Goal: Task Accomplishment & Management: Manage account settings

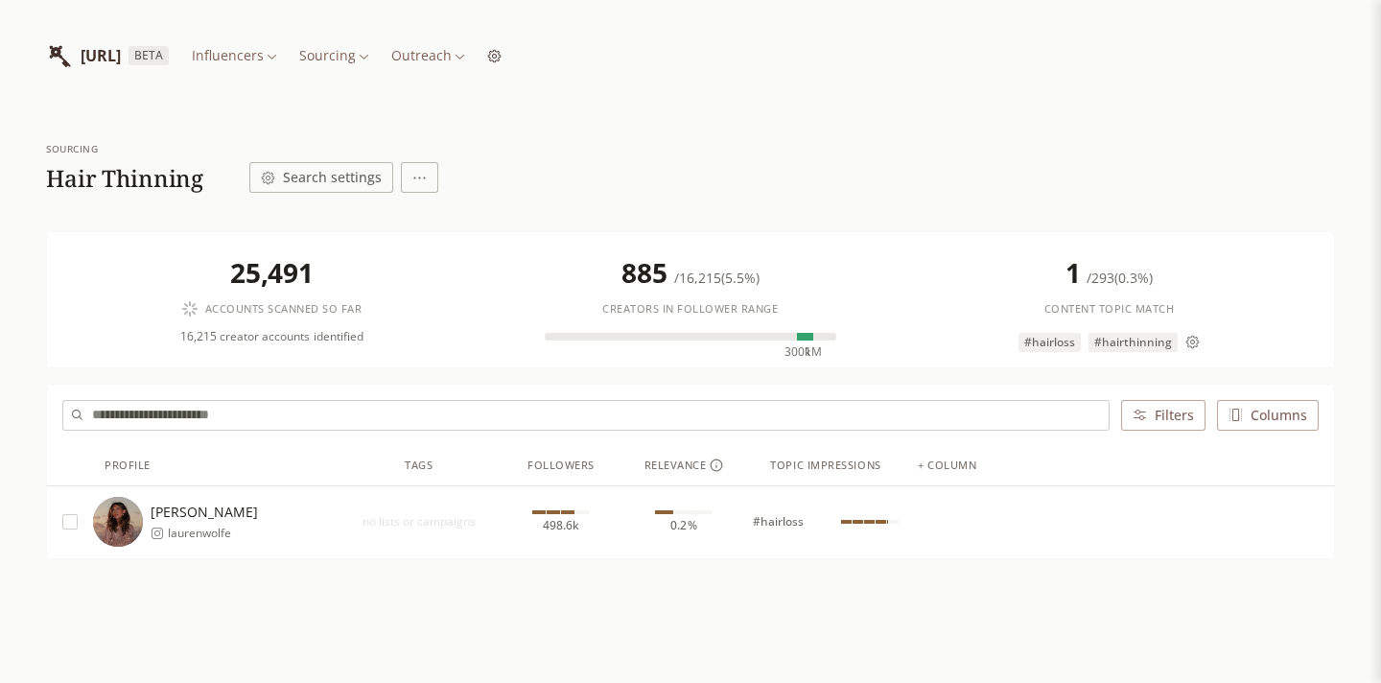
click at [435, 52] on html "[URL] BETA Influencers Sourcing Outreach Sourcing Hair Thinning Search settings…" at bounding box center [690, 378] width 1381 height 757
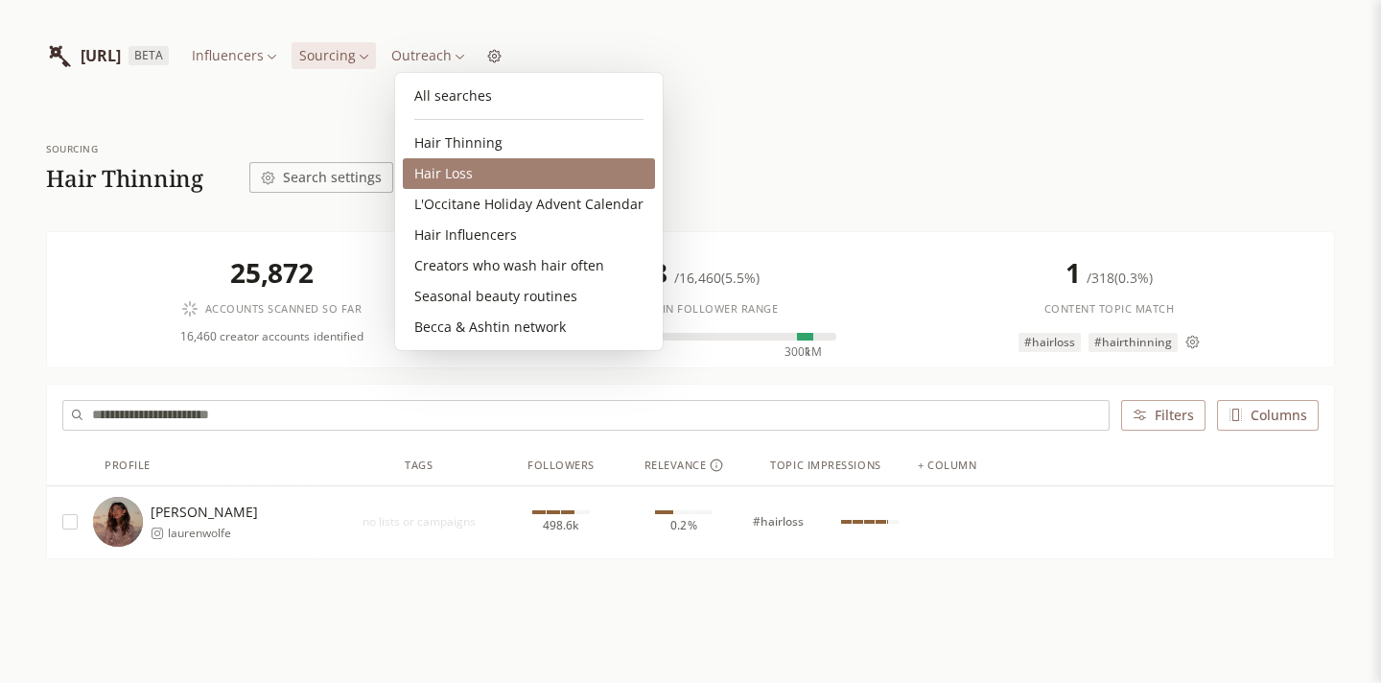
click at [475, 174] on link "Hair Loss" at bounding box center [529, 173] width 252 height 31
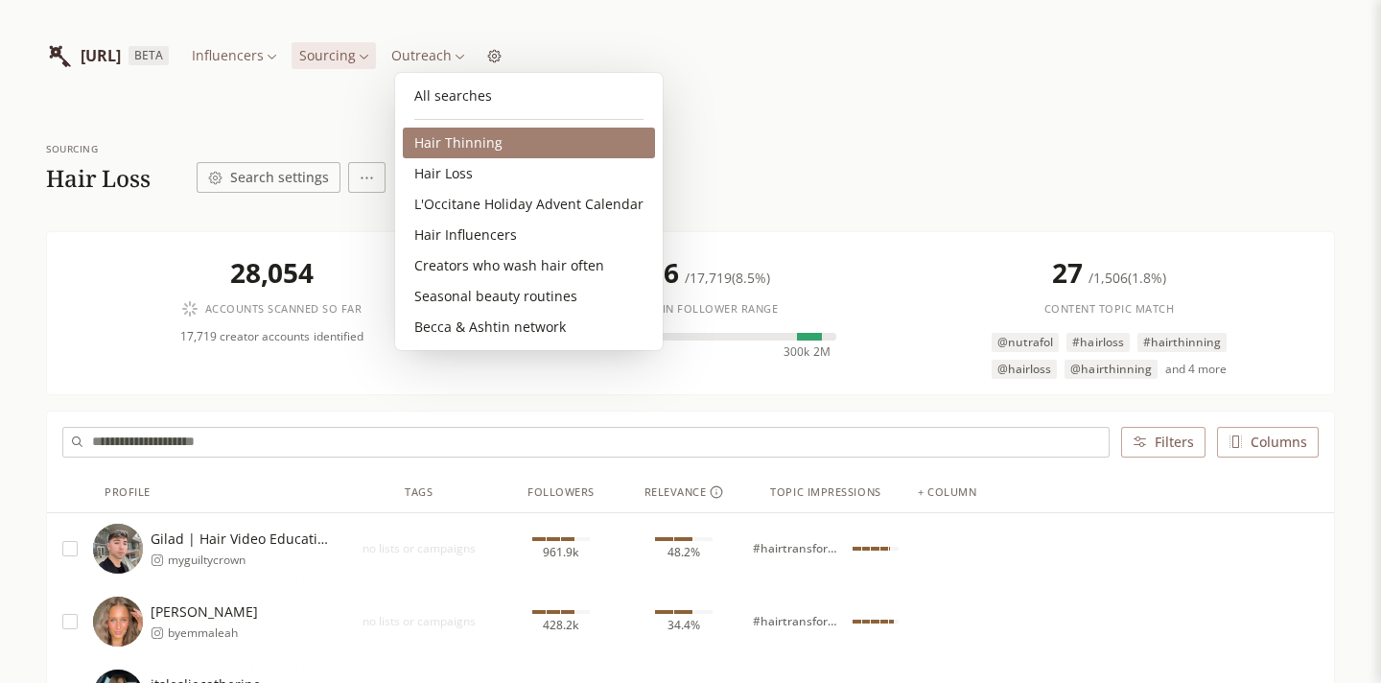
click at [471, 138] on link "Hair Thinning" at bounding box center [529, 143] width 252 height 31
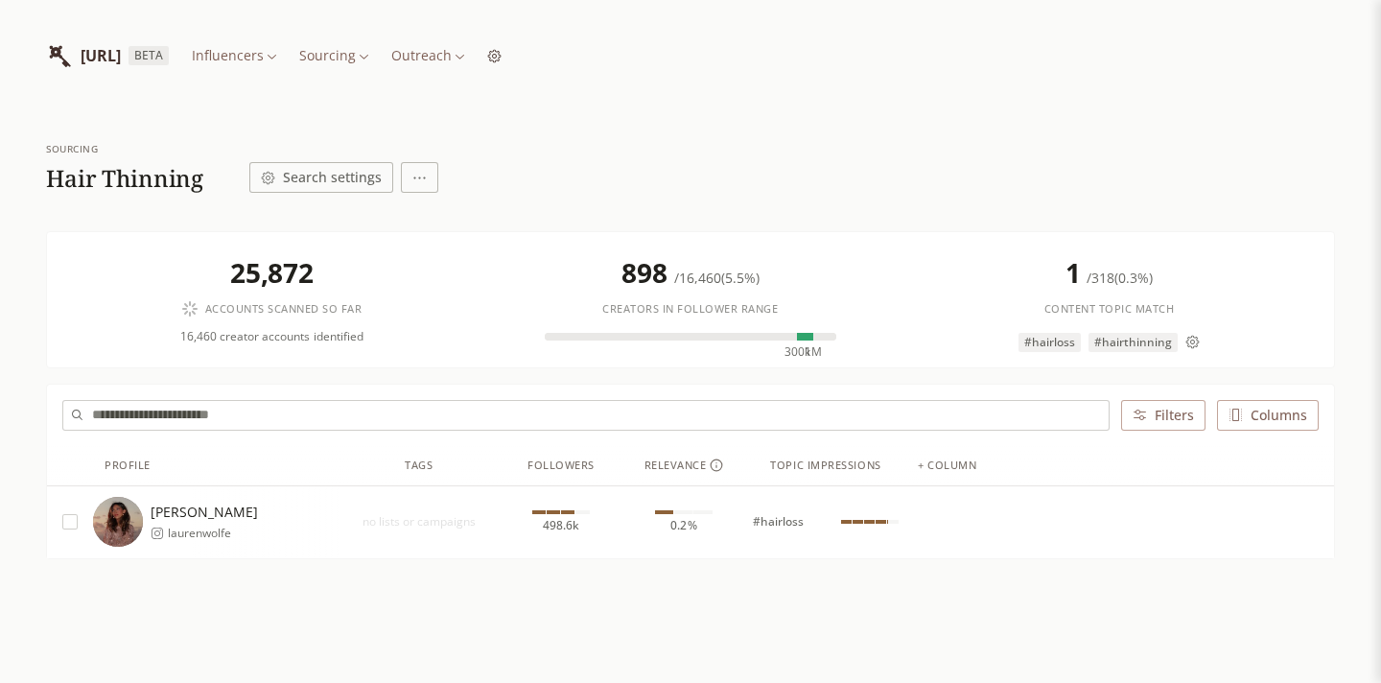
scroll to position [74, 0]
click at [445, 62] on html "[URL] BETA Influencers Sourcing Outreach Sourcing Hair Thinning Search settings…" at bounding box center [690, 378] width 1381 height 757
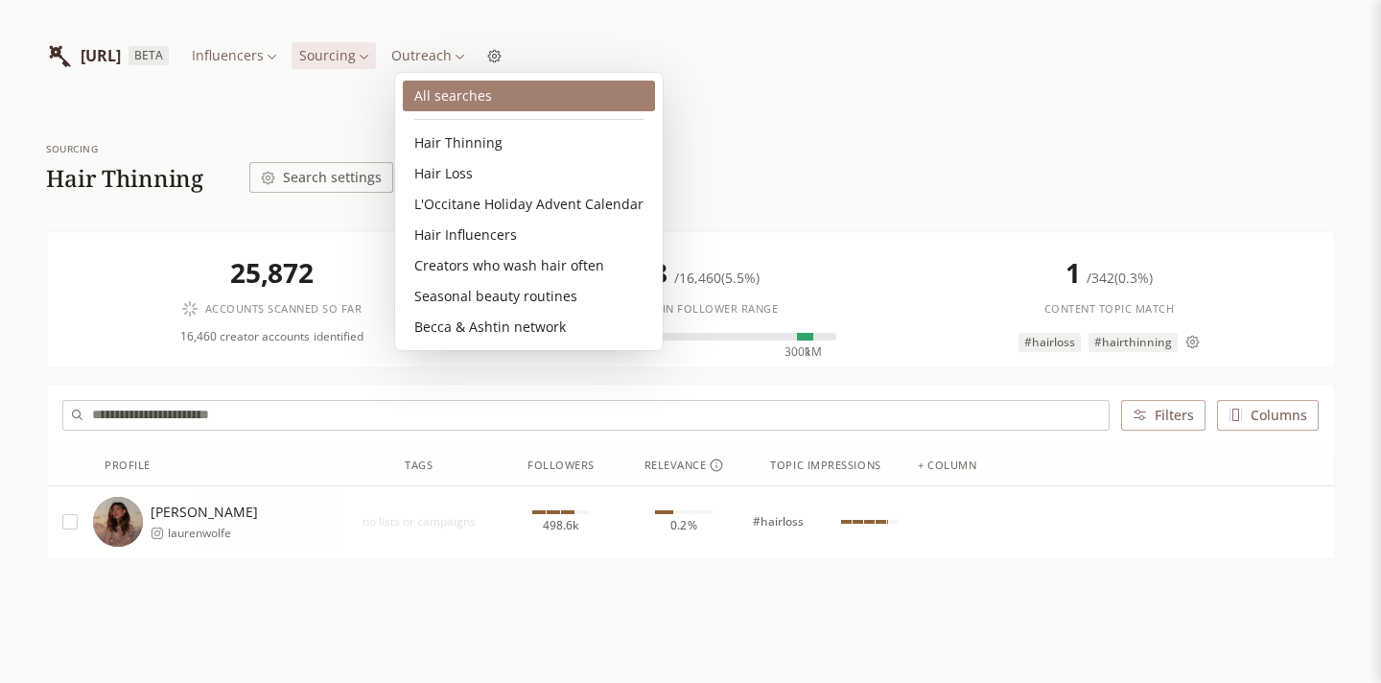
click at [465, 100] on link "All searches" at bounding box center [529, 96] width 252 height 31
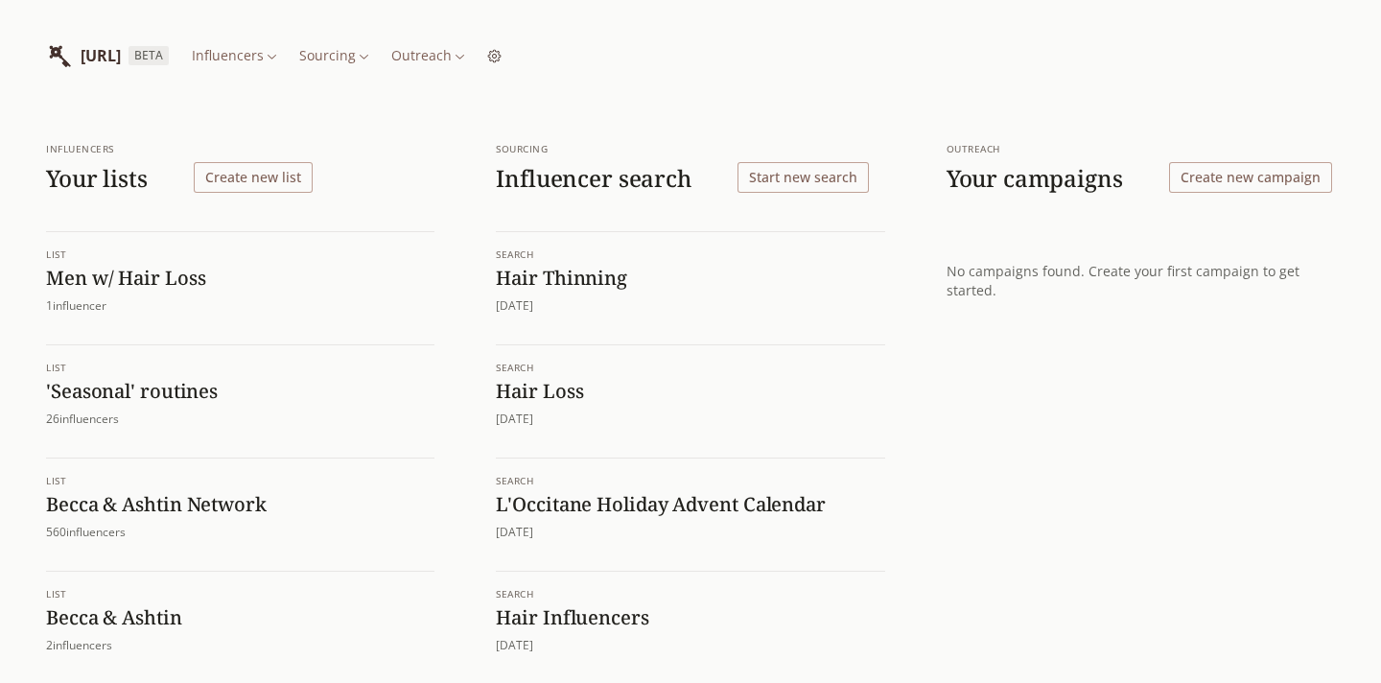
click at [799, 182] on button "Start new search" at bounding box center [803, 177] width 131 height 31
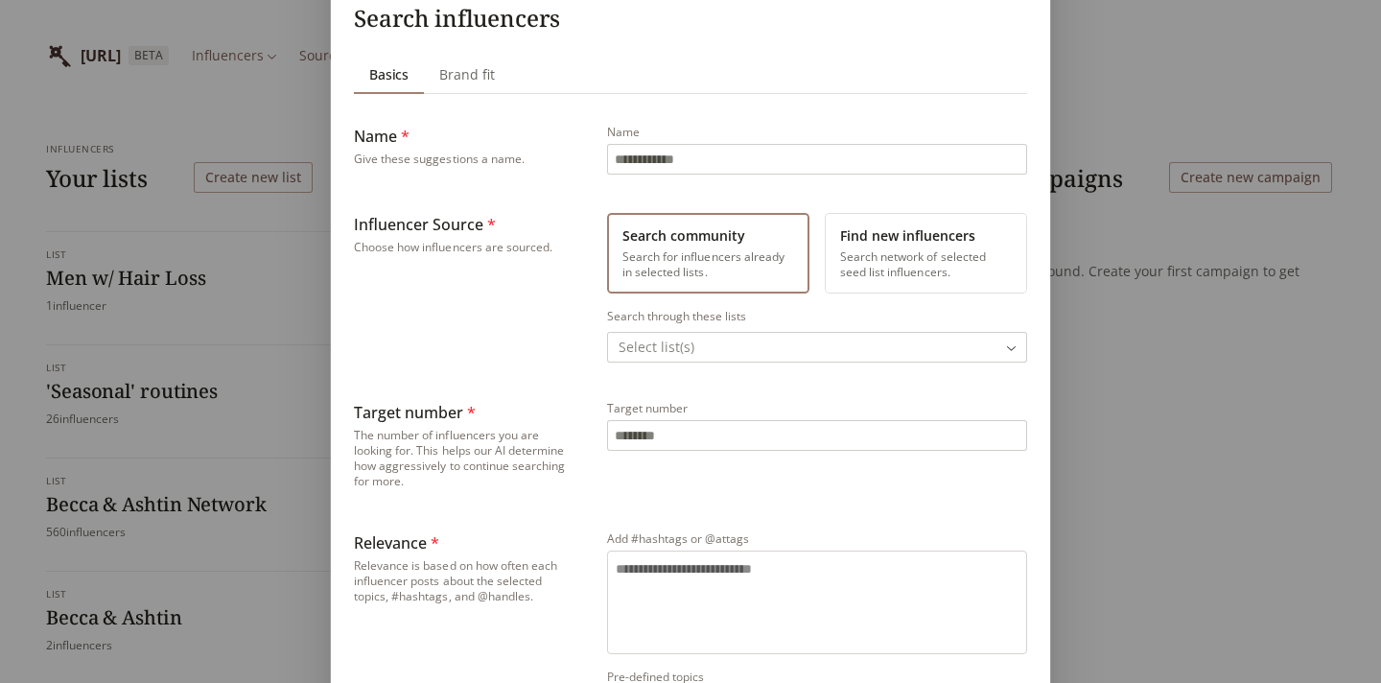
scroll to position [109, 0]
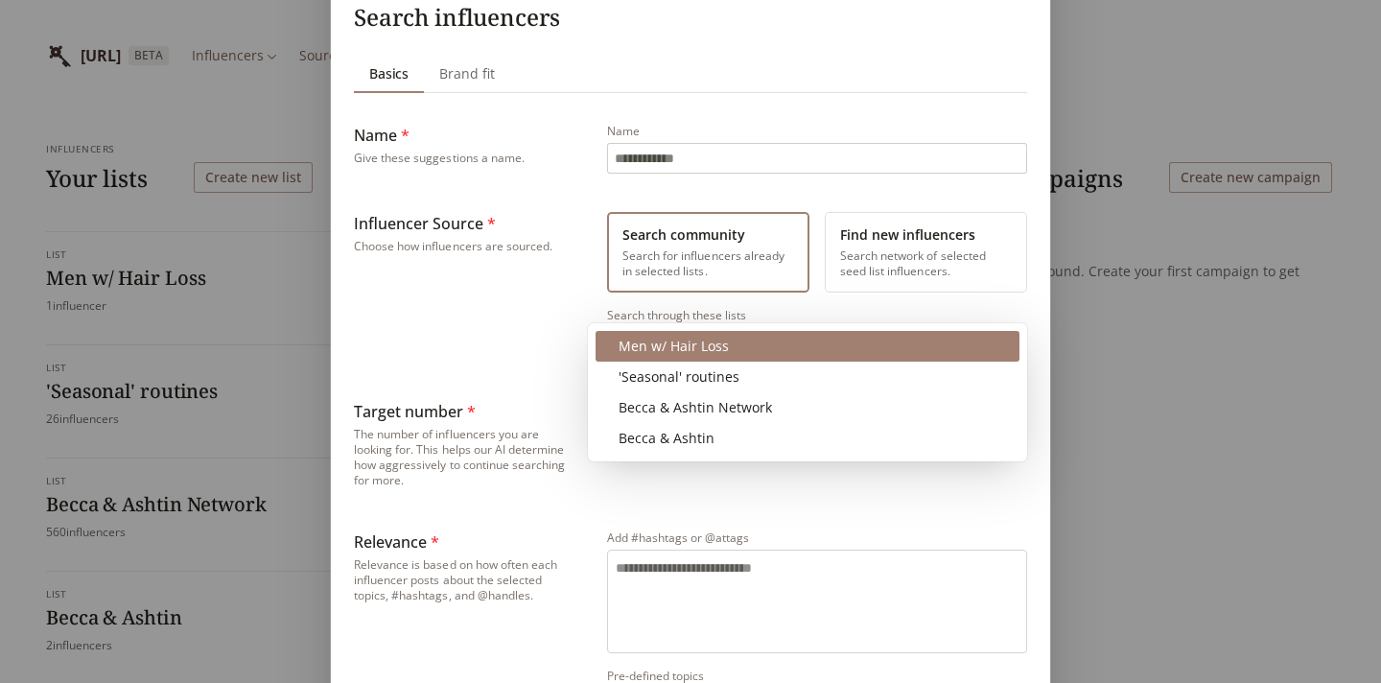
click at [740, 341] on body "INFLUENCERLIST.AI BETA Influencers Sourcing Outreach Influencers Your lists Cre…" at bounding box center [690, 534] width 1381 height 1069
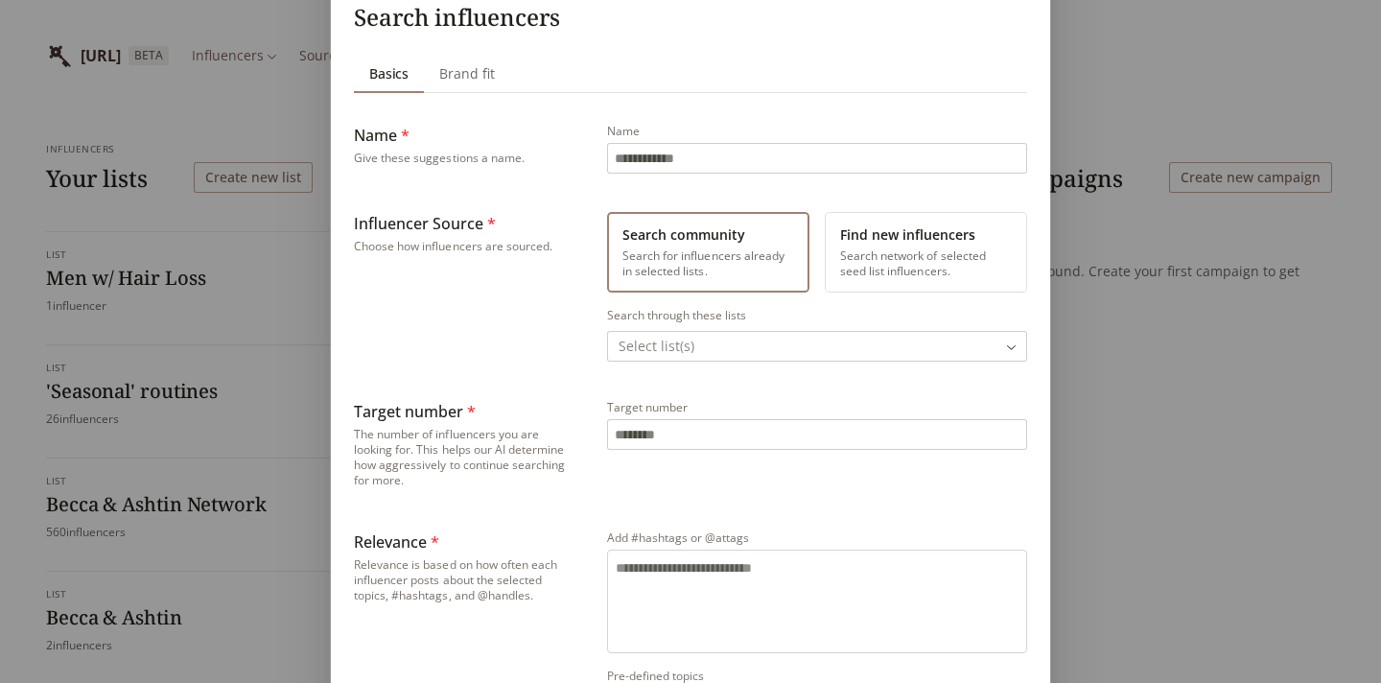
click at [878, 263] on div "Sourcing Search influencers Basics Basics Brand fit Brand fit Name * Give these…" at bounding box center [690, 552] width 1381 height 1322
click at [915, 267] on button "Find new influencers Search network of selected seed list influencers." at bounding box center [926, 252] width 202 height 81
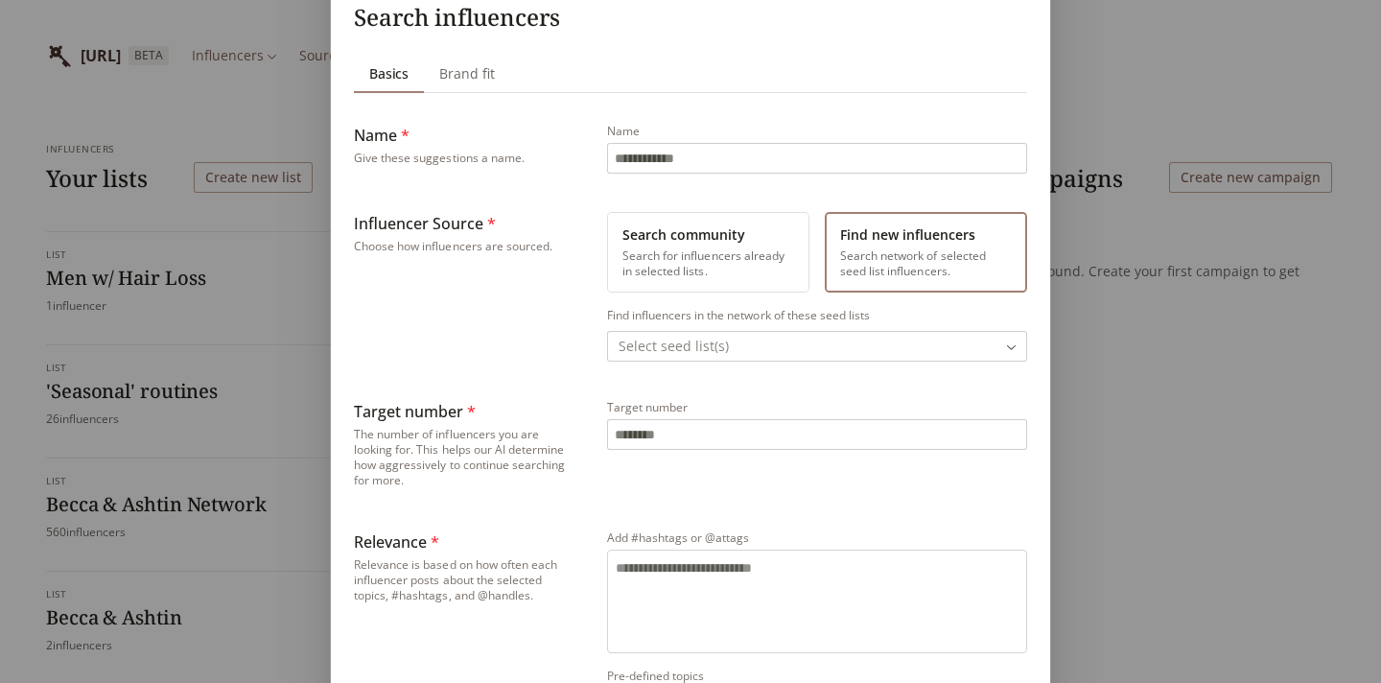
click at [801, 350] on body "INFLUENCERLIST.AI BETA Influencers Sourcing Outreach Influencers Your lists Cre…" at bounding box center [690, 534] width 1381 height 1069
click at [482, 306] on div "Sourcing Search influencers Basics Basics Brand fit Brand fit Name * Give these…" at bounding box center [690, 552] width 1381 height 1322
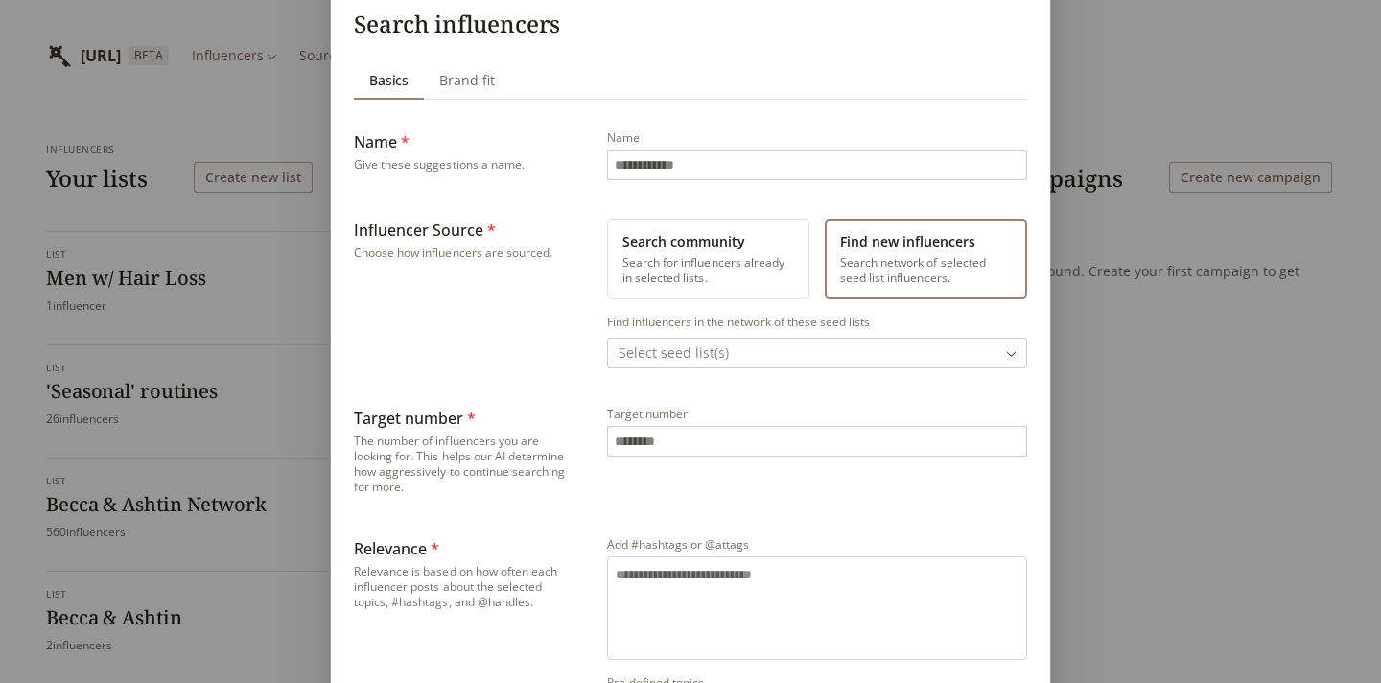
scroll to position [102, 0]
click at [653, 268] on button "Search community Search for influencers already in selected lists." at bounding box center [708, 260] width 202 height 81
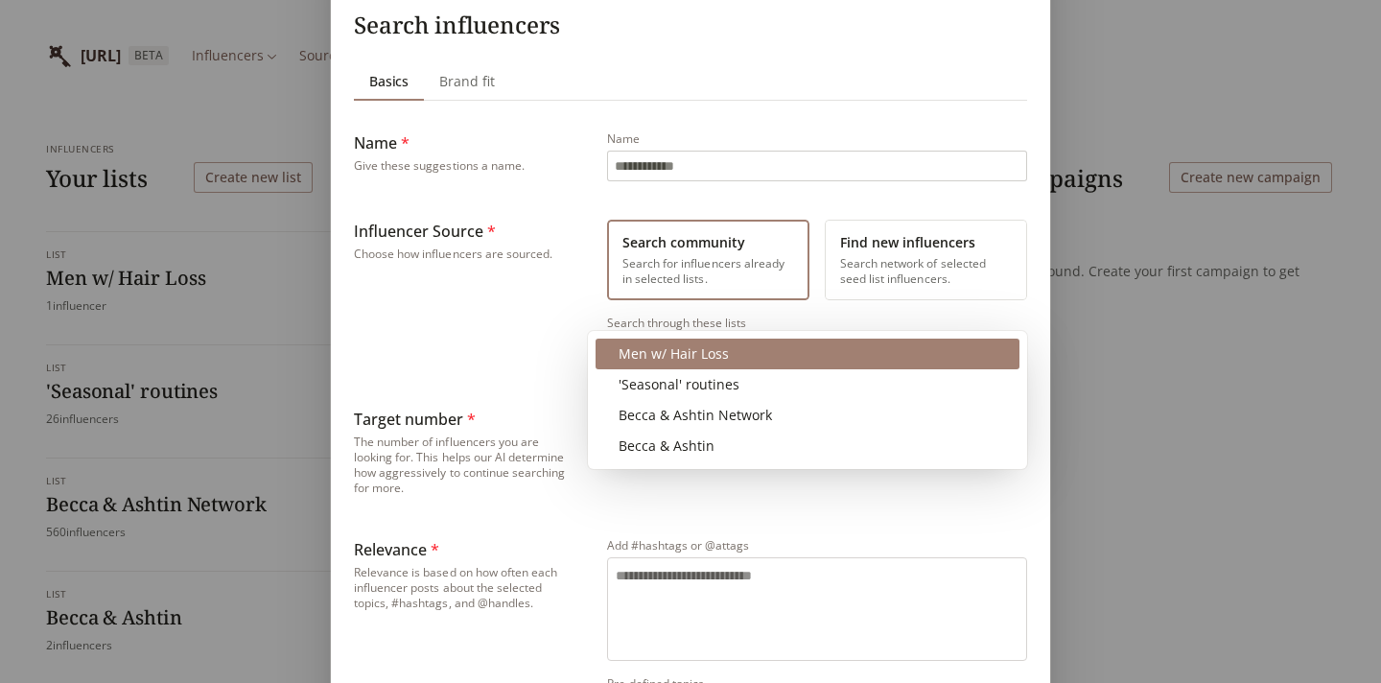
click at [689, 351] on body "INFLUENCERLIST.AI BETA Influencers Sourcing Outreach Influencers Your lists Cre…" at bounding box center [690, 534] width 1381 height 1069
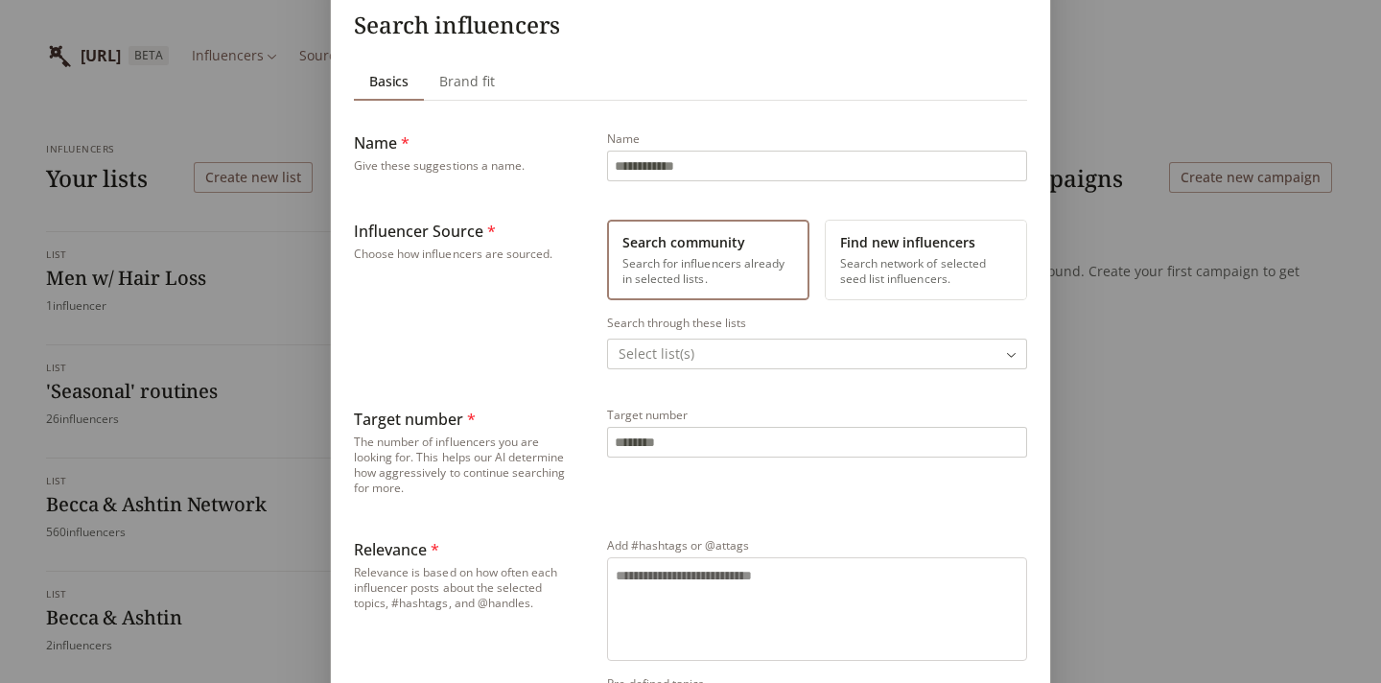
click at [536, 395] on div "Sourcing Search influencers Basics Basics Brand fit Brand fit Name * Give these…" at bounding box center [690, 559] width 1381 height 1322
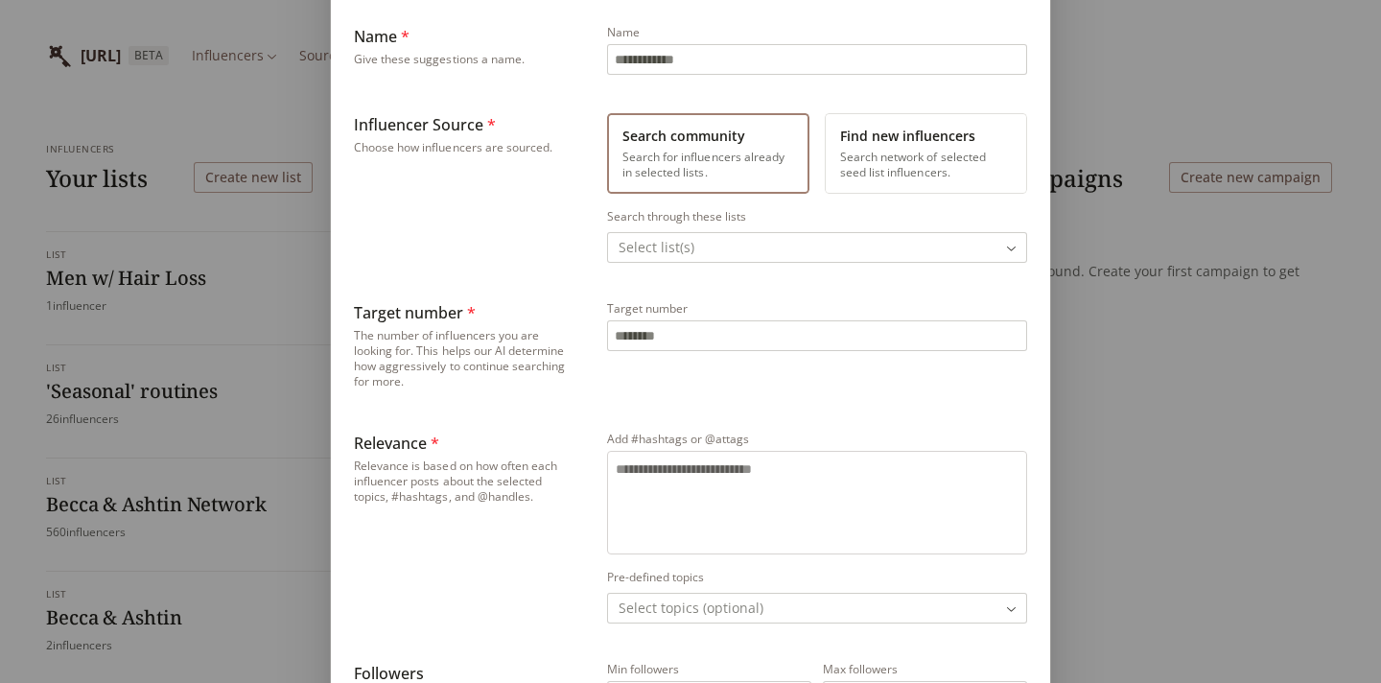
scroll to position [0, 0]
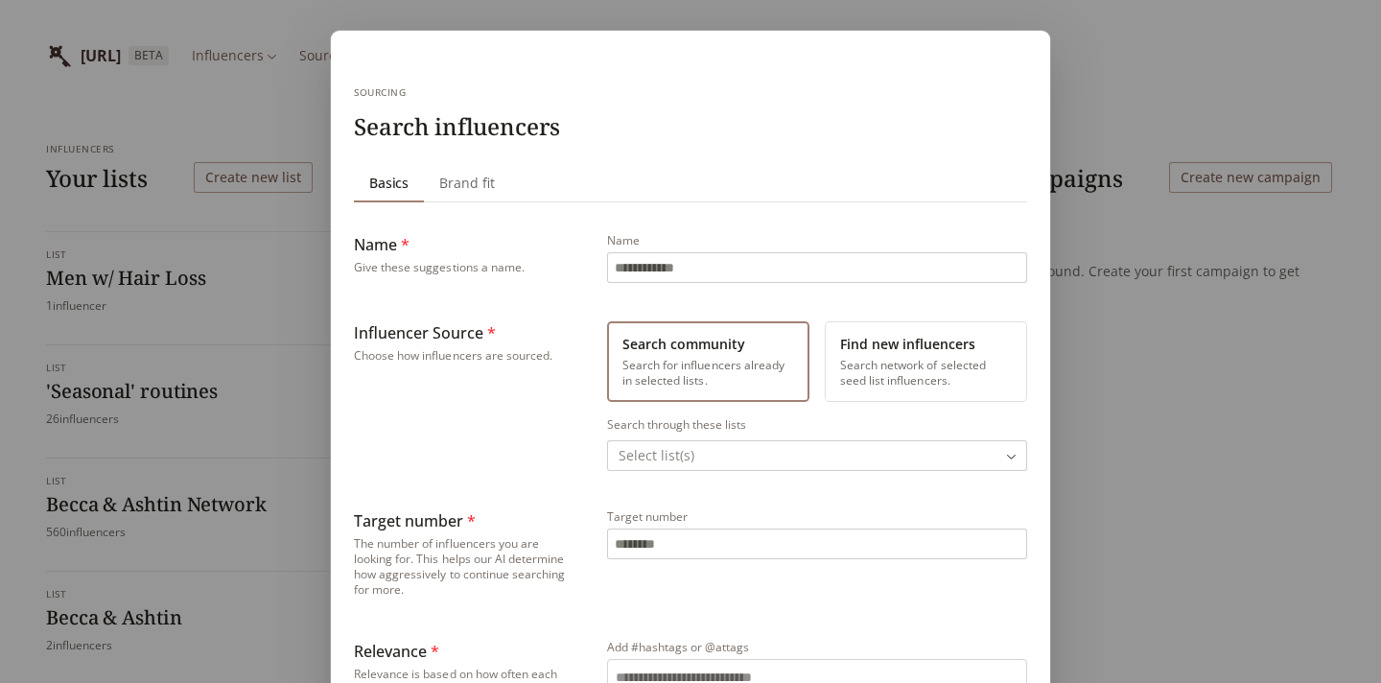
click at [928, 374] on button "Find new influencers Search network of selected seed list influencers." at bounding box center [926, 361] width 202 height 81
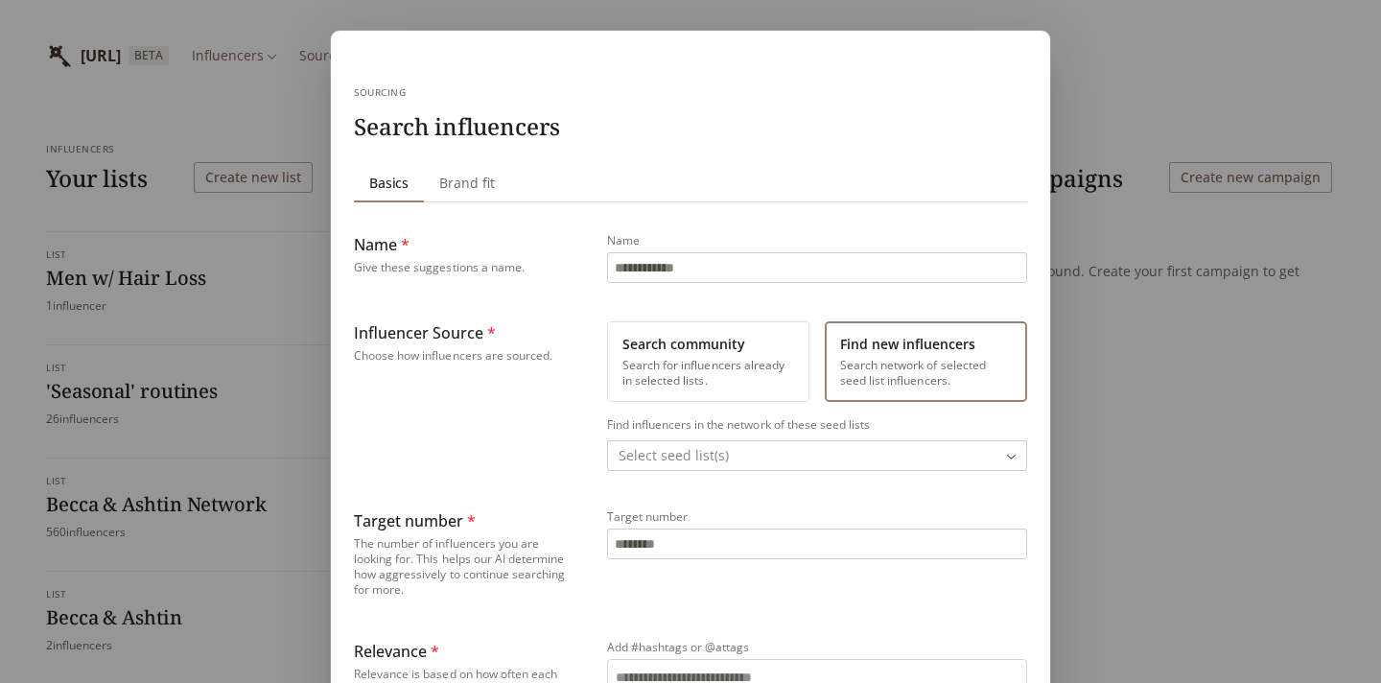
click at [389, 175] on span "Basics" at bounding box center [389, 183] width 55 height 27
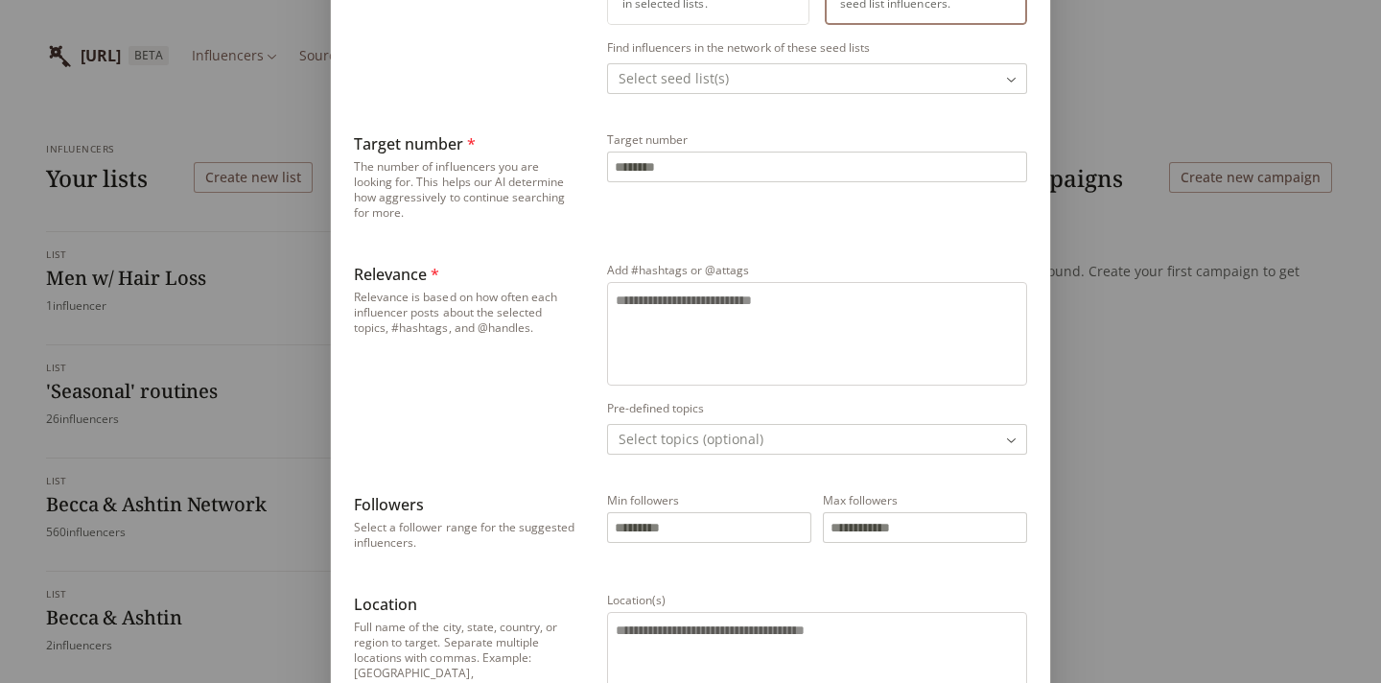
scroll to position [639, 0]
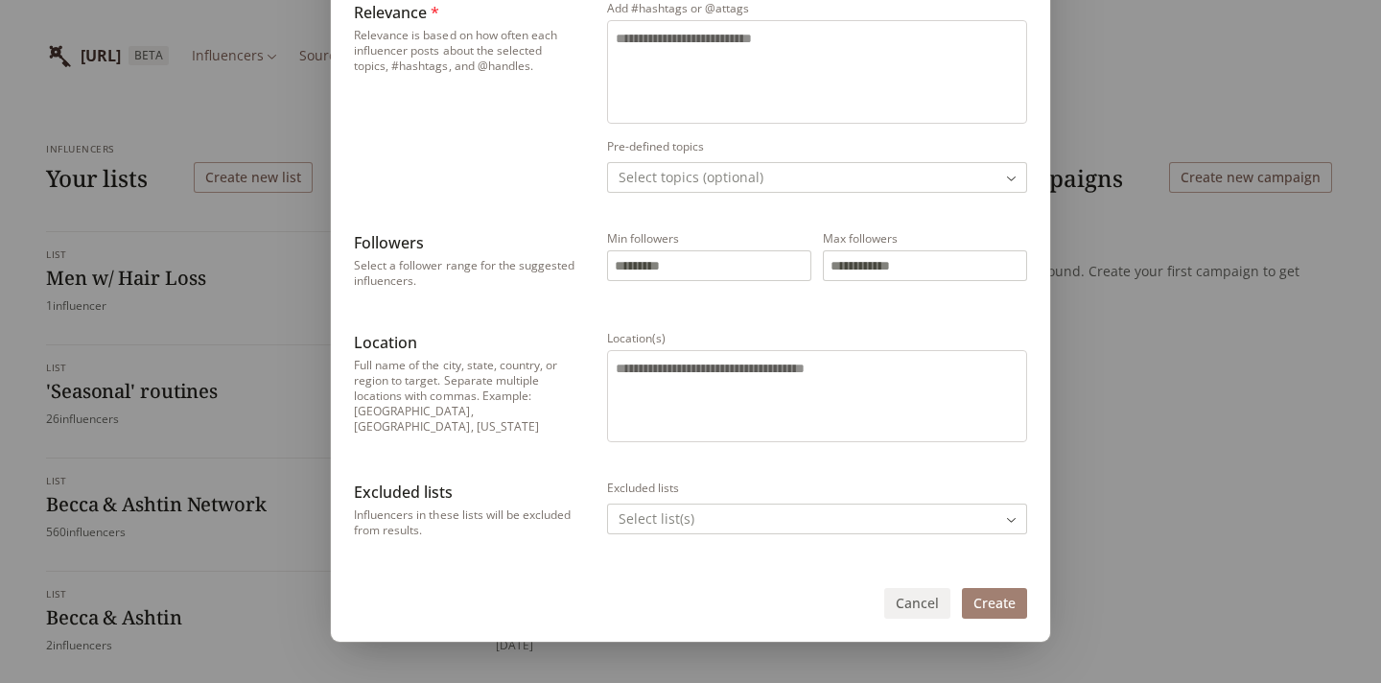
click at [906, 598] on button "Cancel" at bounding box center [917, 603] width 66 height 31
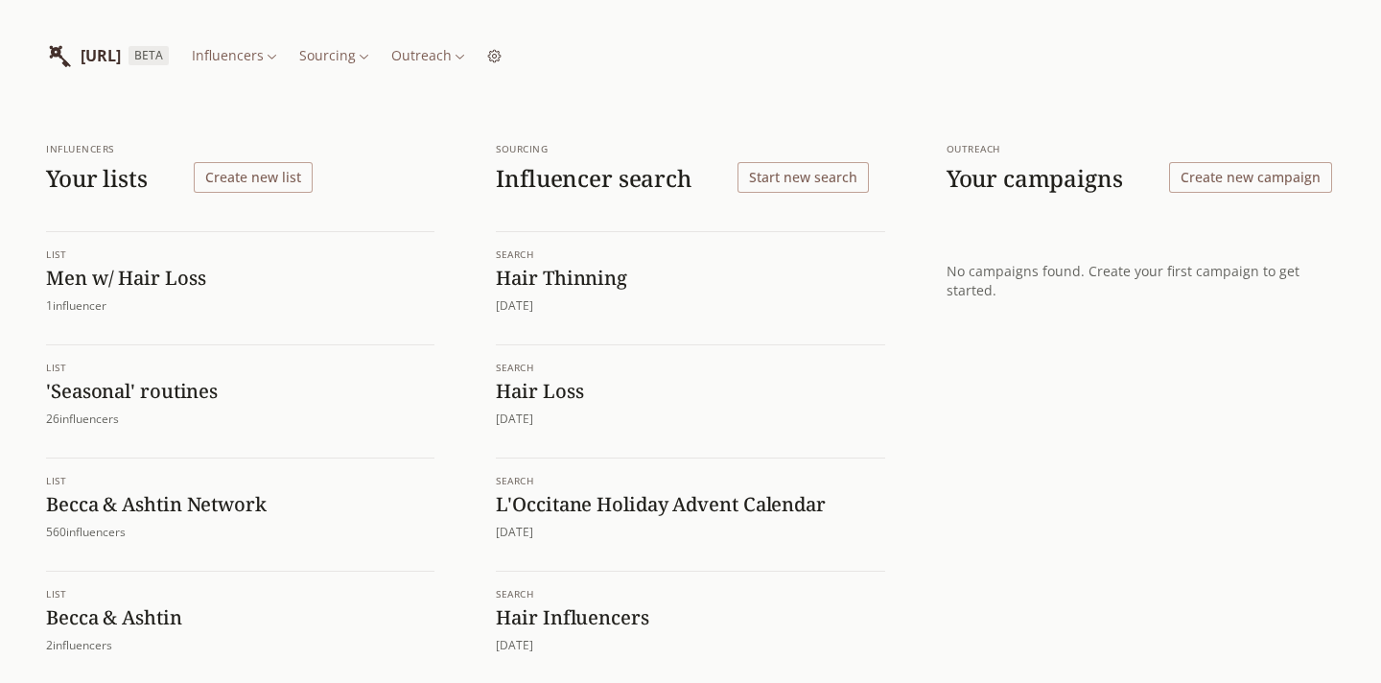
scroll to position [0, 0]
click at [565, 278] on h1 "Hair Thinning" at bounding box center [690, 278] width 388 height 25
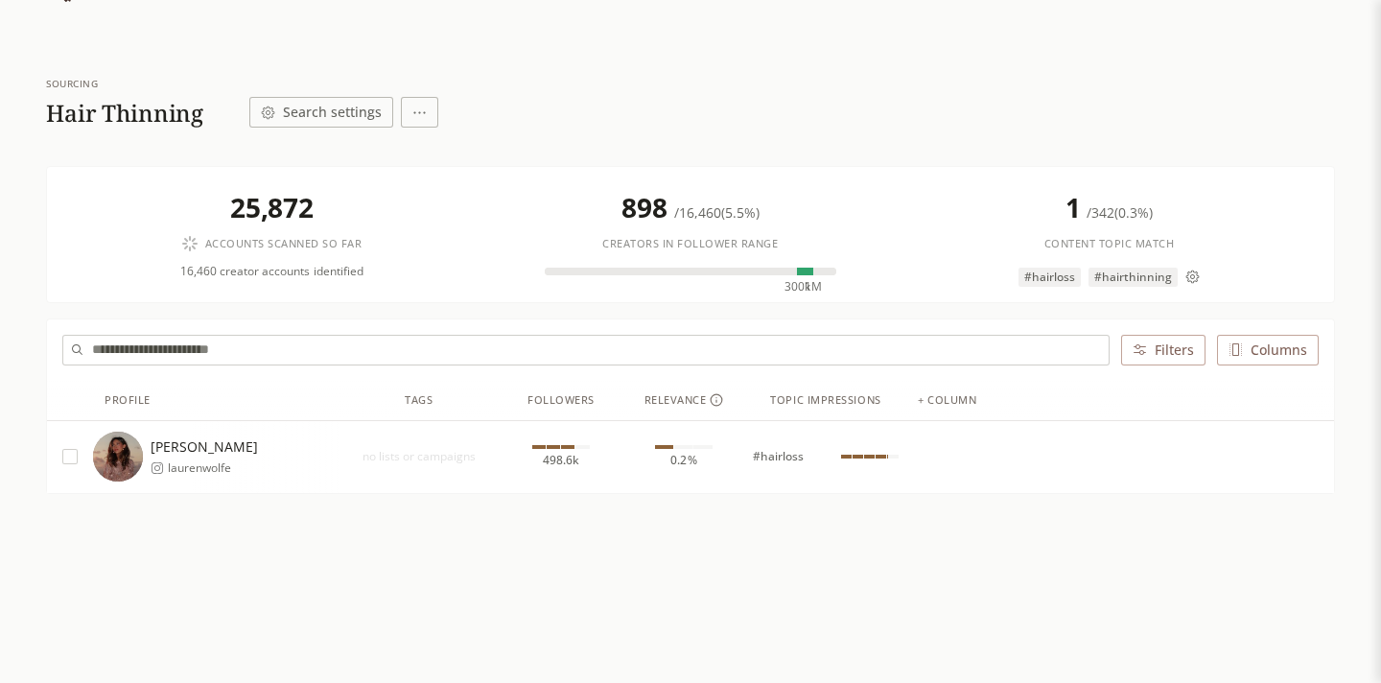
scroll to position [66, 0]
click at [1192, 275] on icon at bounding box center [1192, 276] width 14 height 14
click at [1186, 245] on div "Sourcing Search influencers Basics Basics Brand fit Brand fit Name * Give these…" at bounding box center [690, 341] width 1381 height 683
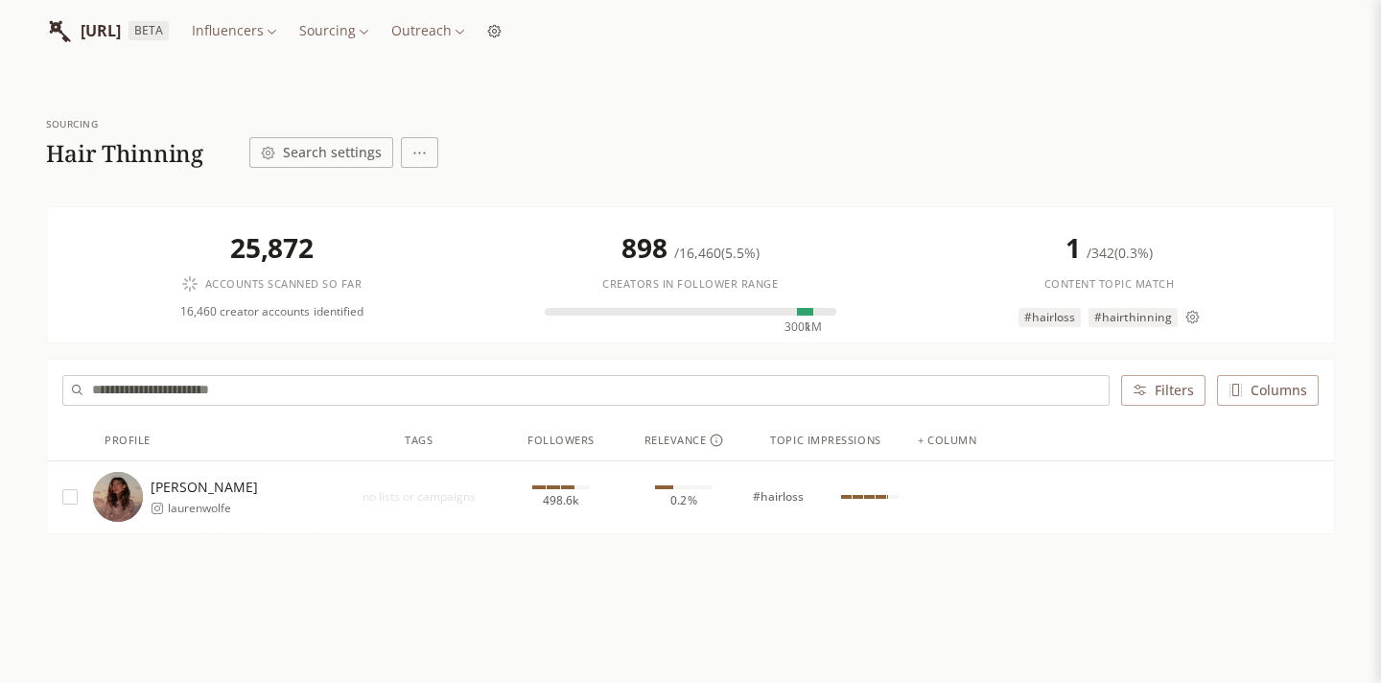
scroll to position [0, 0]
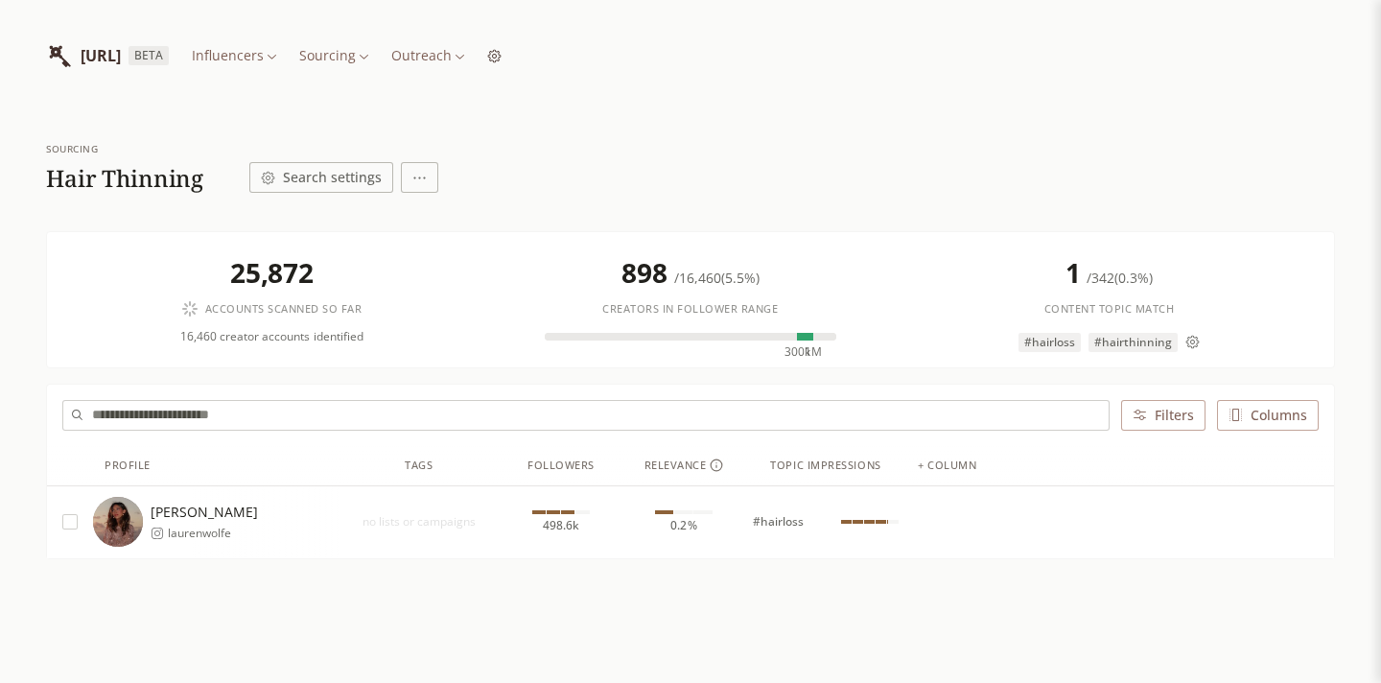
click at [362, 48] on html "INFLUENCERLIST.AI BETA Influencers Sourcing Outreach Sourcing Hair Thinning Sea…" at bounding box center [690, 378] width 1381 height 757
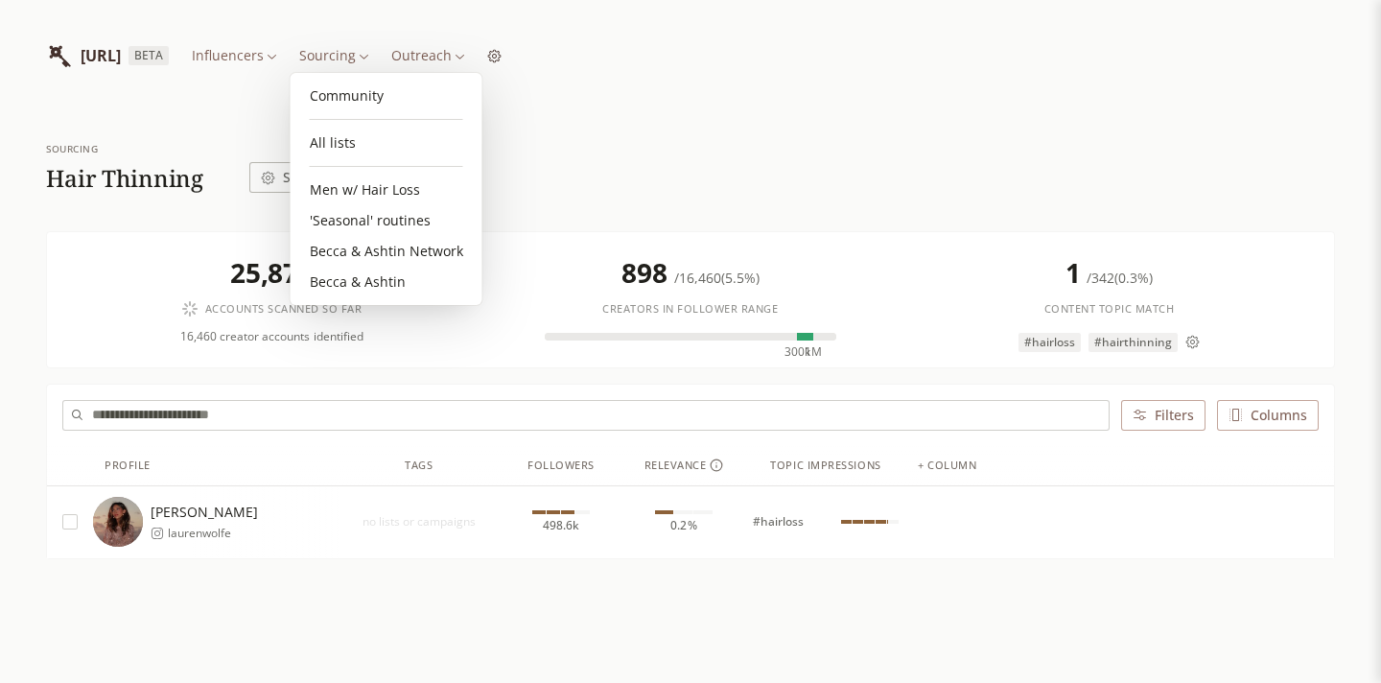
click at [434, 57] on html "INFLUENCERLIST.AI BETA Influencers Sourcing Outreach Sourcing Hair Thinning Sea…" at bounding box center [690, 378] width 1381 height 757
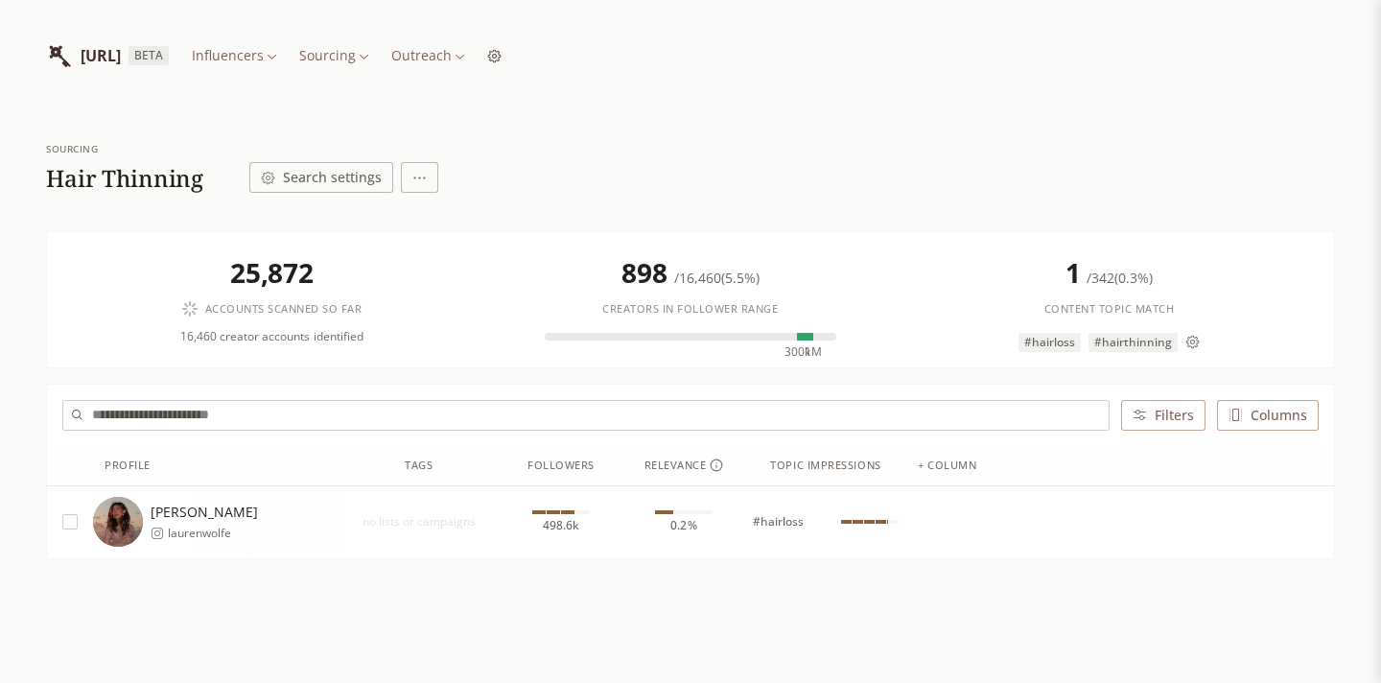
click at [434, 57] on html "INFLUENCERLIST.AI BETA Influencers Sourcing Outreach Sourcing Hair Thinning Sea…" at bounding box center [690, 378] width 1381 height 757
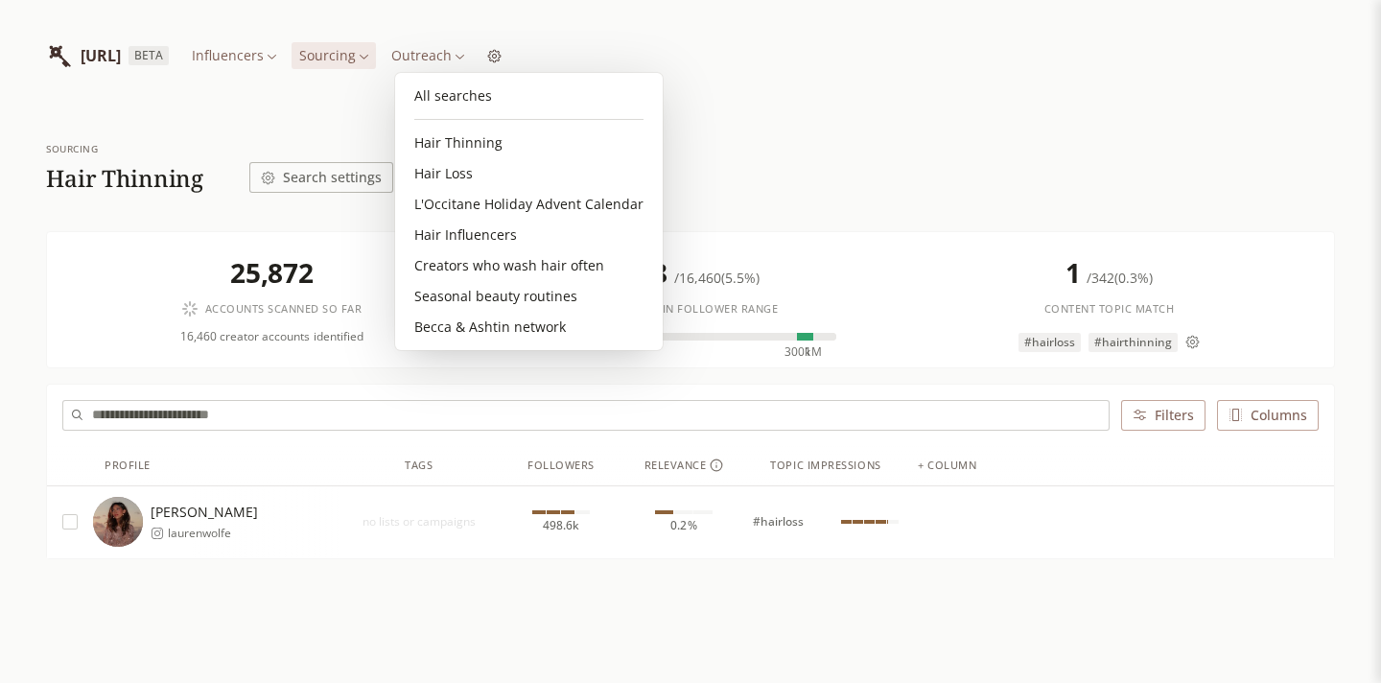
click at [713, 182] on html "INFLUENCERLIST.AI BETA Influencers Sourcing Outreach Sourcing Hair Thinning Sea…" at bounding box center [690, 378] width 1381 height 757
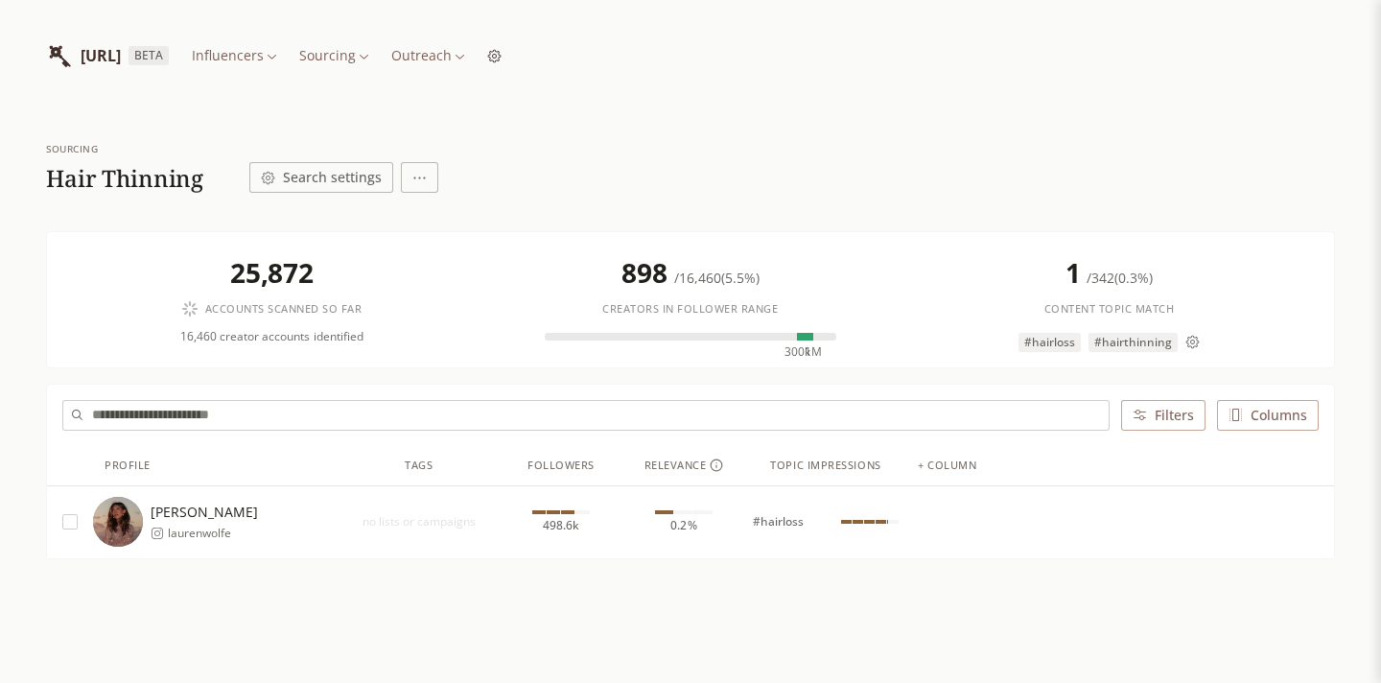
click at [450, 66] on html "INFLUENCERLIST.AI BETA Influencers Sourcing Outreach Sourcing Hair Thinning Sea…" at bounding box center [690, 378] width 1381 height 757
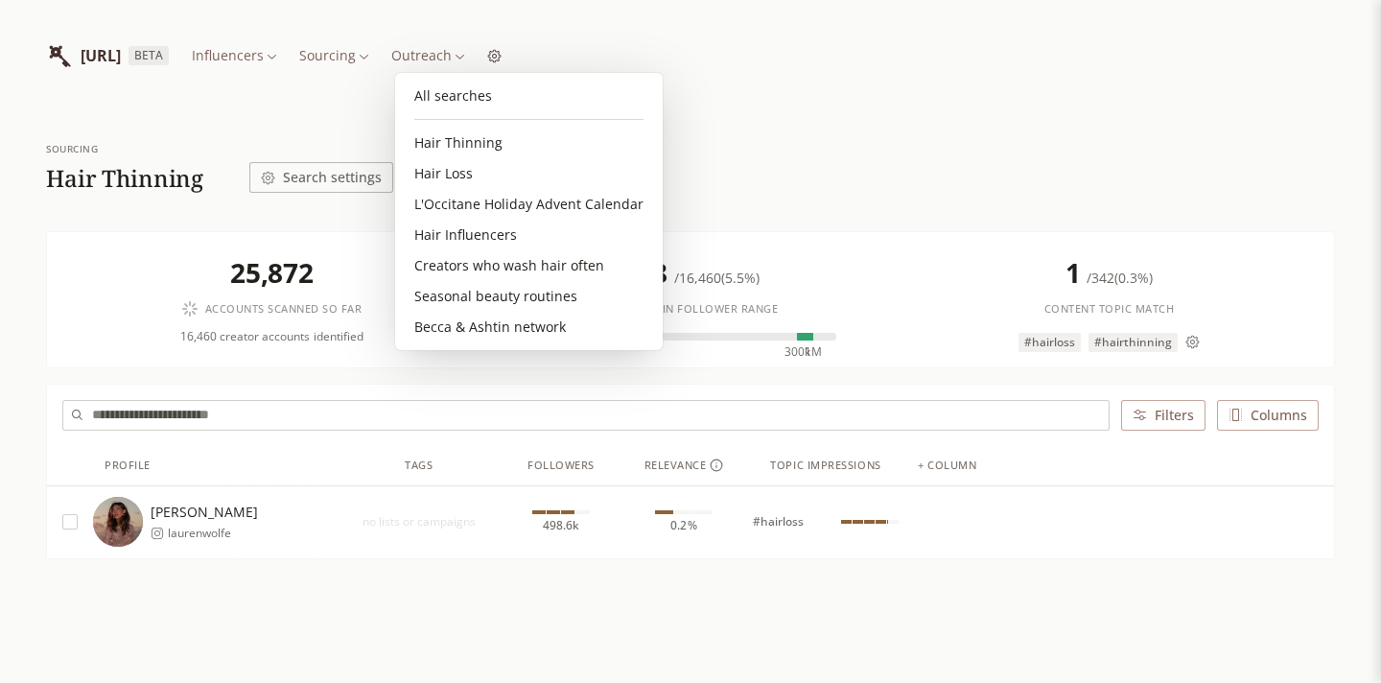
click at [335, 184] on html "INFLUENCERLIST.AI BETA Influencers Sourcing Outreach Sourcing Hair Thinning Sea…" at bounding box center [690, 378] width 1381 height 757
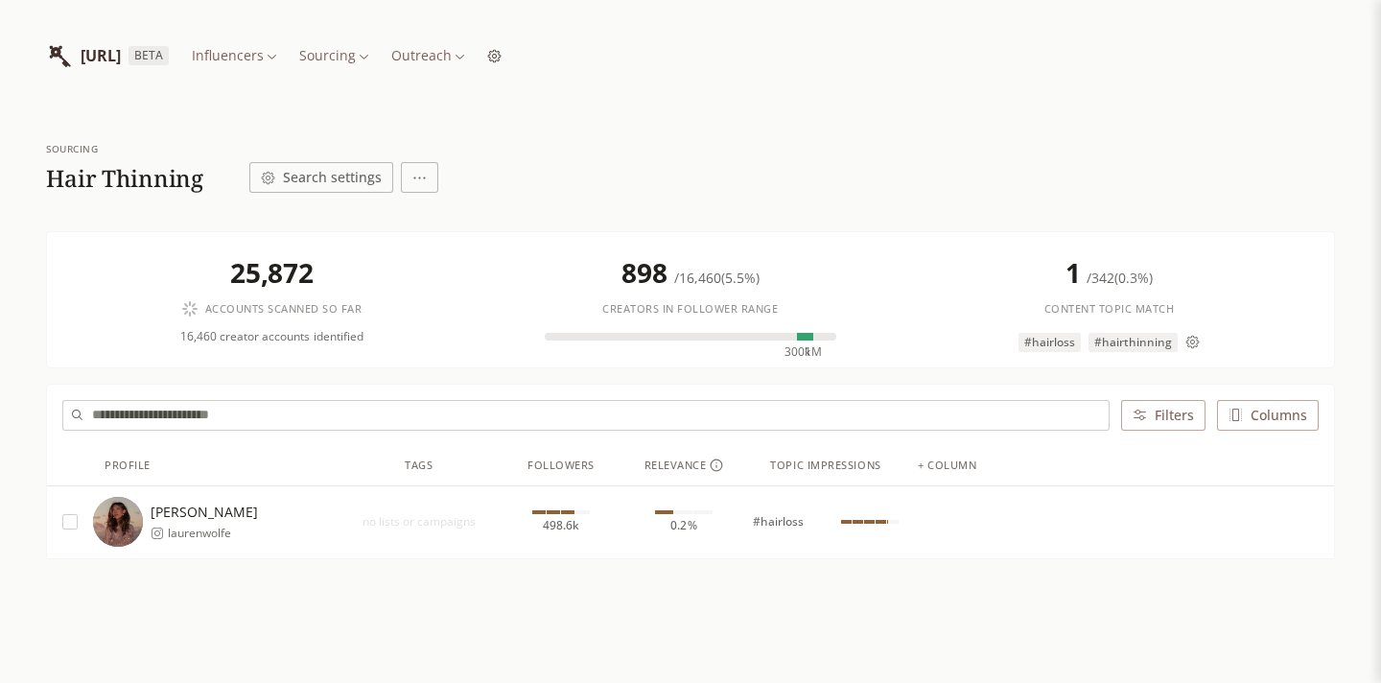
click at [335, 183] on button "Search settings" at bounding box center [321, 177] width 144 height 31
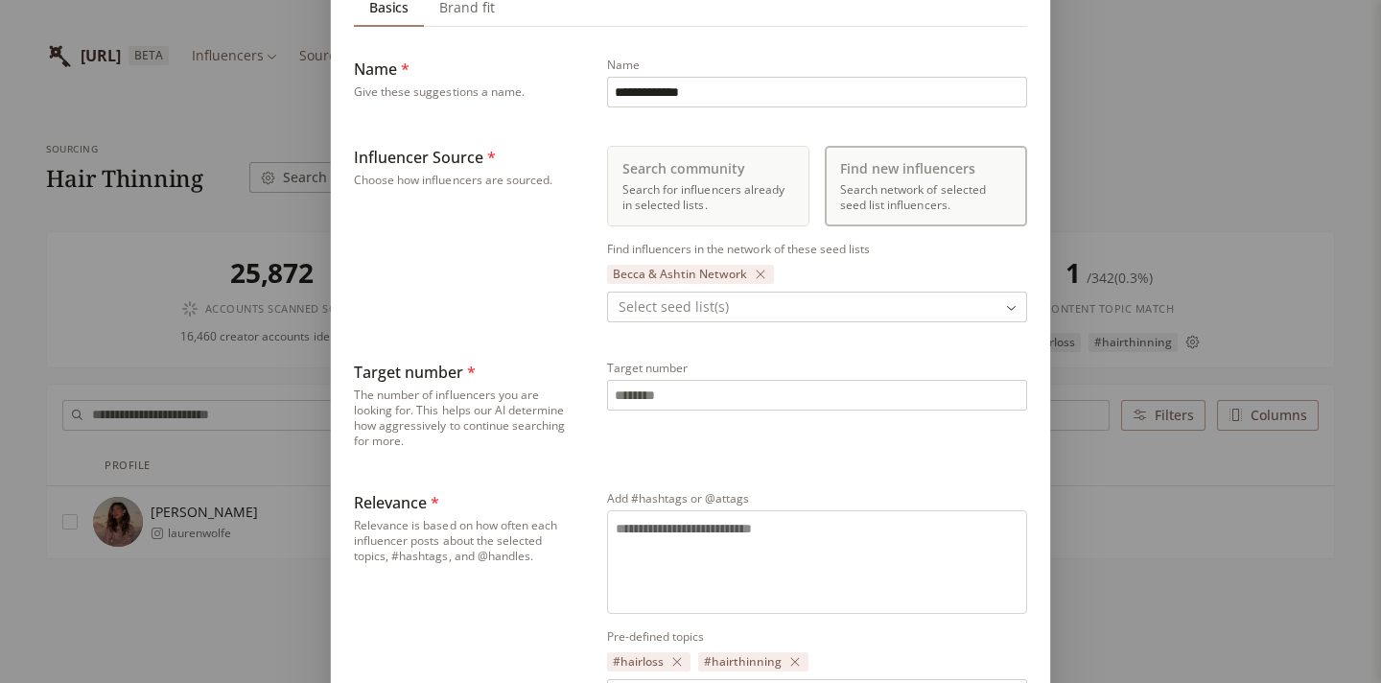
scroll to position [184, 0]
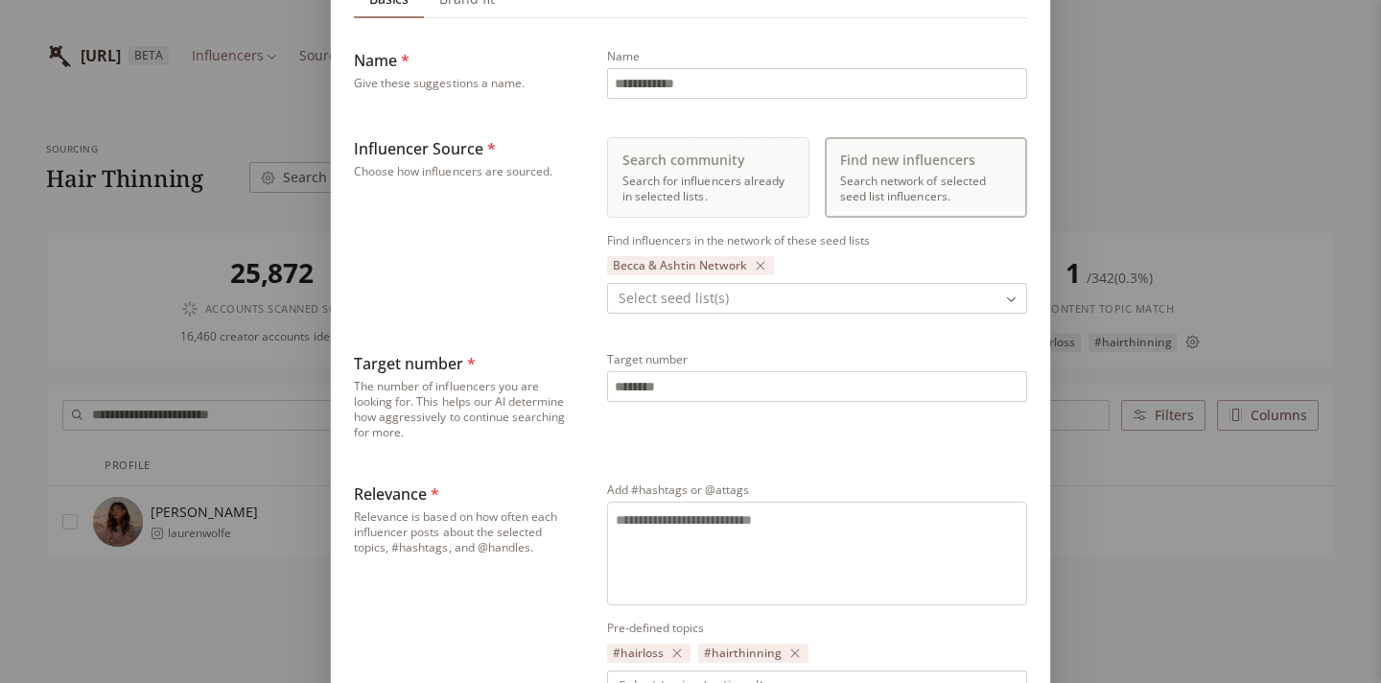
click at [1111, 203] on div "Sourcing Search settings Basics Basics Brand fit Brand fit Name * Give these su…" at bounding box center [690, 503] width 1381 height 1375
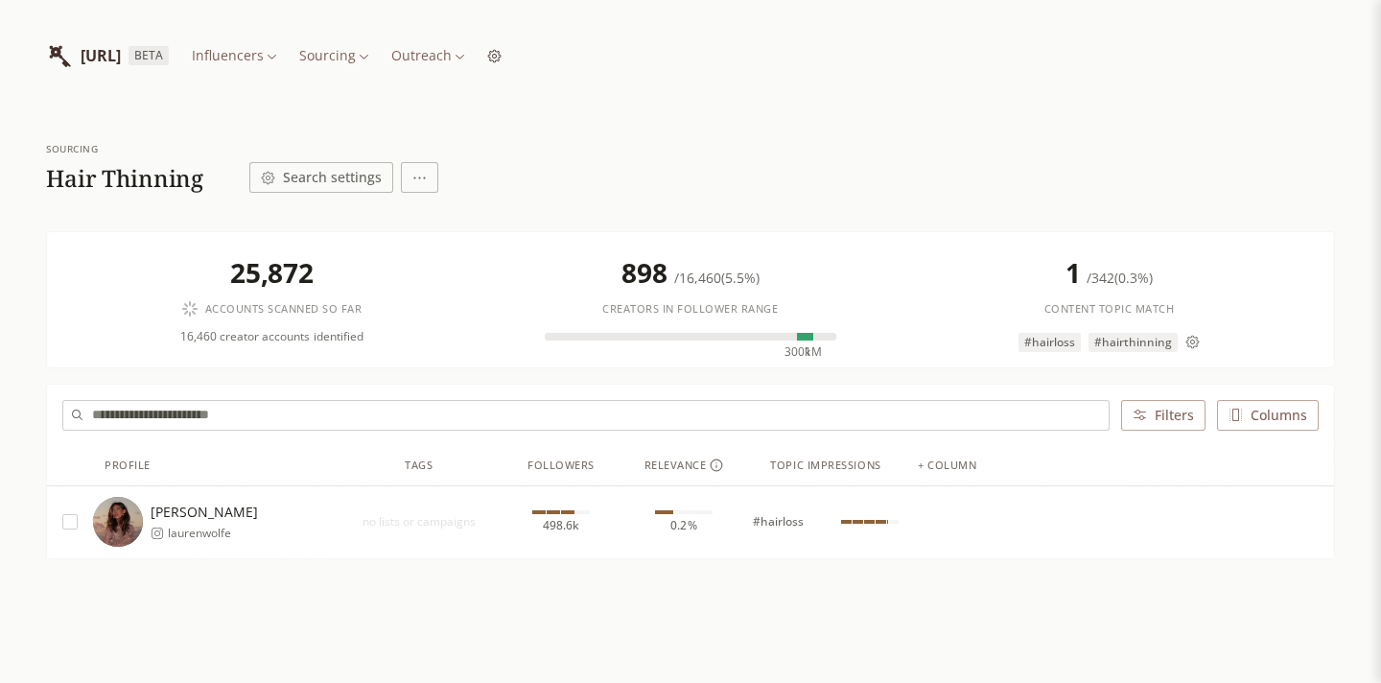
scroll to position [0, 0]
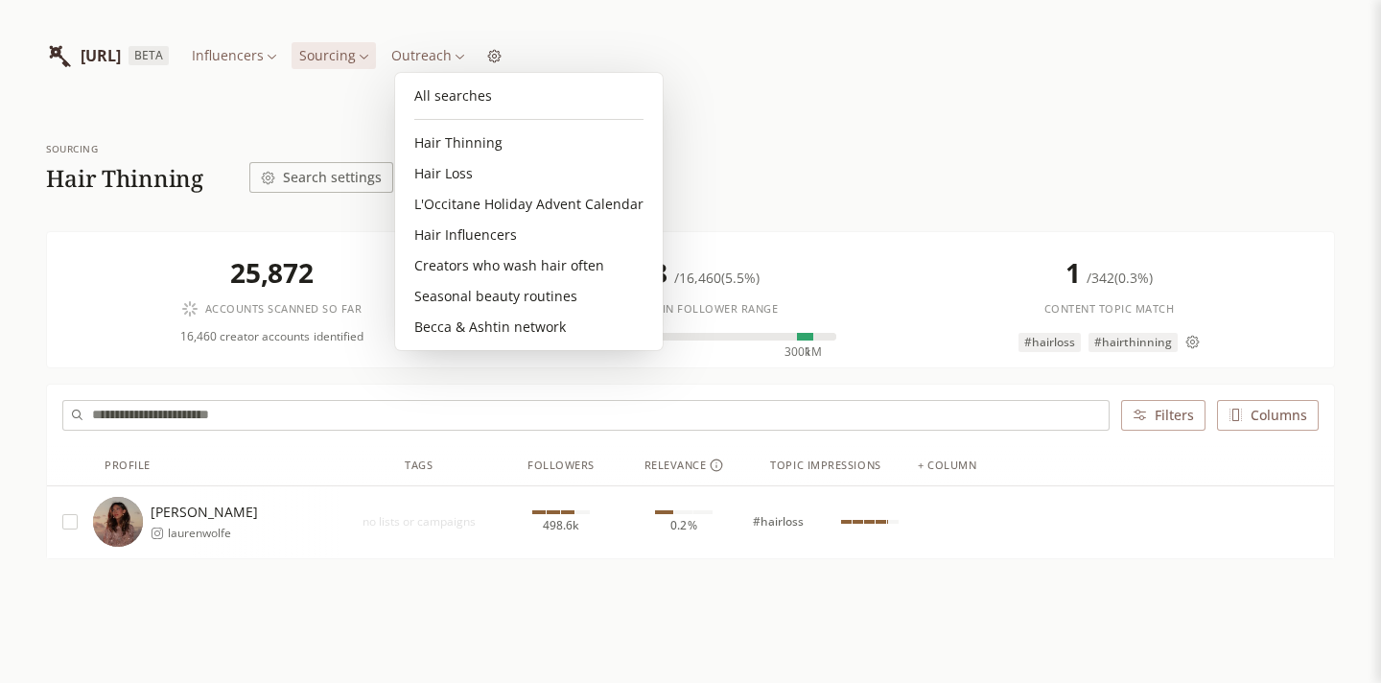
click at [446, 58] on html "INFLUENCERLIST.AI BETA Influencers Sourcing Outreach Sourcing Hair Thinning Sea…" at bounding box center [690, 378] width 1381 height 757
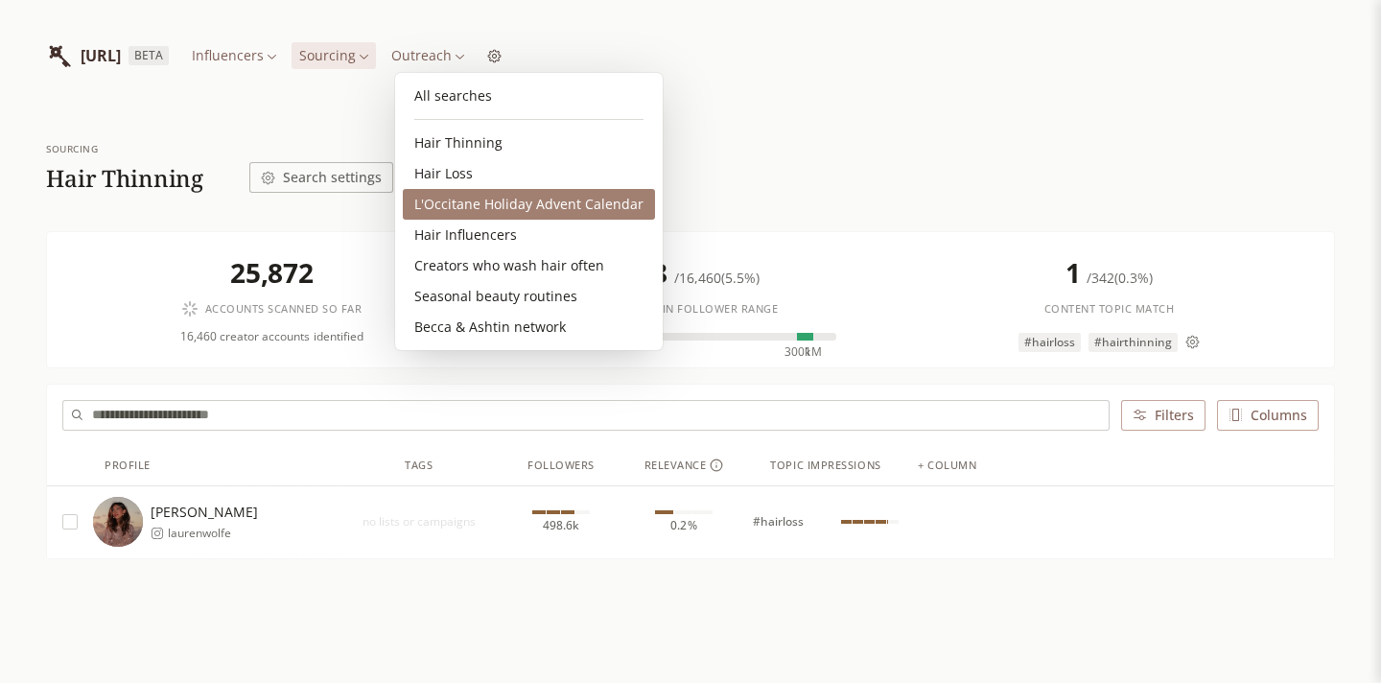
click at [473, 199] on link "L'Occitane Holiday Advent Calendar" at bounding box center [529, 204] width 252 height 31
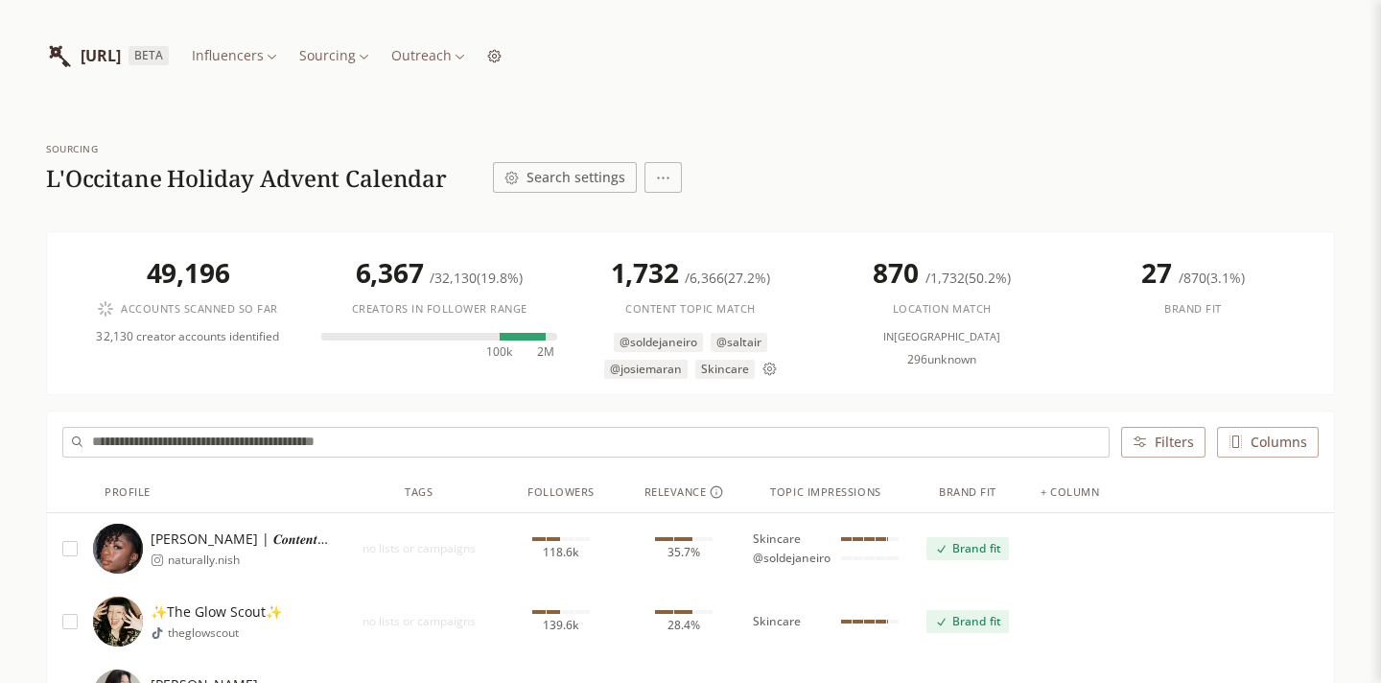
click at [550, 181] on button "Search settings" at bounding box center [565, 177] width 144 height 31
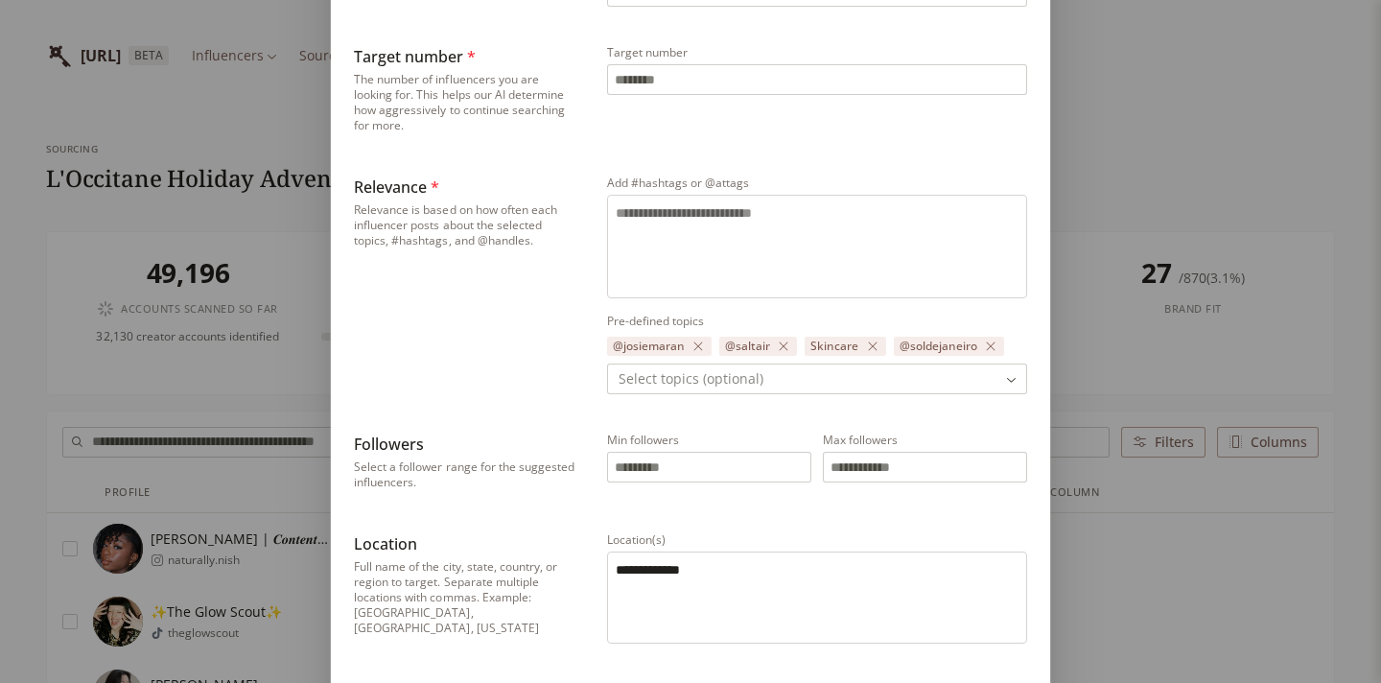
scroll to position [692, 0]
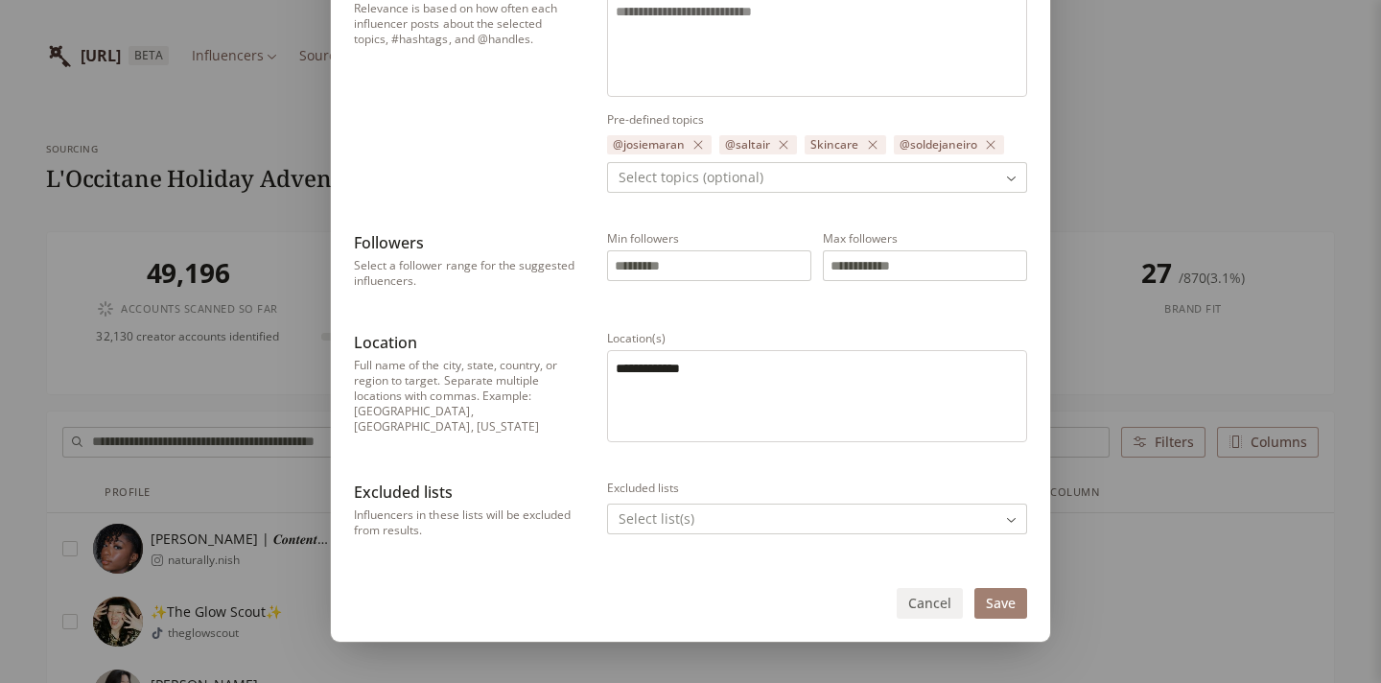
click at [947, 598] on button "Cancel" at bounding box center [930, 603] width 66 height 31
type input "***"
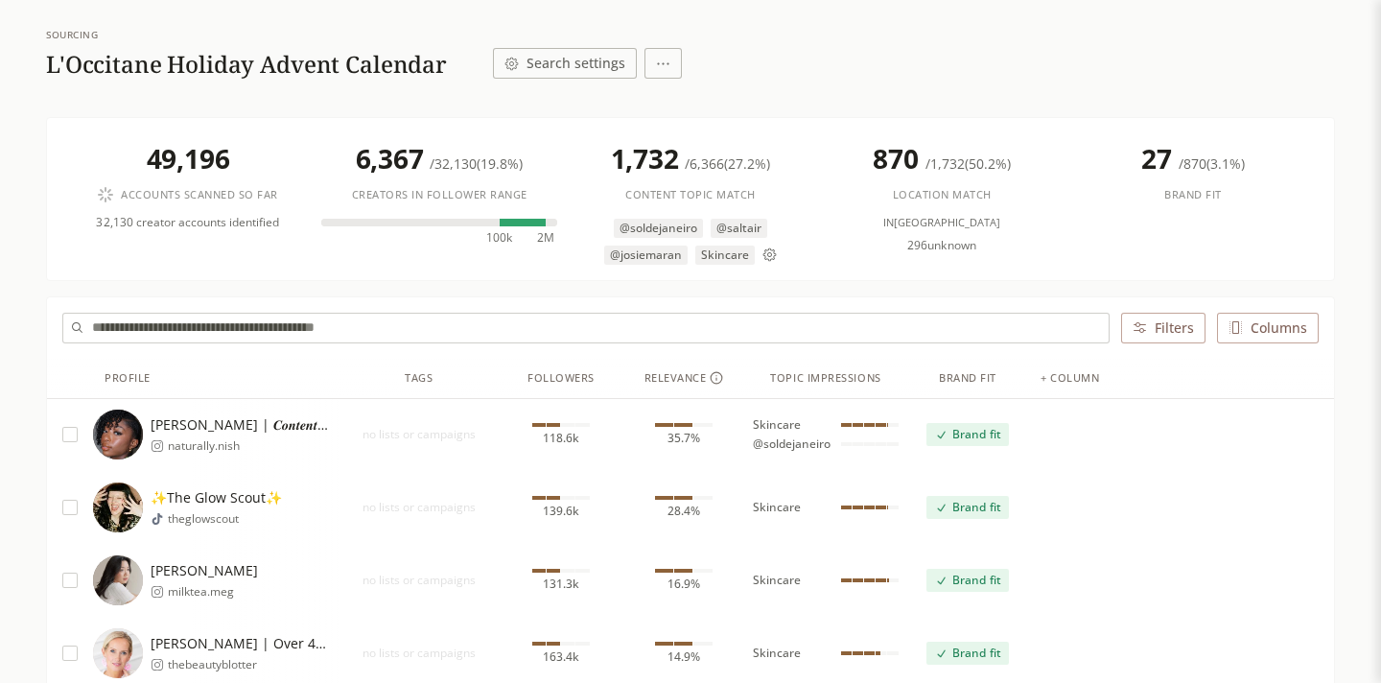
scroll to position [0, 0]
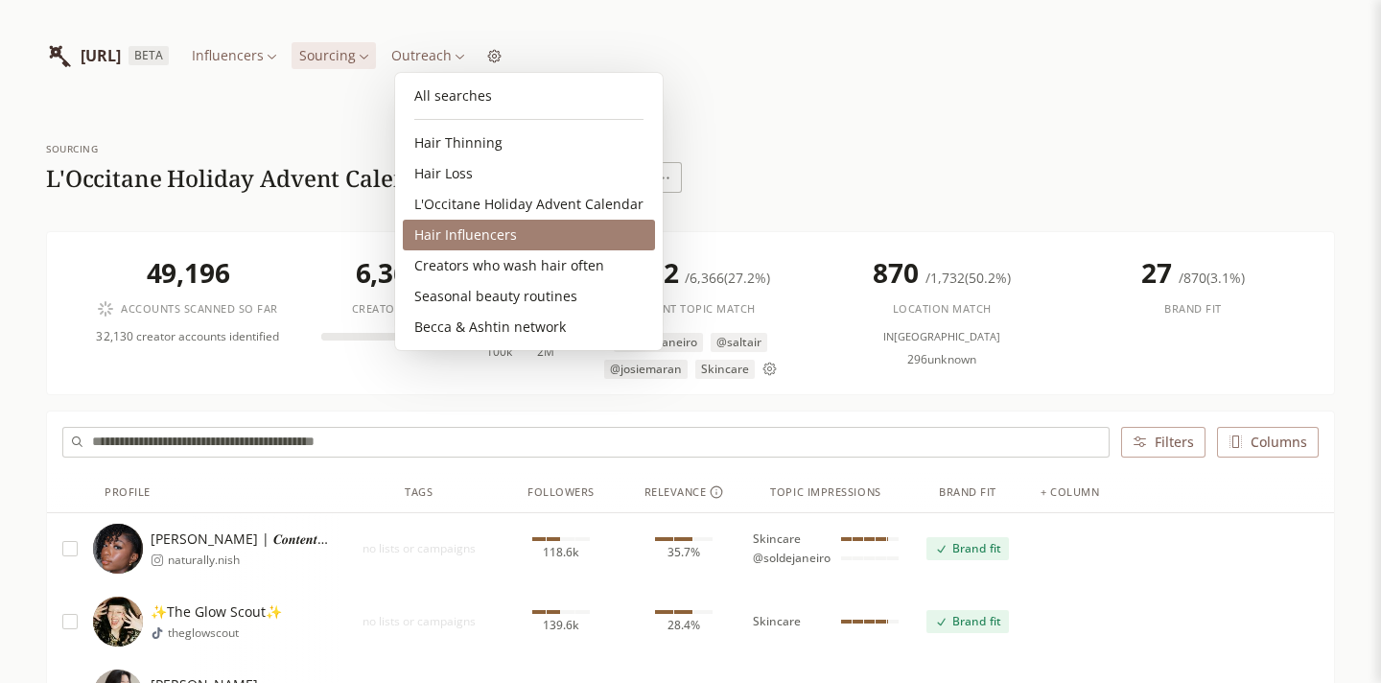
click at [465, 239] on link "Hair Influencers" at bounding box center [529, 235] width 252 height 31
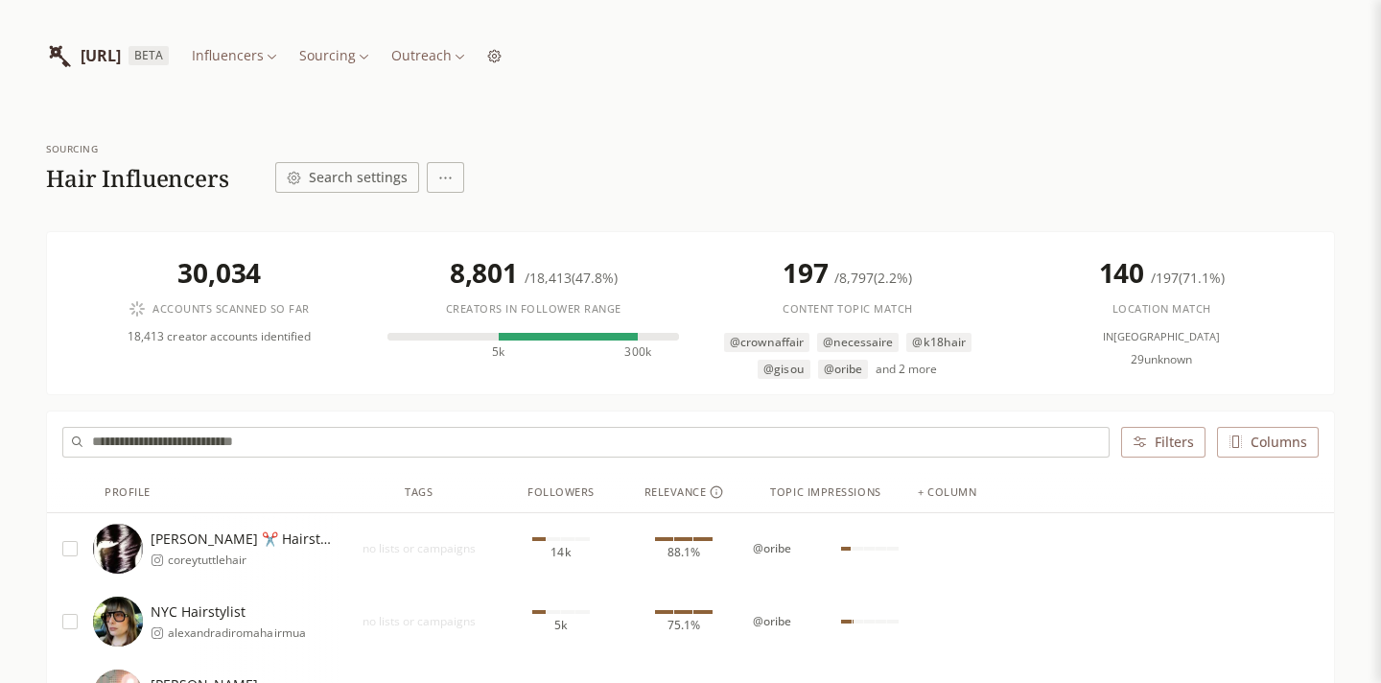
click at [380, 172] on button "Search settings" at bounding box center [347, 177] width 144 height 31
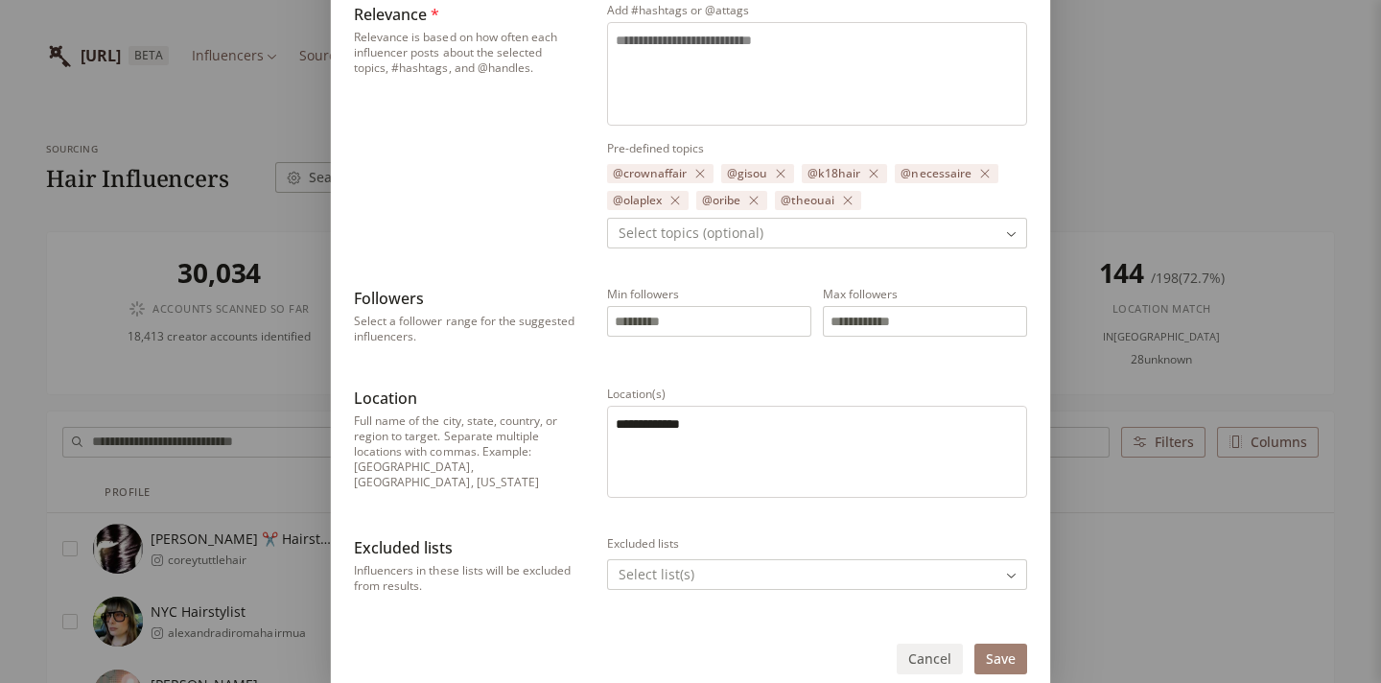
scroll to position [719, 0]
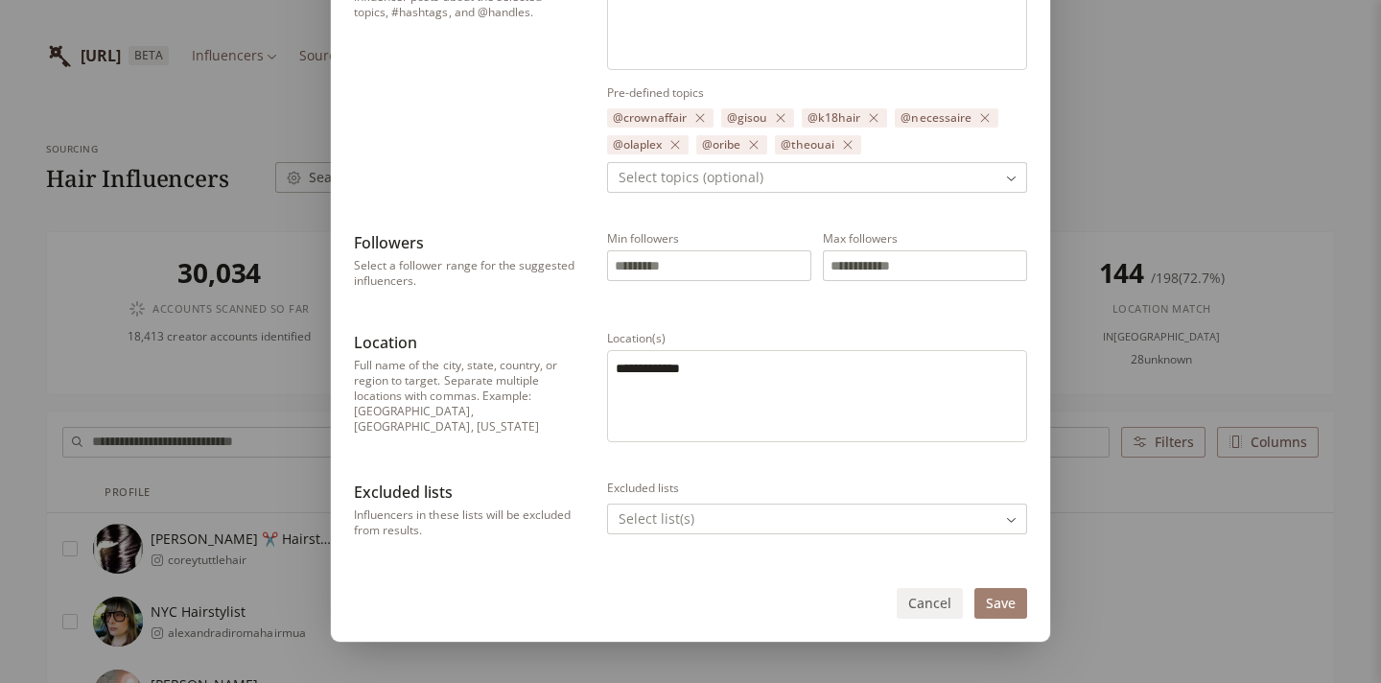
click at [933, 610] on button "Cancel" at bounding box center [930, 603] width 66 height 31
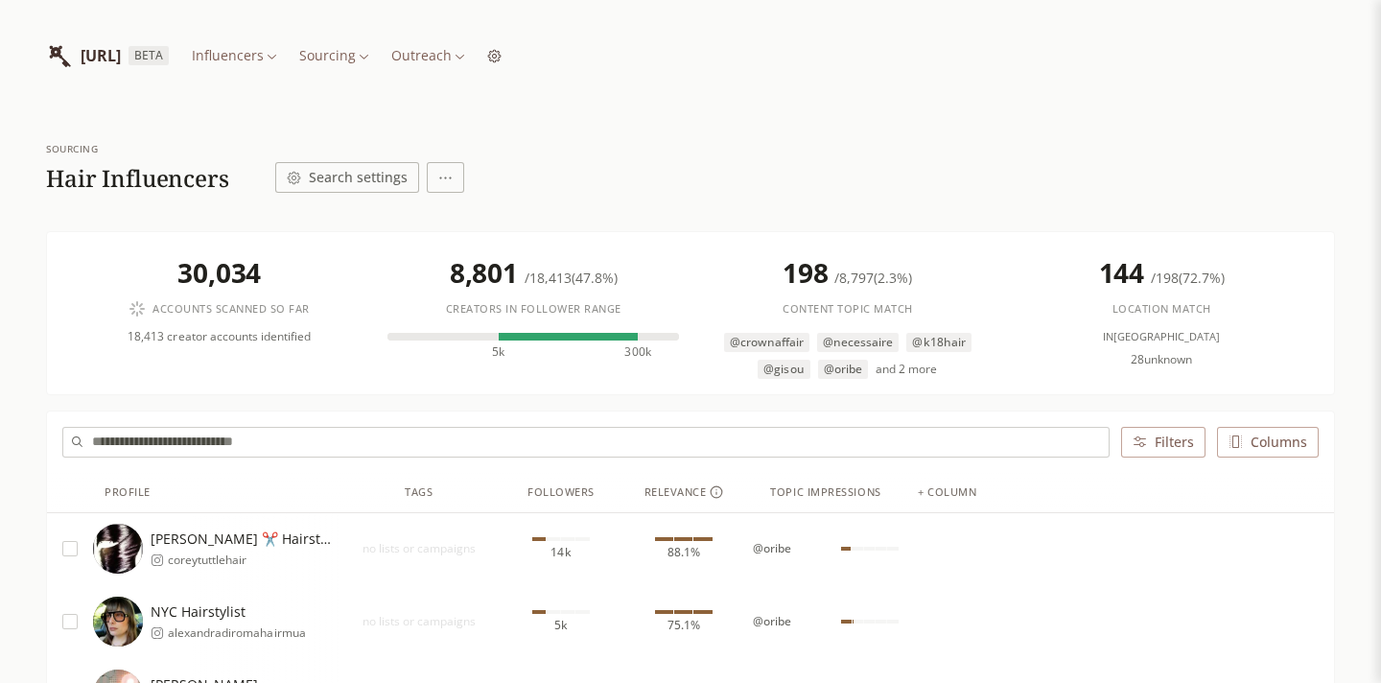
scroll to position [0, 0]
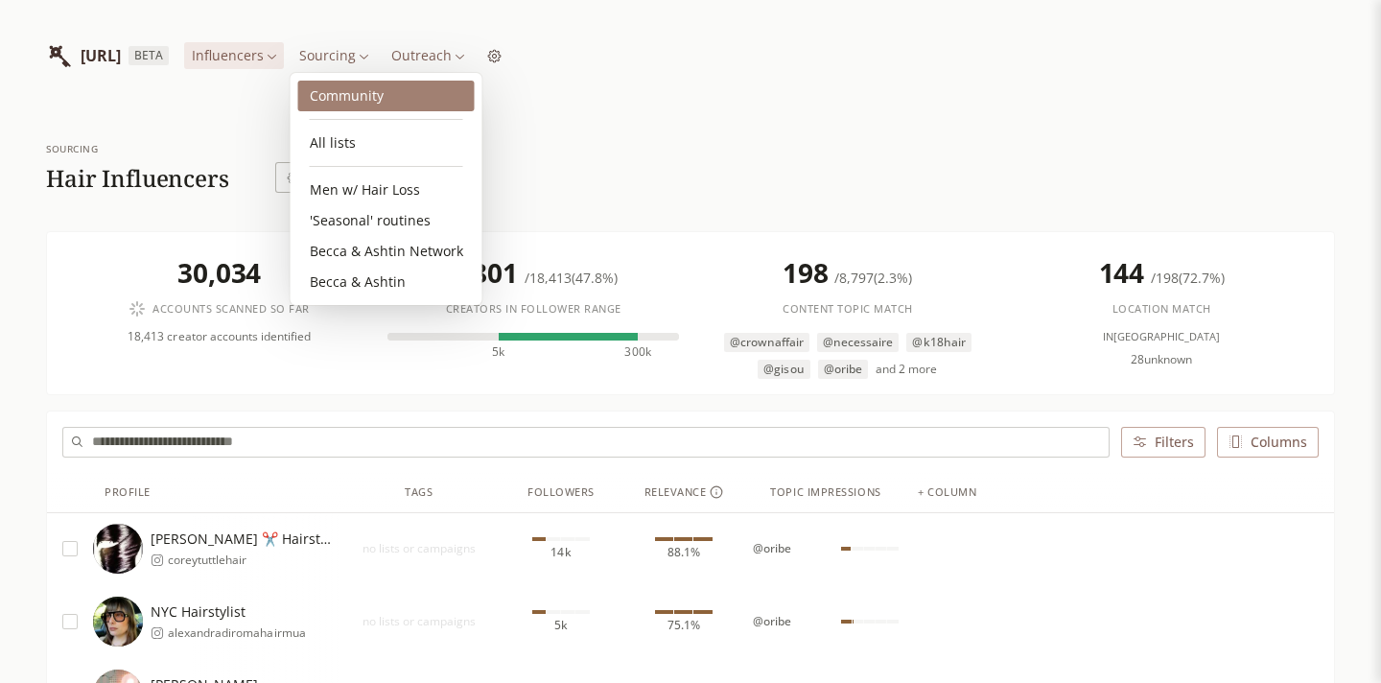
click at [345, 96] on link "Community" at bounding box center [386, 96] width 176 height 31
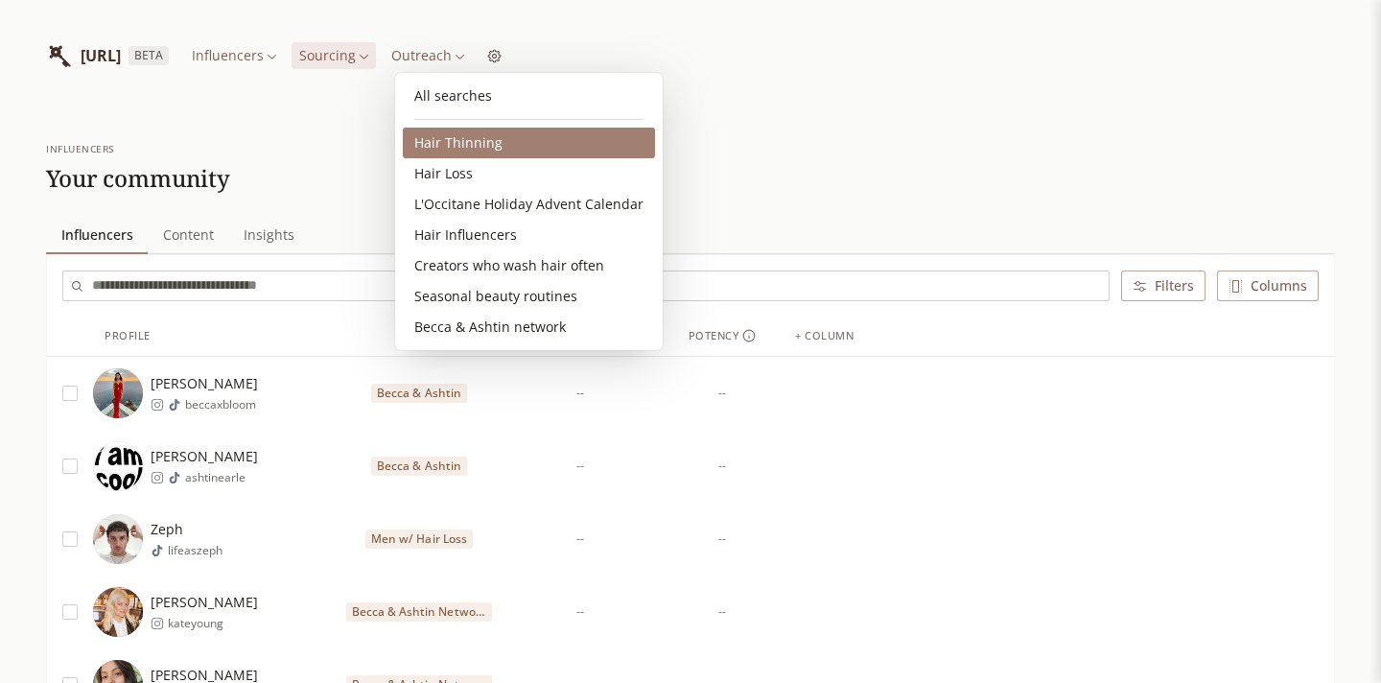
click at [462, 146] on link "Hair Thinning" at bounding box center [529, 143] width 252 height 31
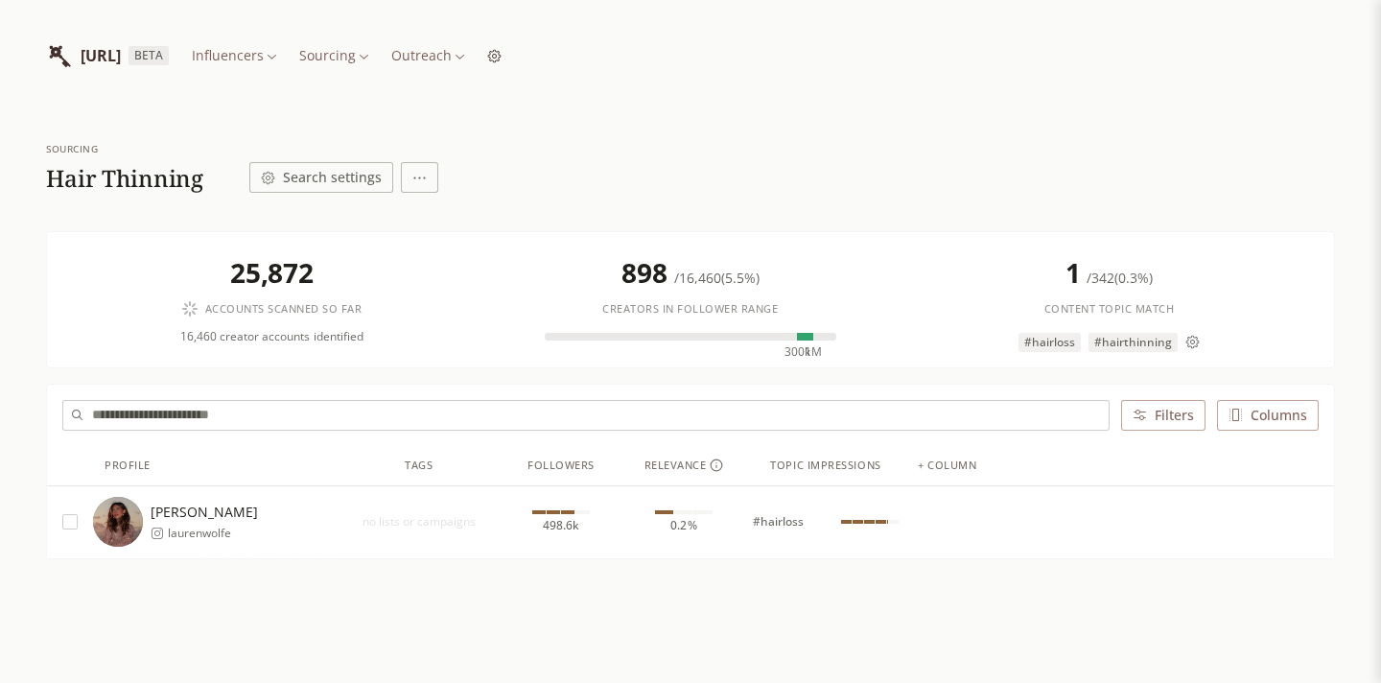
click at [365, 180] on button "Search settings" at bounding box center [321, 177] width 144 height 31
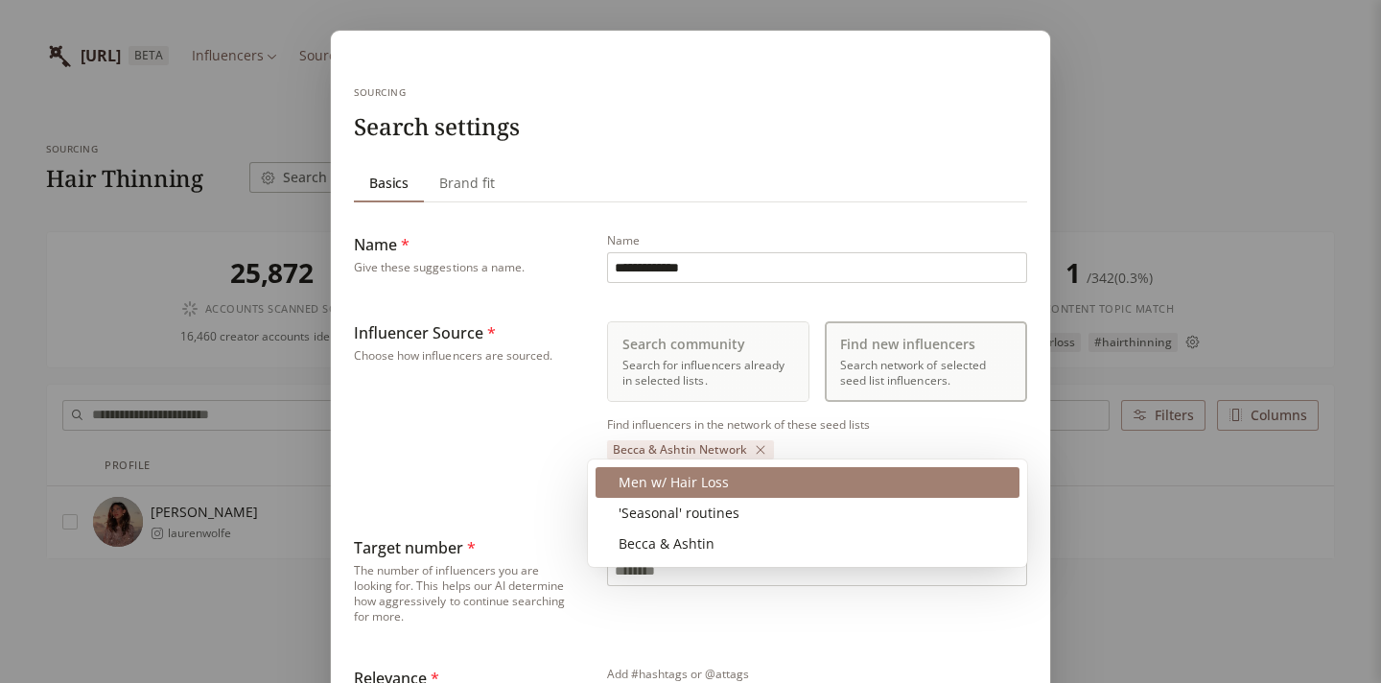
click at [842, 480] on body "**********" at bounding box center [690, 378] width 1381 height 757
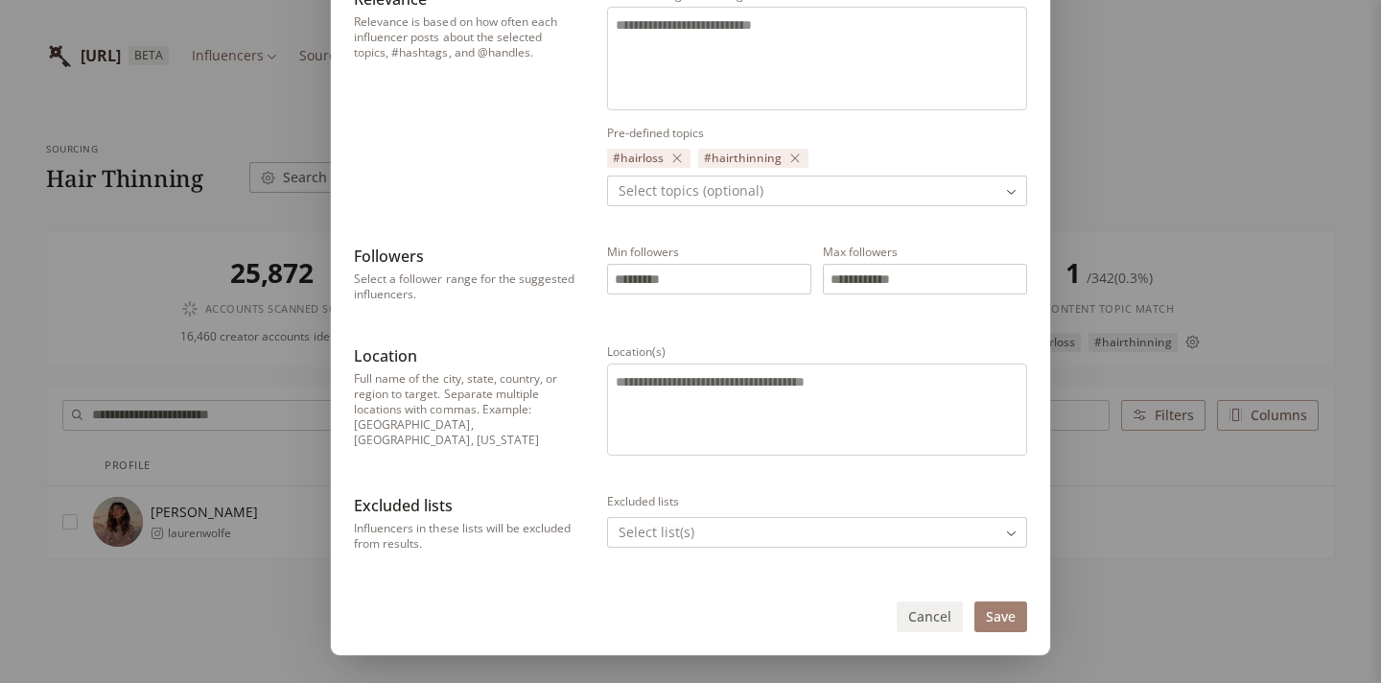
scroll to position [692, 0]
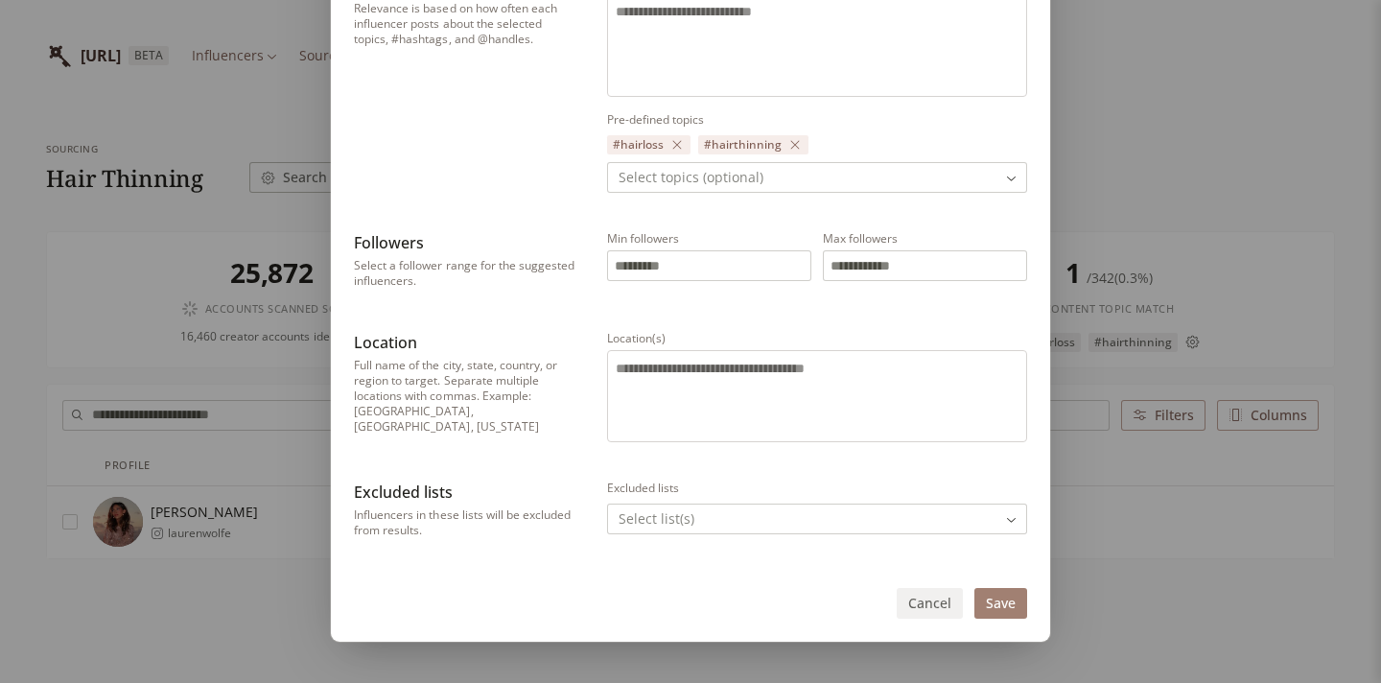
click at [1005, 610] on button "Save" at bounding box center [1000, 603] width 53 height 31
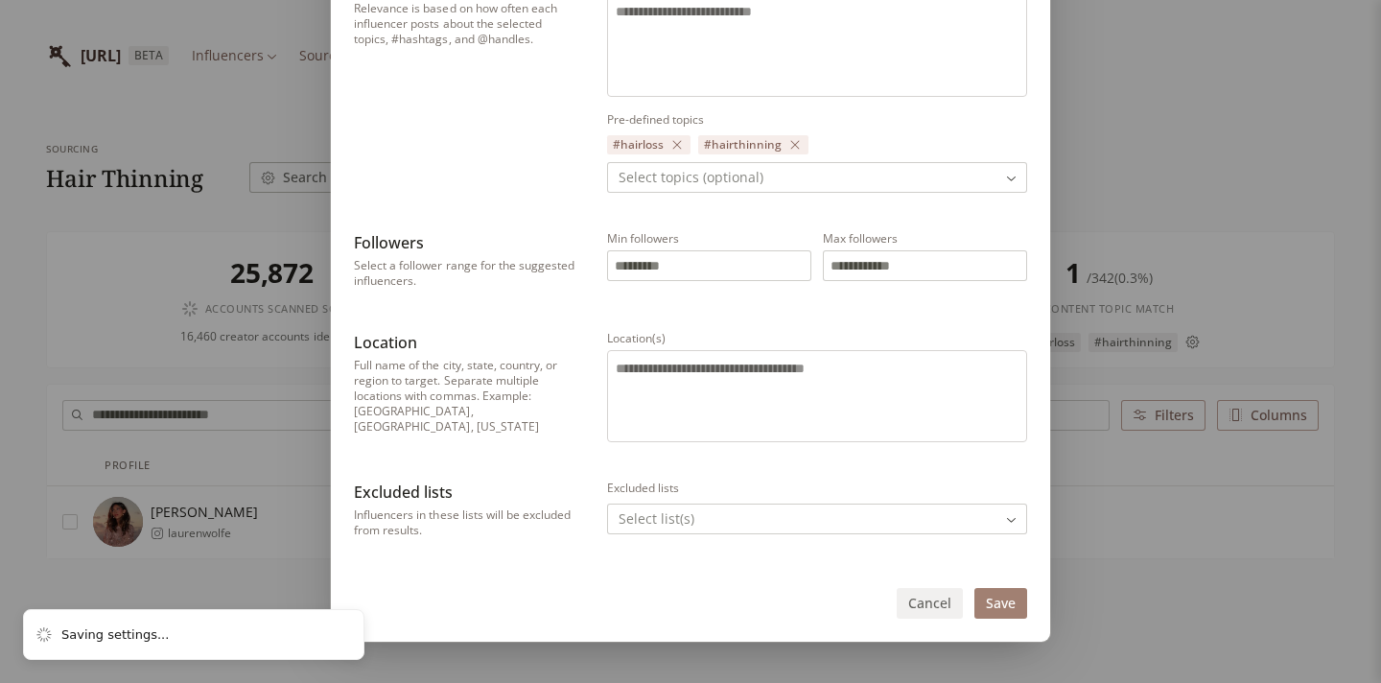
scroll to position [0, 0]
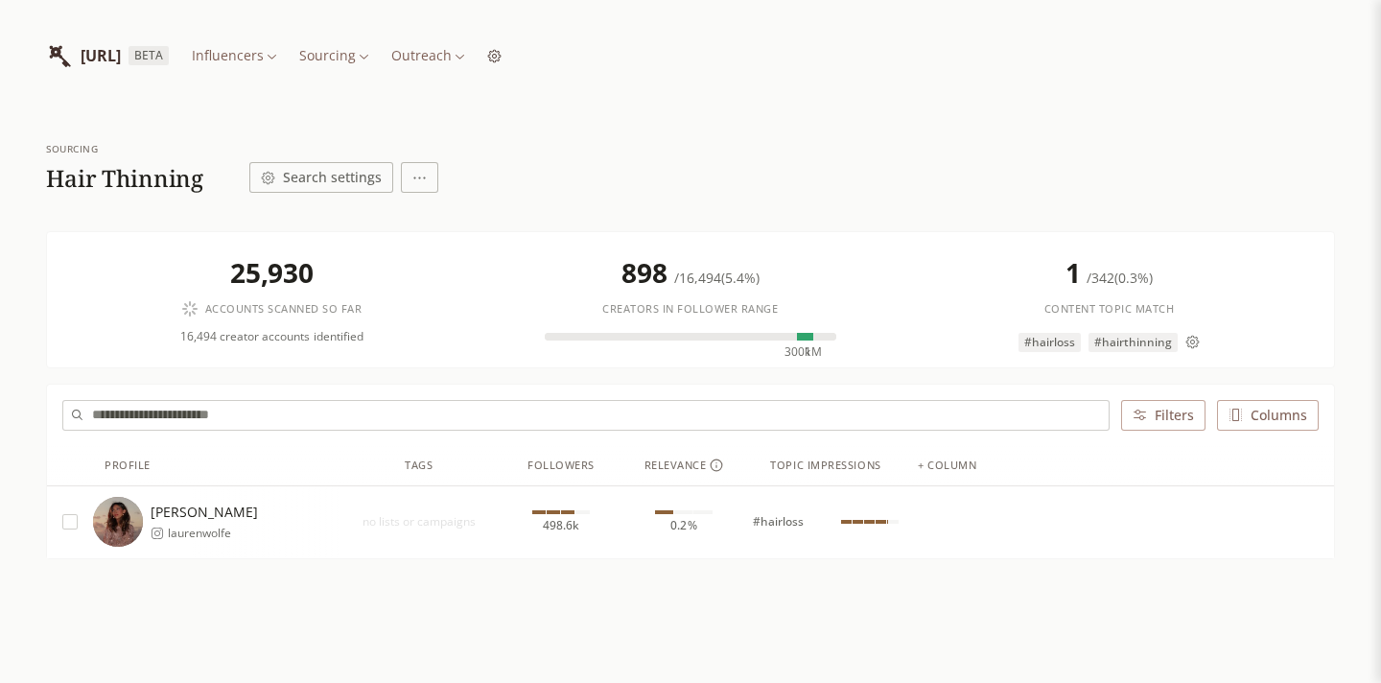
click at [327, 55] on html "INFLUENCERLIST.AI BETA Influencers Sourcing Outreach Sourcing Hair Thinning Sea…" at bounding box center [690, 378] width 1381 height 757
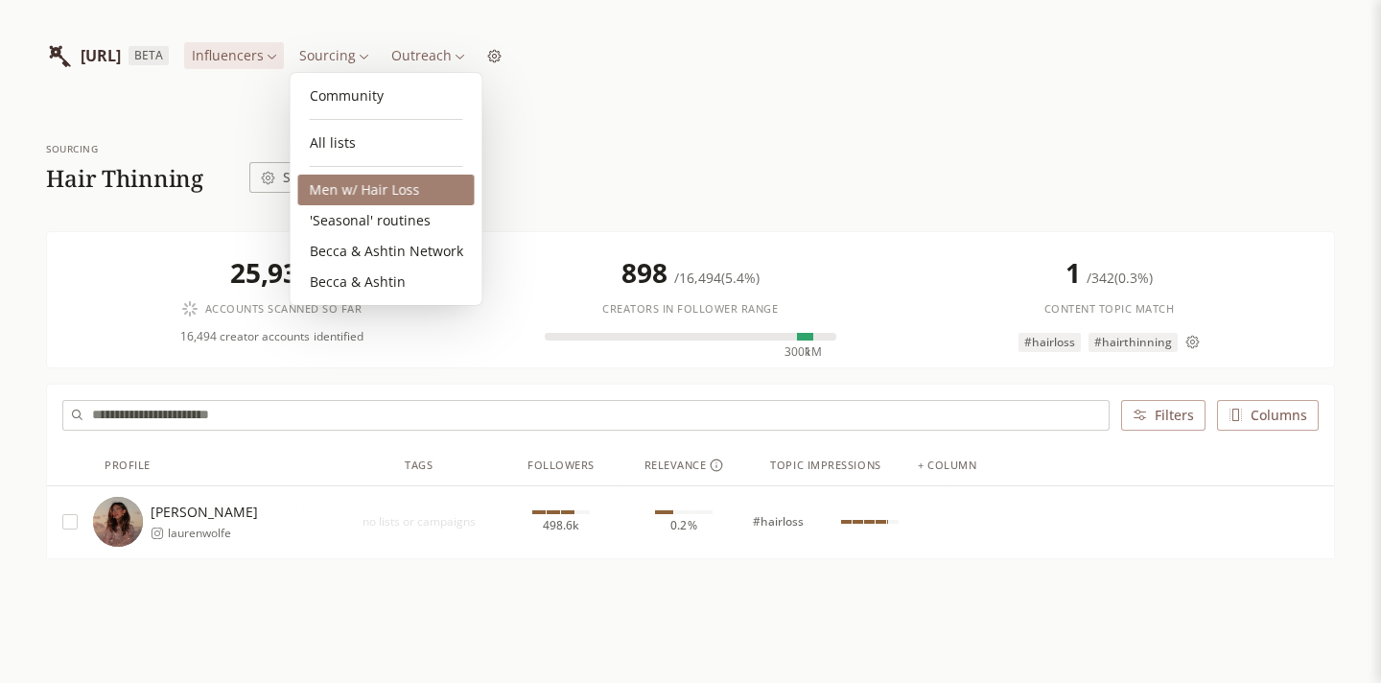
click at [360, 183] on link "Men w/ Hair Loss" at bounding box center [386, 190] width 176 height 31
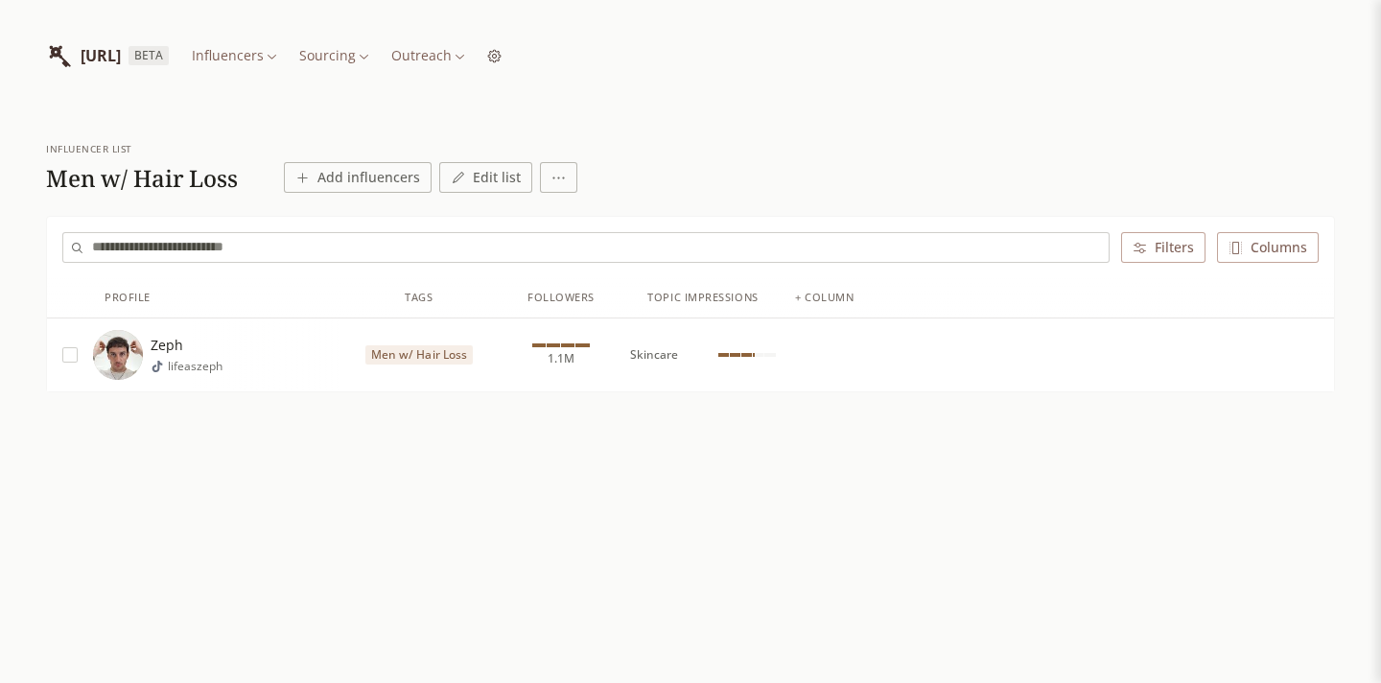
click at [270, 347] on div "Zeph lifeaszeph" at bounding box center [216, 355] width 246 height 50
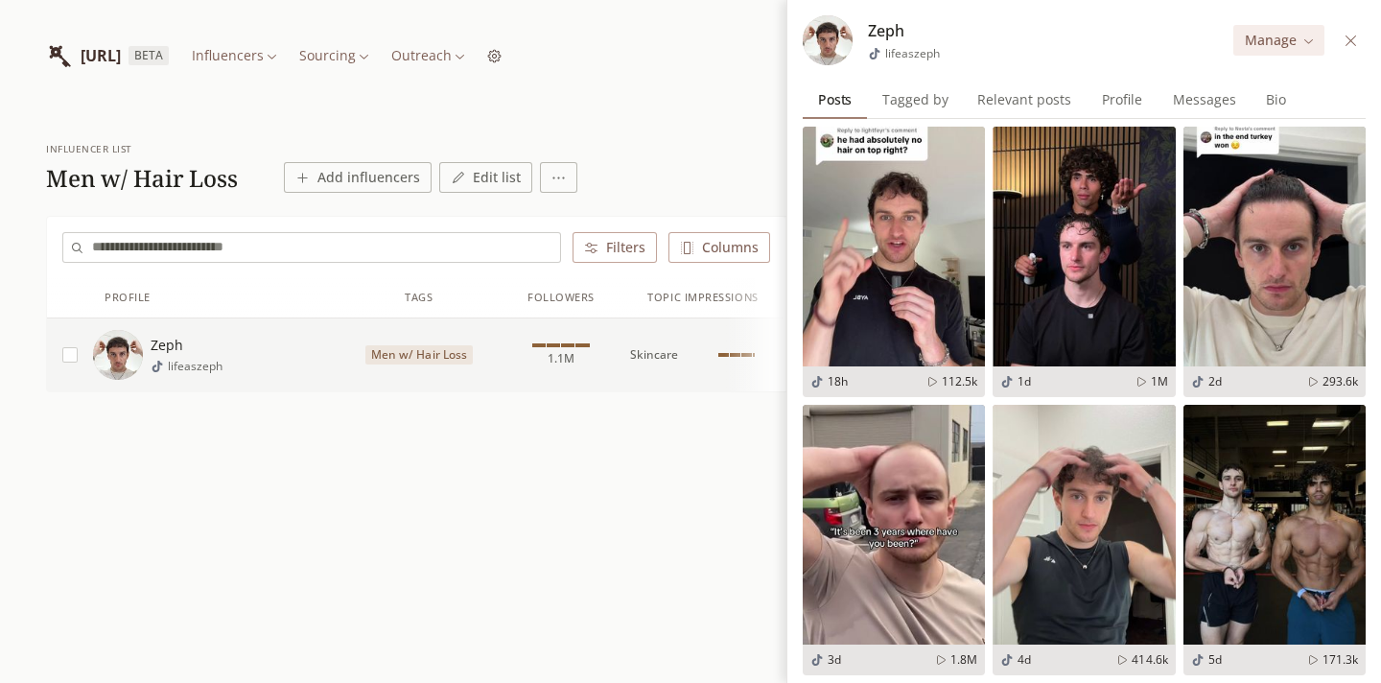
click at [910, 95] on span "Tagged by" at bounding box center [916, 99] width 82 height 27
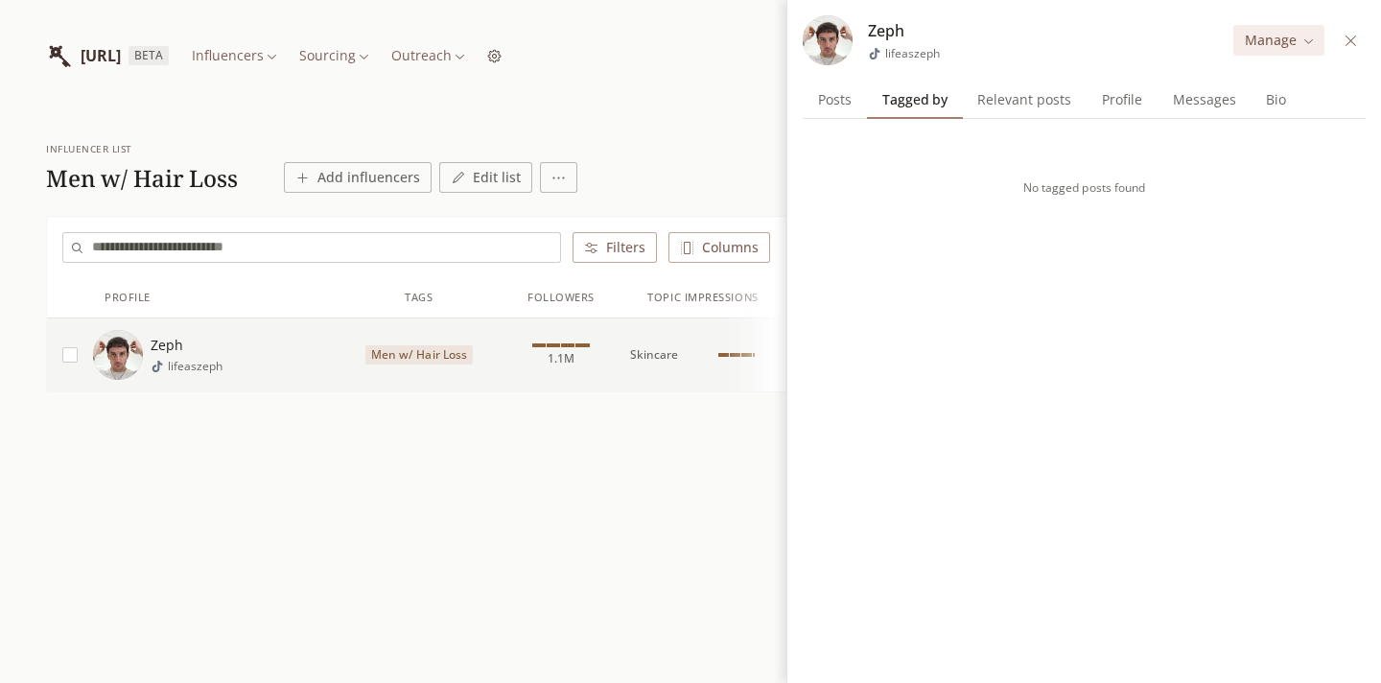
click at [987, 101] on span "Relevant posts" at bounding box center [1024, 99] width 109 height 27
click at [1115, 105] on span "Profile" at bounding box center [1121, 99] width 57 height 27
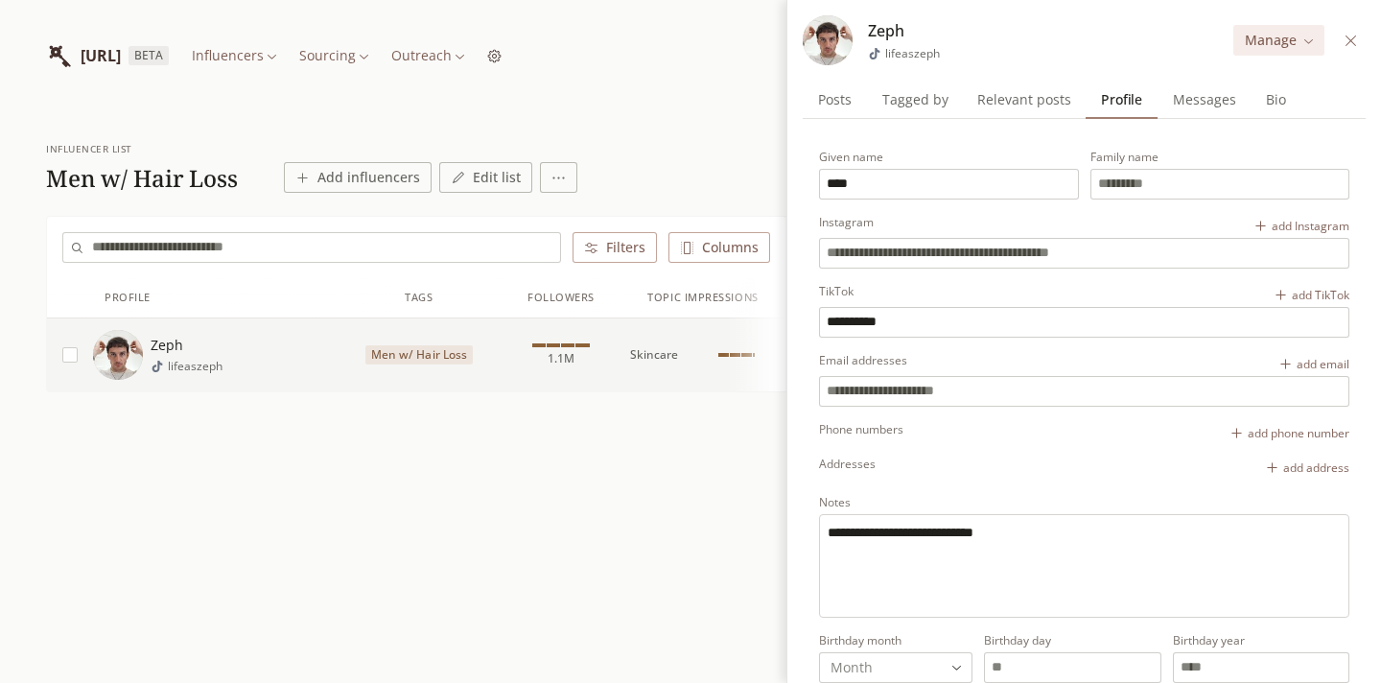
click at [1185, 106] on span "Messages" at bounding box center [1204, 99] width 79 height 27
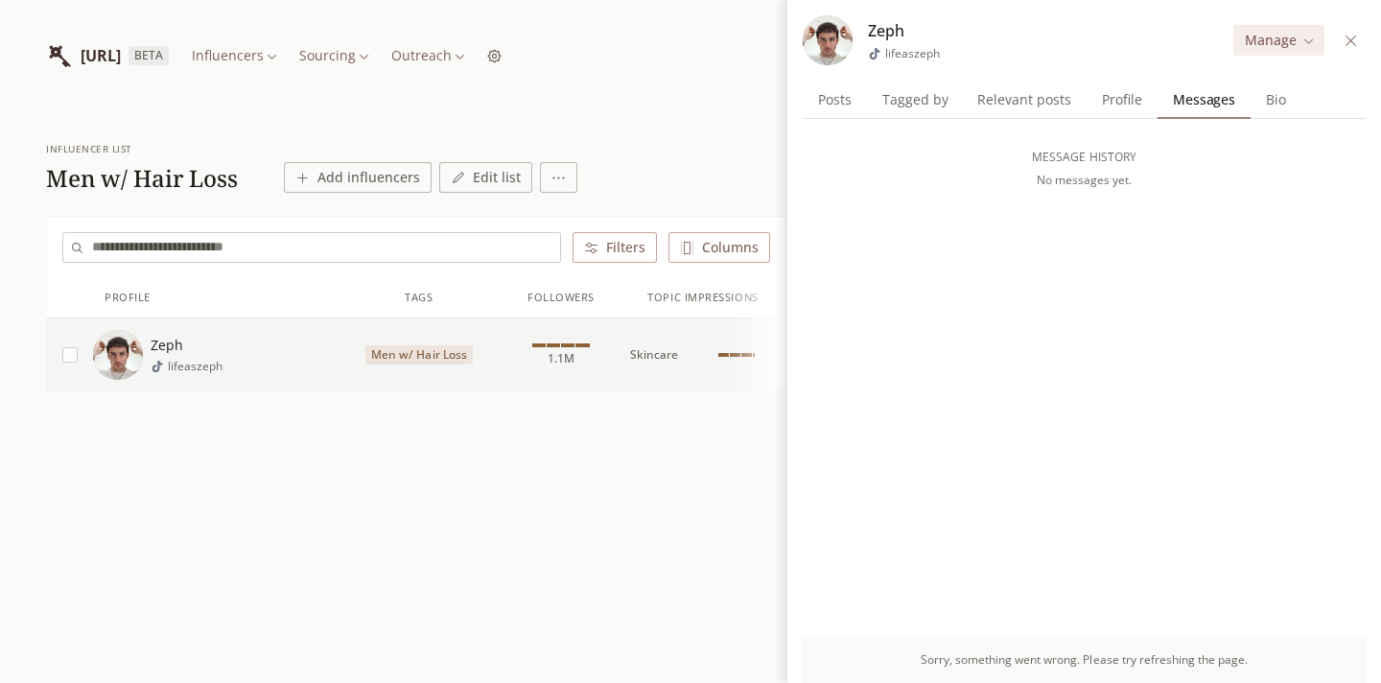
click at [1122, 103] on span "Profile" at bounding box center [1122, 99] width 56 height 27
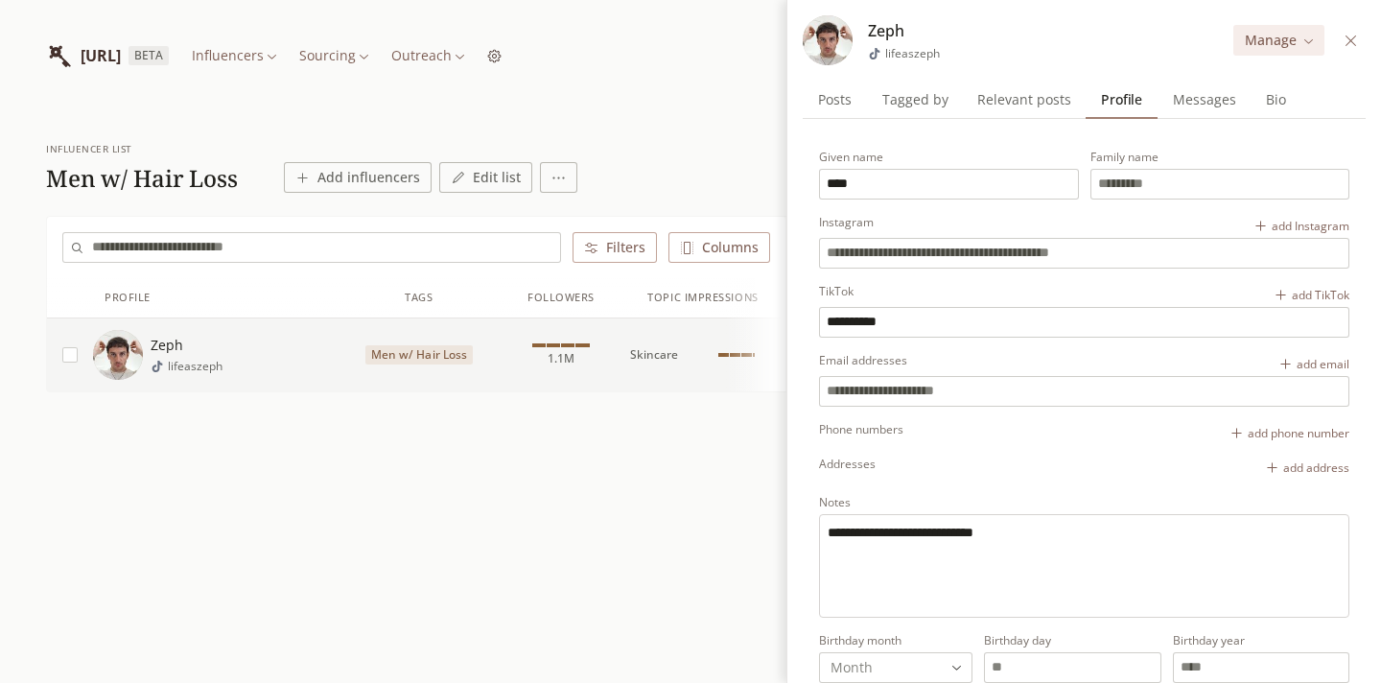
click at [1015, 527] on textarea "**********" at bounding box center [1085, 563] width 515 height 81
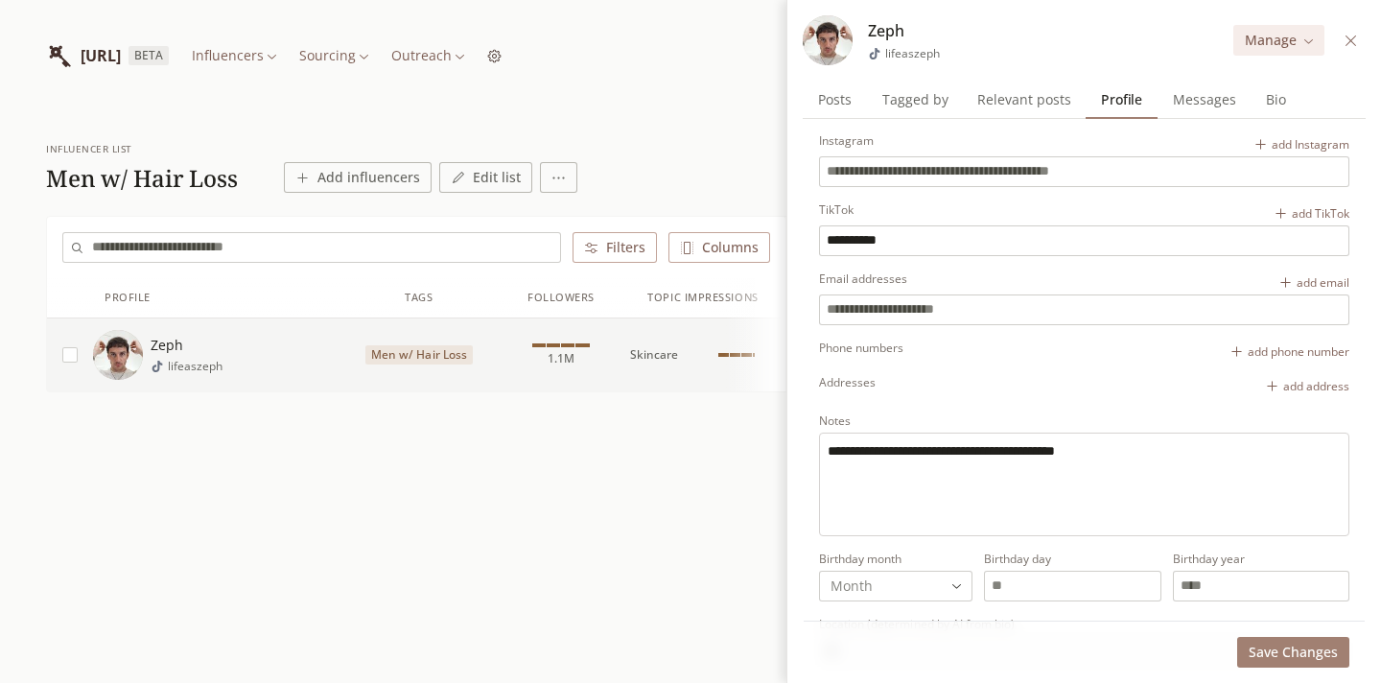
scroll to position [174, 0]
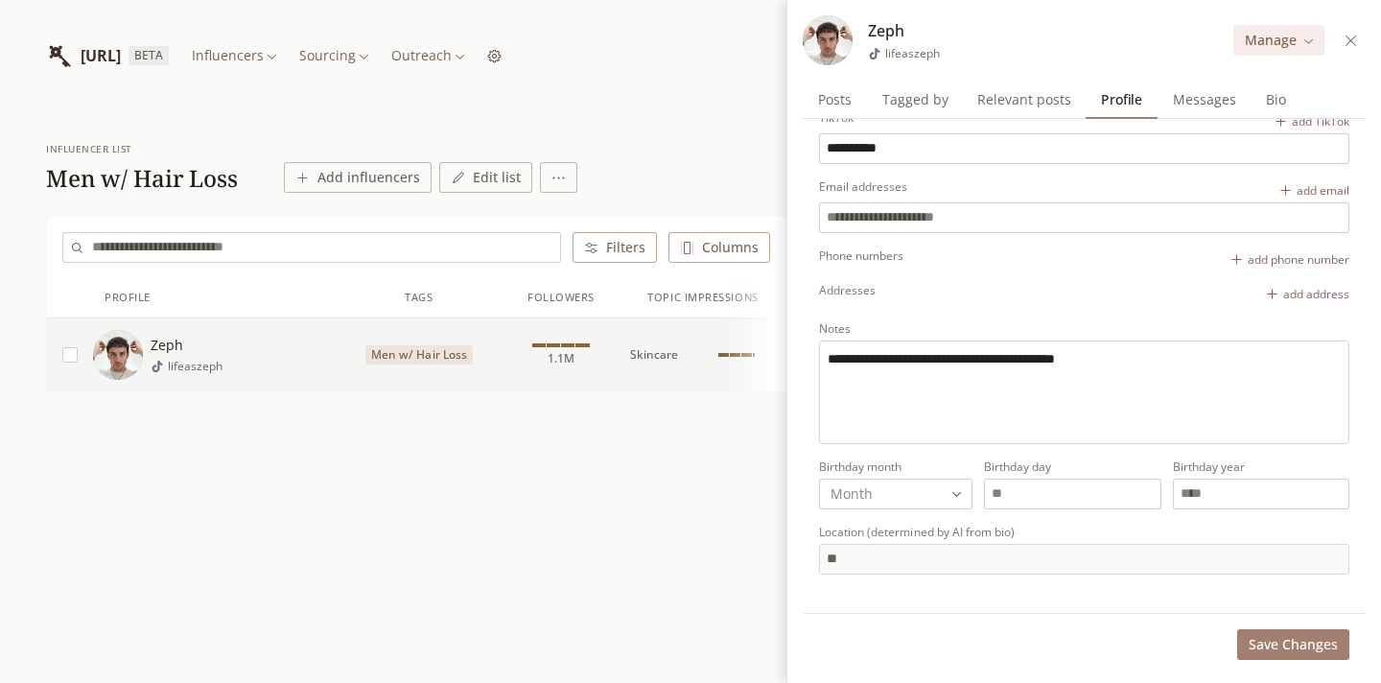
type textarea "**********"
click at [1283, 654] on button "Save Changes" at bounding box center [1293, 644] width 112 height 31
click at [578, 425] on div "**********" at bounding box center [690, 319] width 1381 height 417
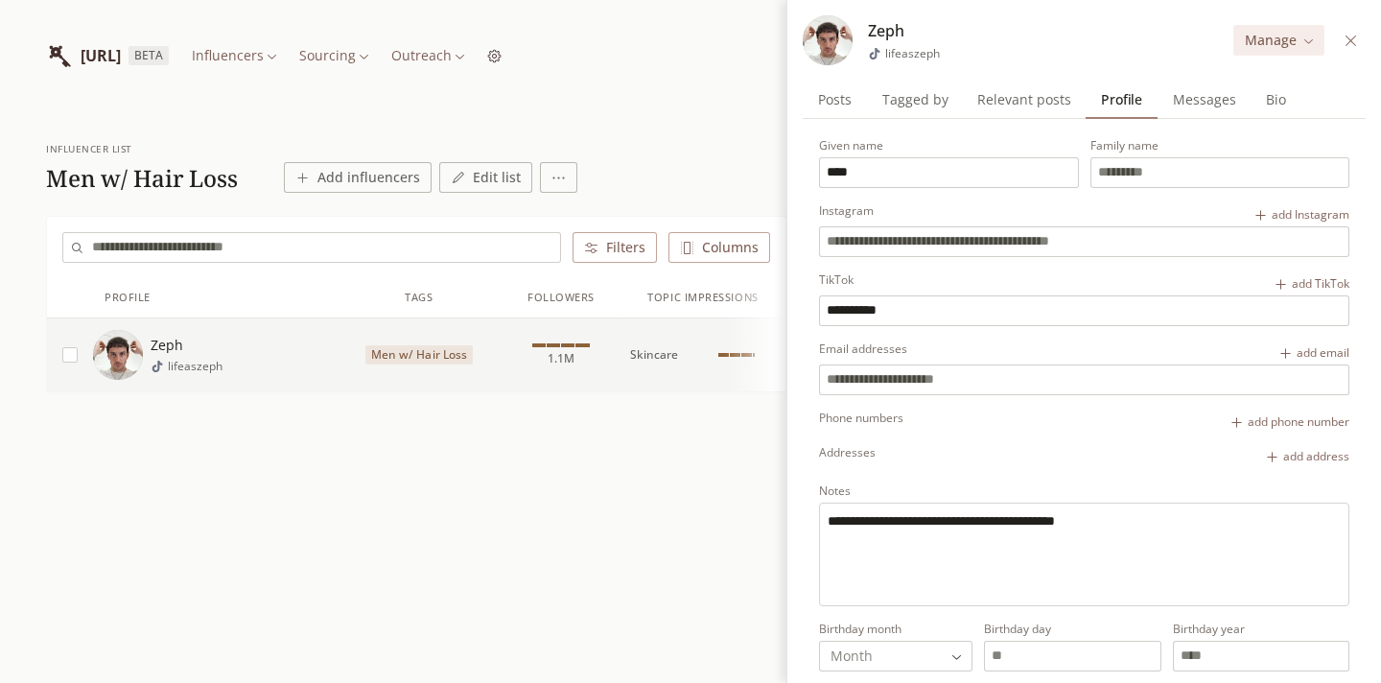
scroll to position [0, 0]
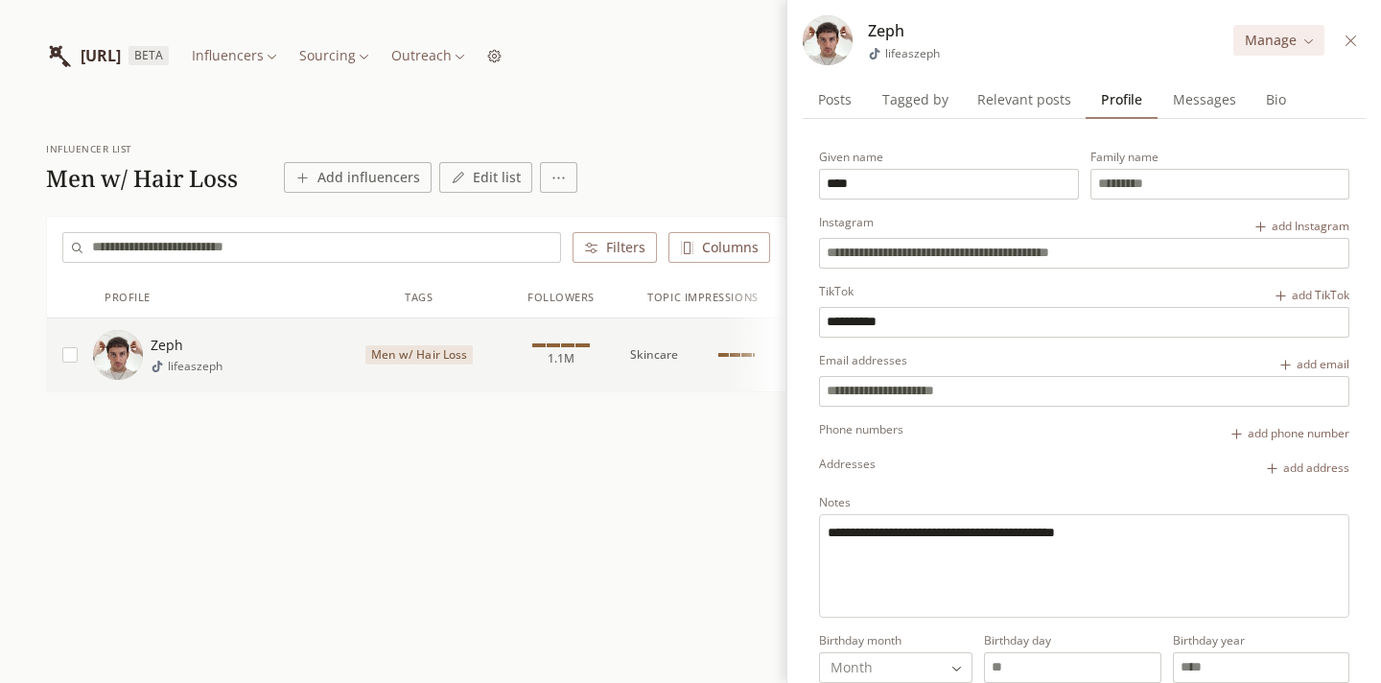
click at [840, 98] on span "Posts" at bounding box center [834, 99] width 49 height 27
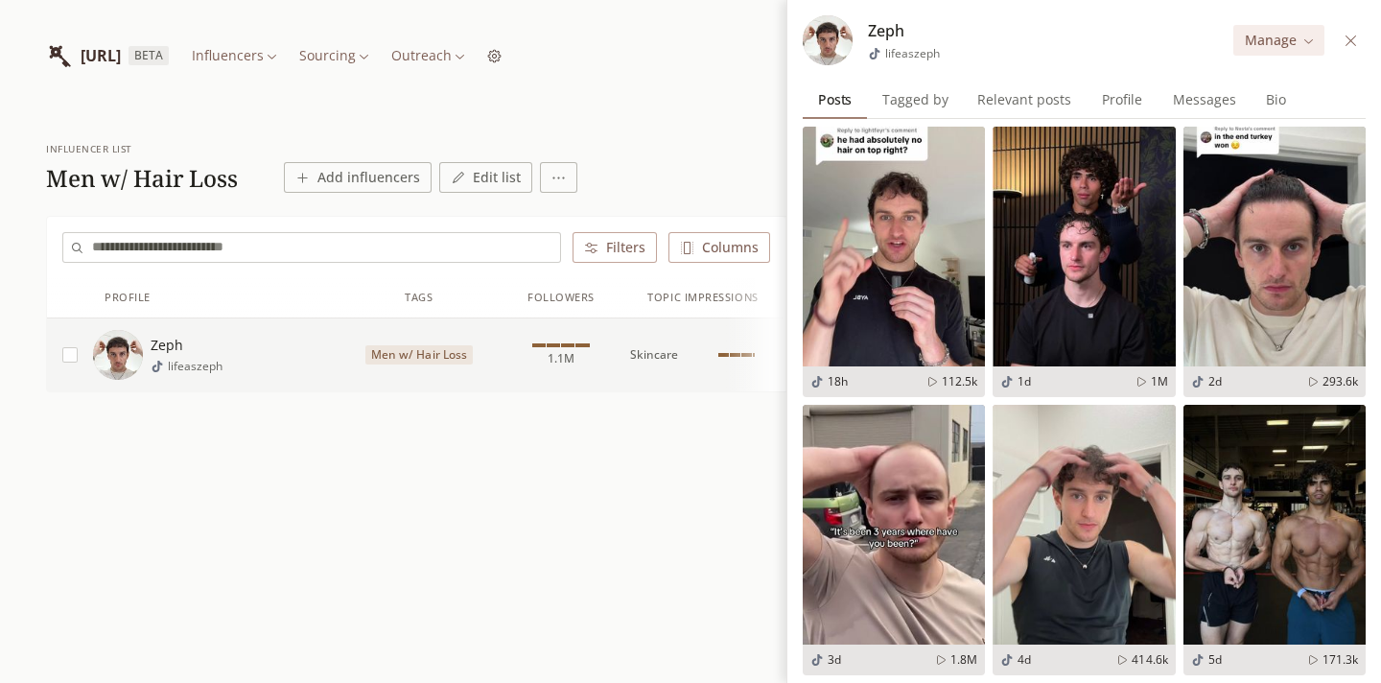
click at [1289, 41] on html "INFLUENCERLIST.AI BETA Influencers Sourcing Outreach influencer list Men w/ Hai…" at bounding box center [690, 341] width 1381 height 683
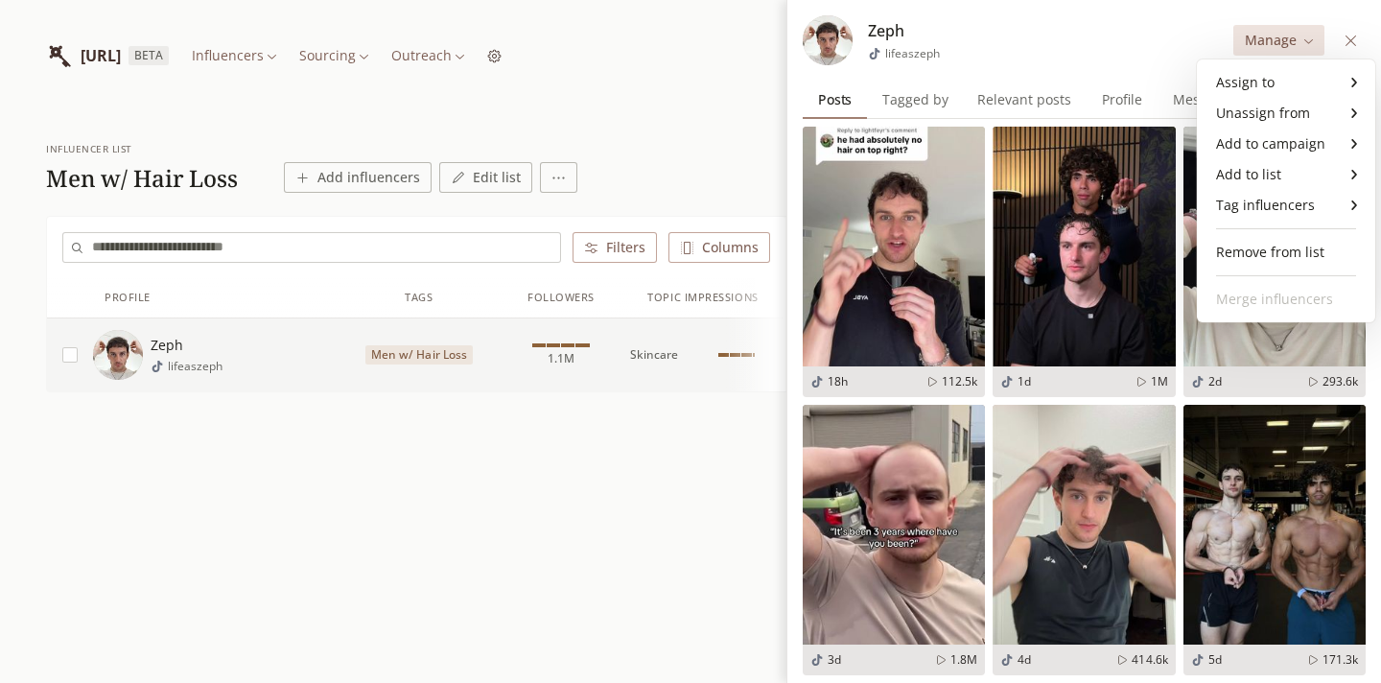
click at [1352, 37] on html "INFLUENCERLIST.AI BETA Influencers Sourcing Outreach influencer list Men w/ Hai…" at bounding box center [690, 341] width 1381 height 683
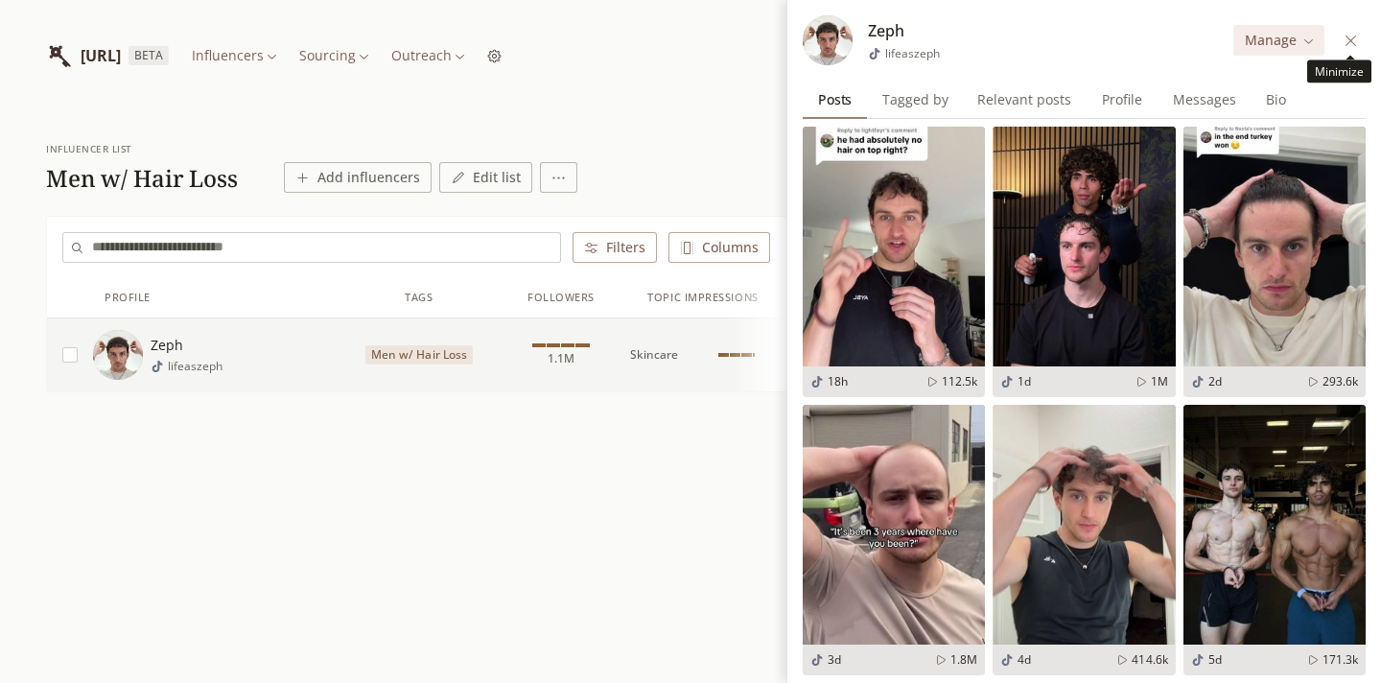
click at [1352, 37] on icon at bounding box center [1351, 40] width 11 height 11
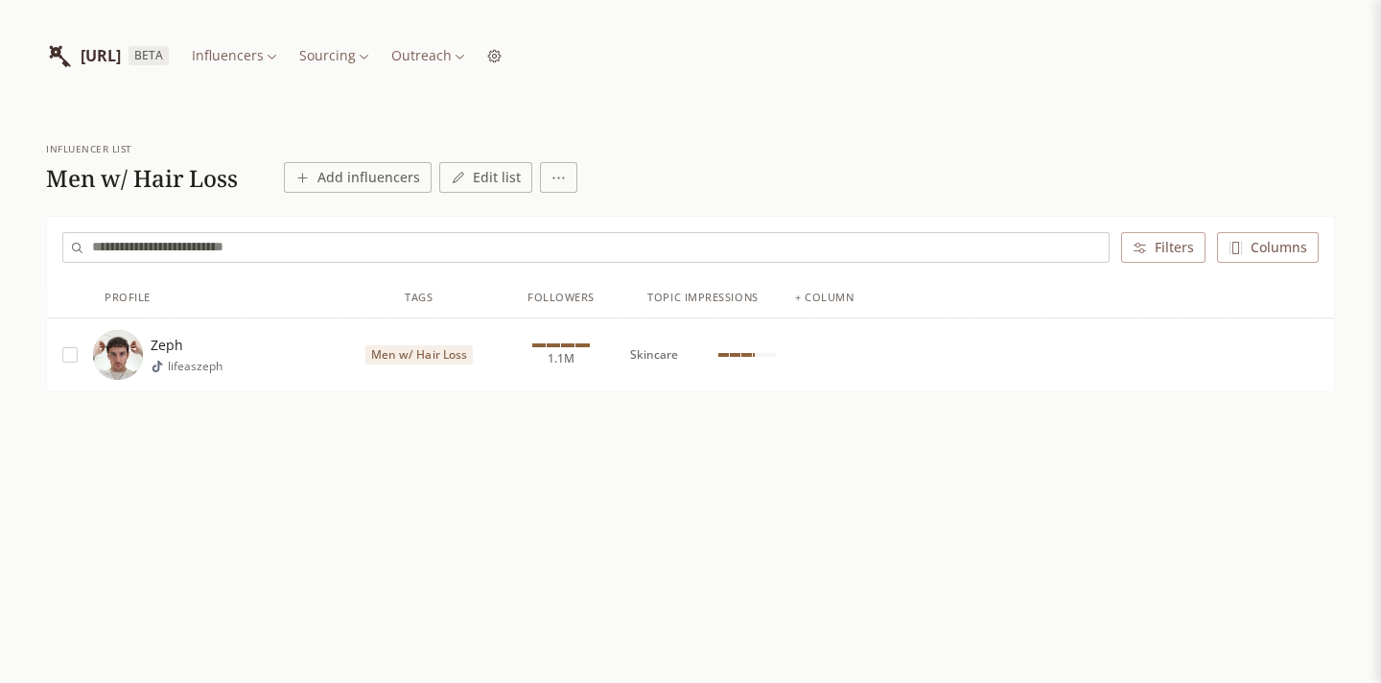
click at [562, 411] on div "influencer list Men w/ Hair Loss Add influencers Edit list Filters Columns Prof…" at bounding box center [690, 319] width 1381 height 417
click at [553, 174] on html "INFLUENCERLIST.AI BETA Influencers Sourcing Outreach influencer list Men w/ Hai…" at bounding box center [690, 341] width 1381 height 683
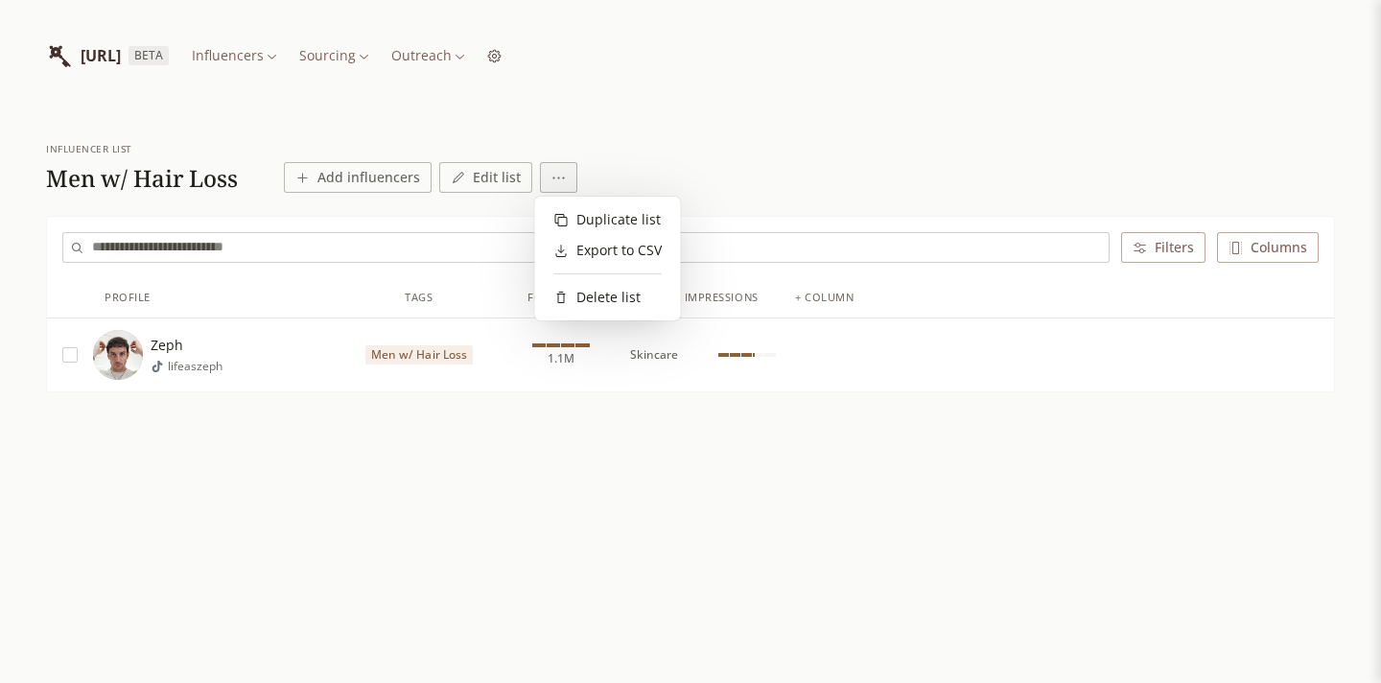
click at [475, 180] on html "INFLUENCERLIST.AI BETA Influencers Sourcing Outreach influencer list Men w/ Hai…" at bounding box center [690, 341] width 1381 height 683
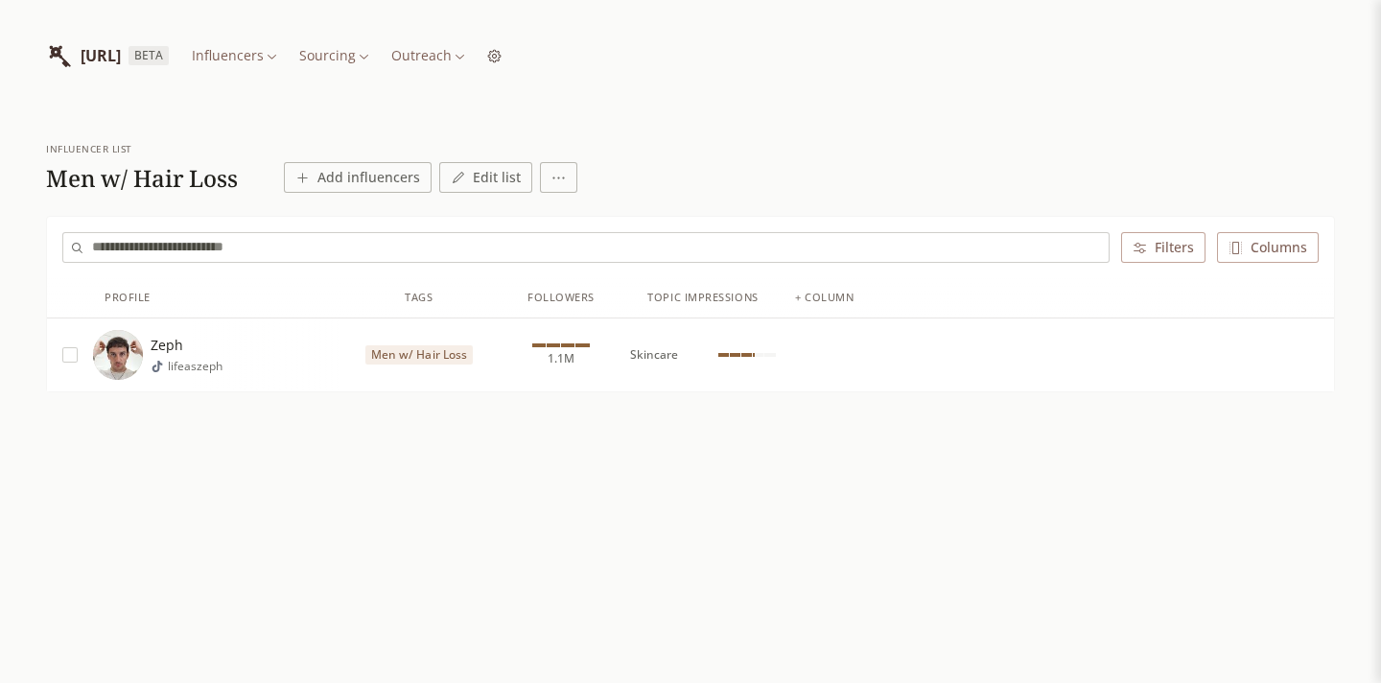
click at [471, 179] on button "Edit list" at bounding box center [485, 177] width 93 height 31
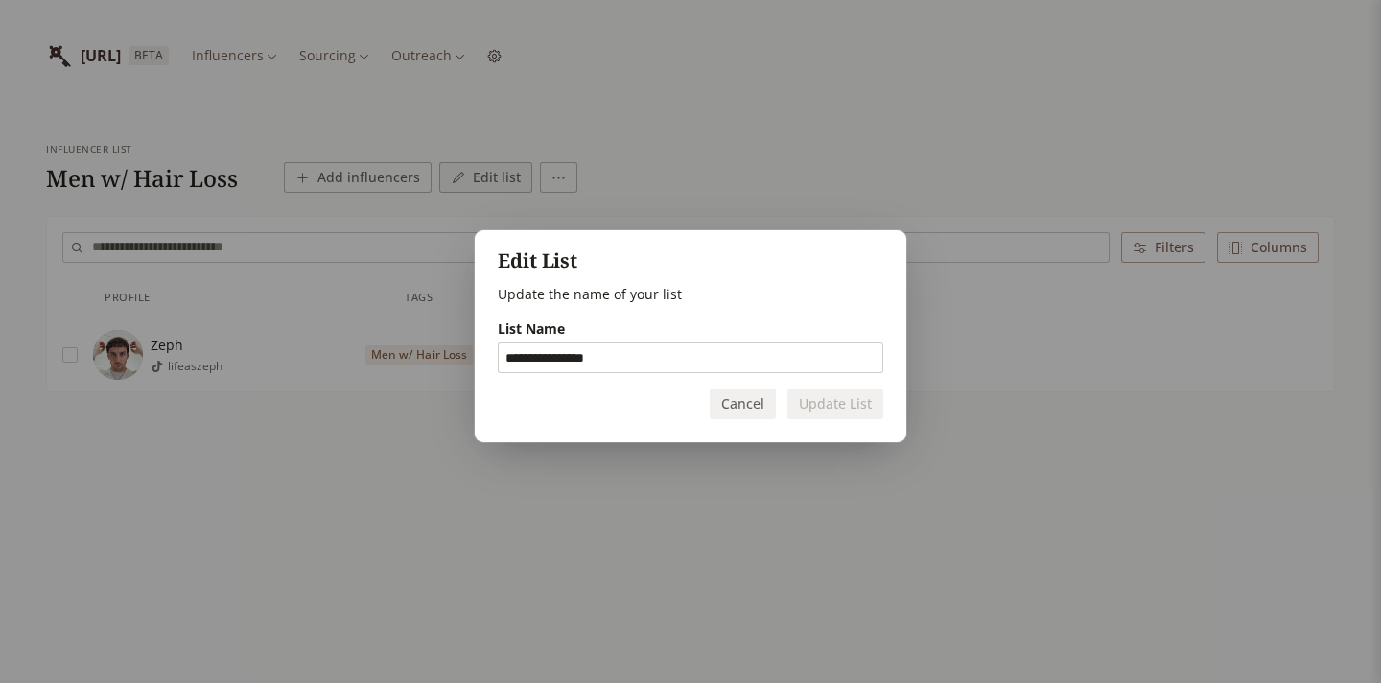
click at [572, 354] on input "**********" at bounding box center [691, 357] width 384 height 29
drag, startPoint x: 558, startPoint y: 358, endPoint x: 448, endPoint y: 347, distance: 110.8
click at [448, 347] on div "**********" at bounding box center [690, 341] width 1381 height 284
type input "*********"
click at [847, 397] on button "Update List" at bounding box center [835, 403] width 96 height 31
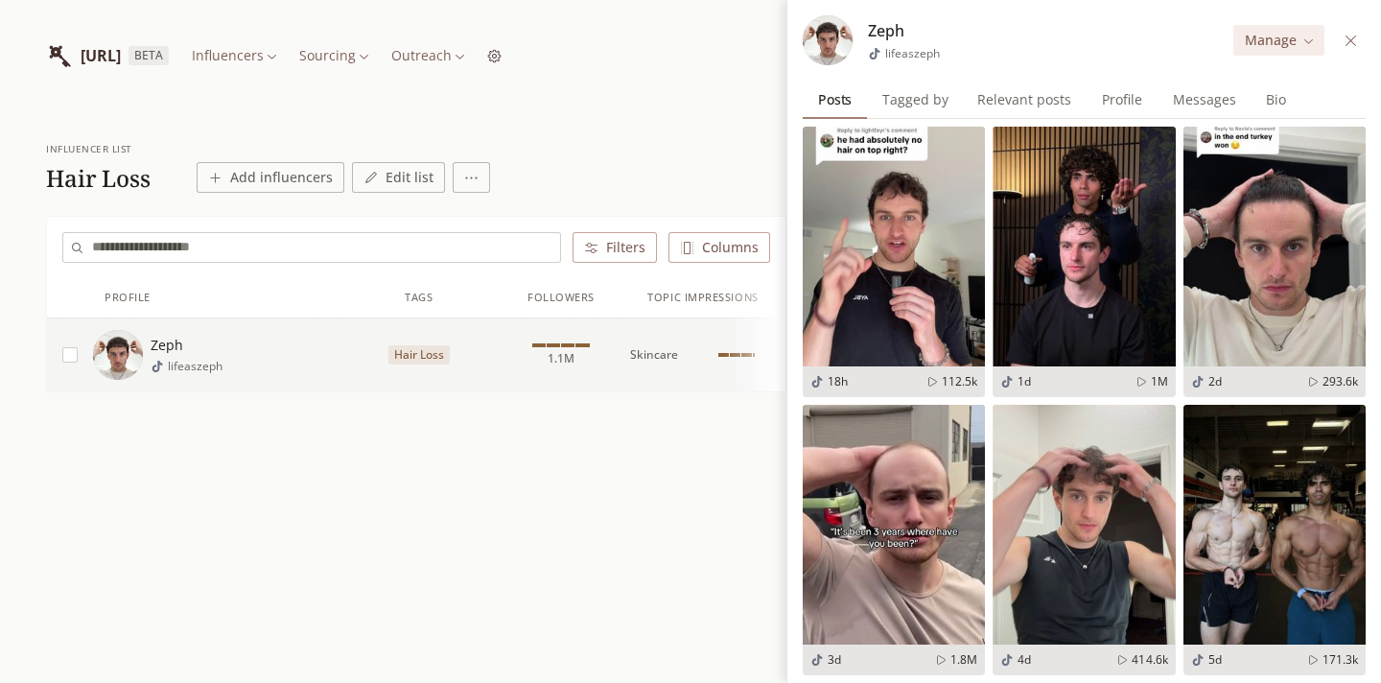
click at [1351, 35] on icon at bounding box center [1351, 41] width 14 height 14
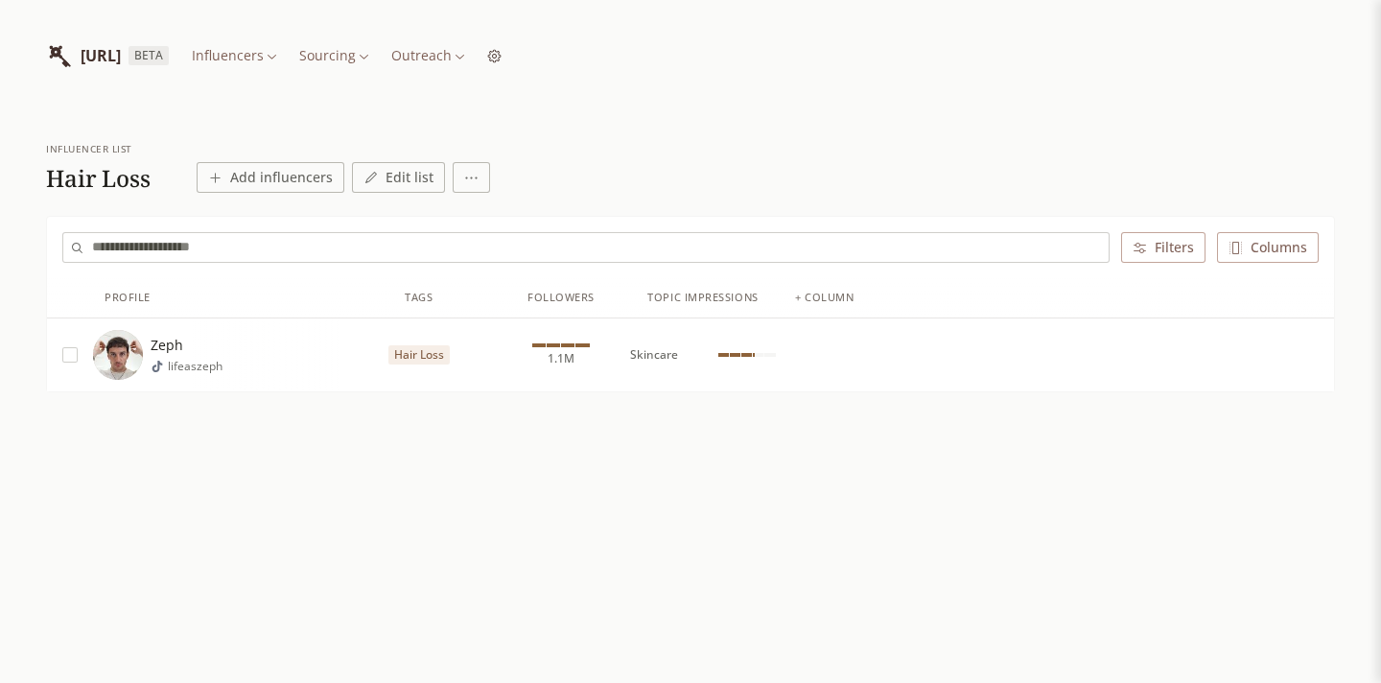
click at [436, 57] on html "INFLUENCERLIST.AI BETA Influencers Sourcing Outreach influencer list Hair Loss …" at bounding box center [690, 341] width 1381 height 683
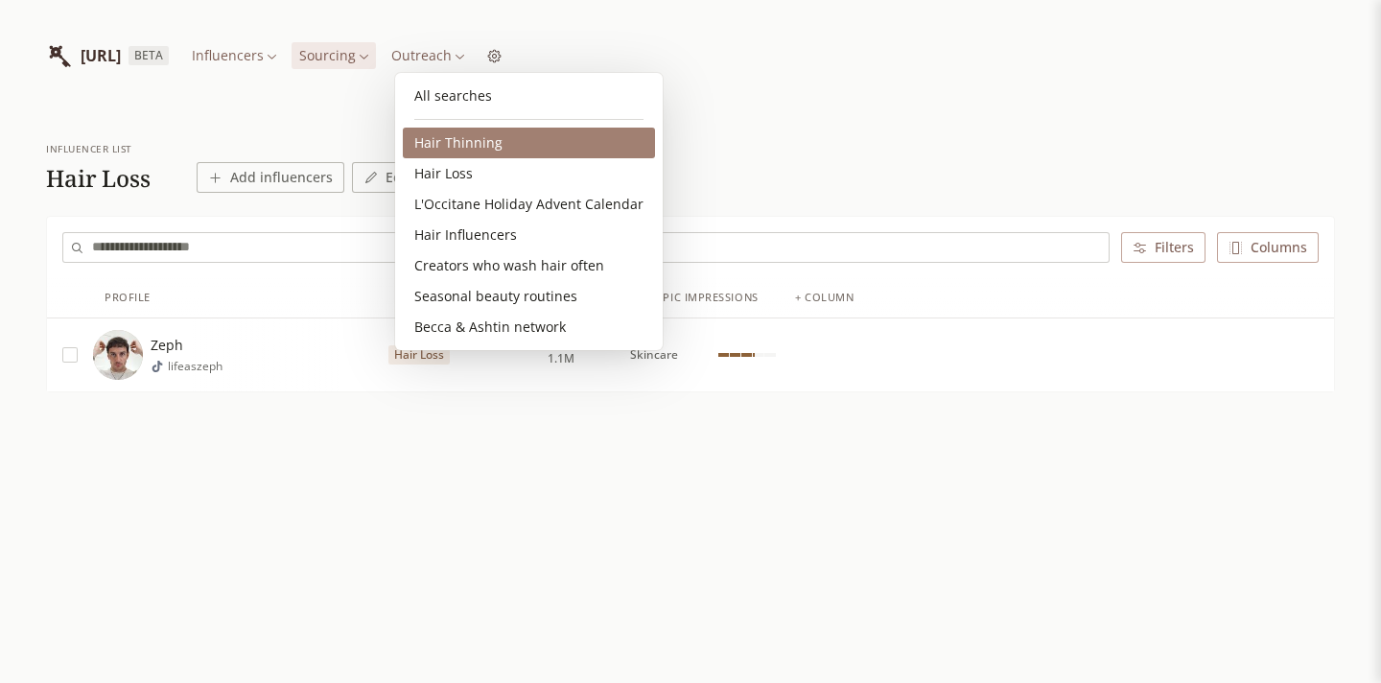
click at [471, 145] on link "Hair Thinning" at bounding box center [529, 143] width 252 height 31
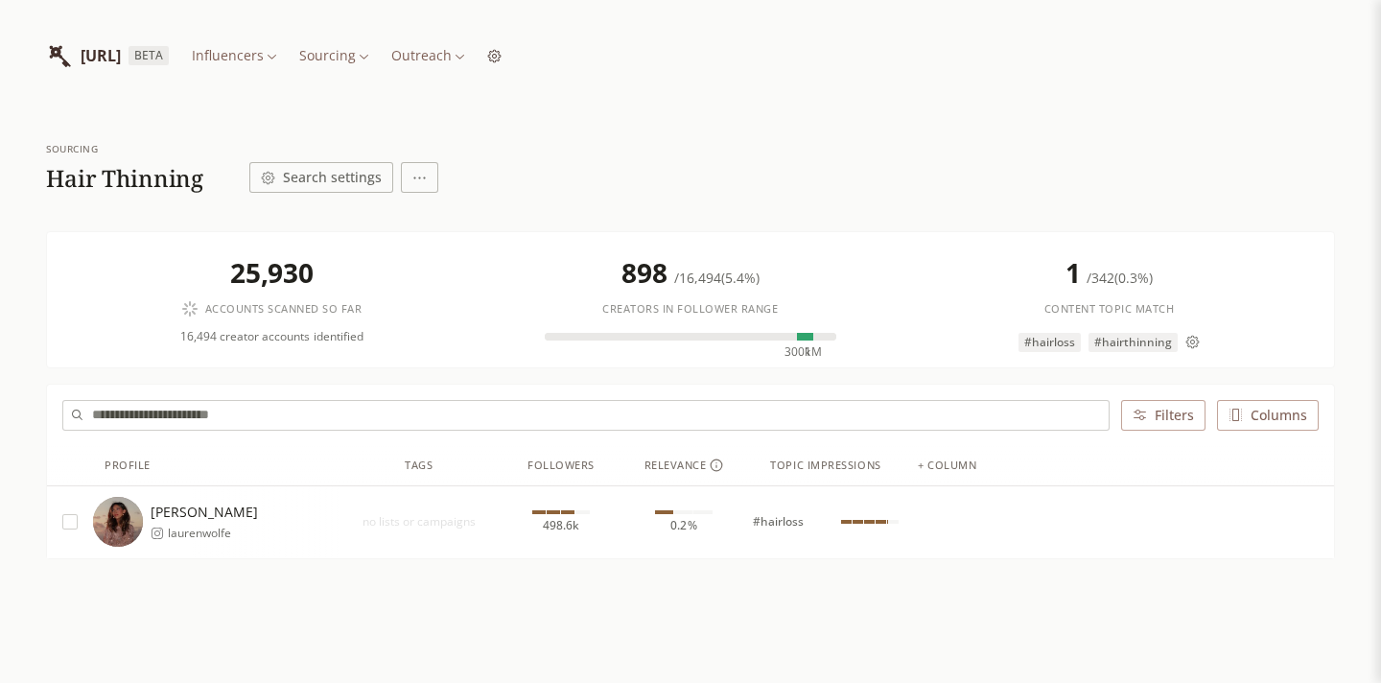
click at [237, 509] on div "Lauren Wolfe laurenwolfe" at bounding box center [216, 522] width 246 height 50
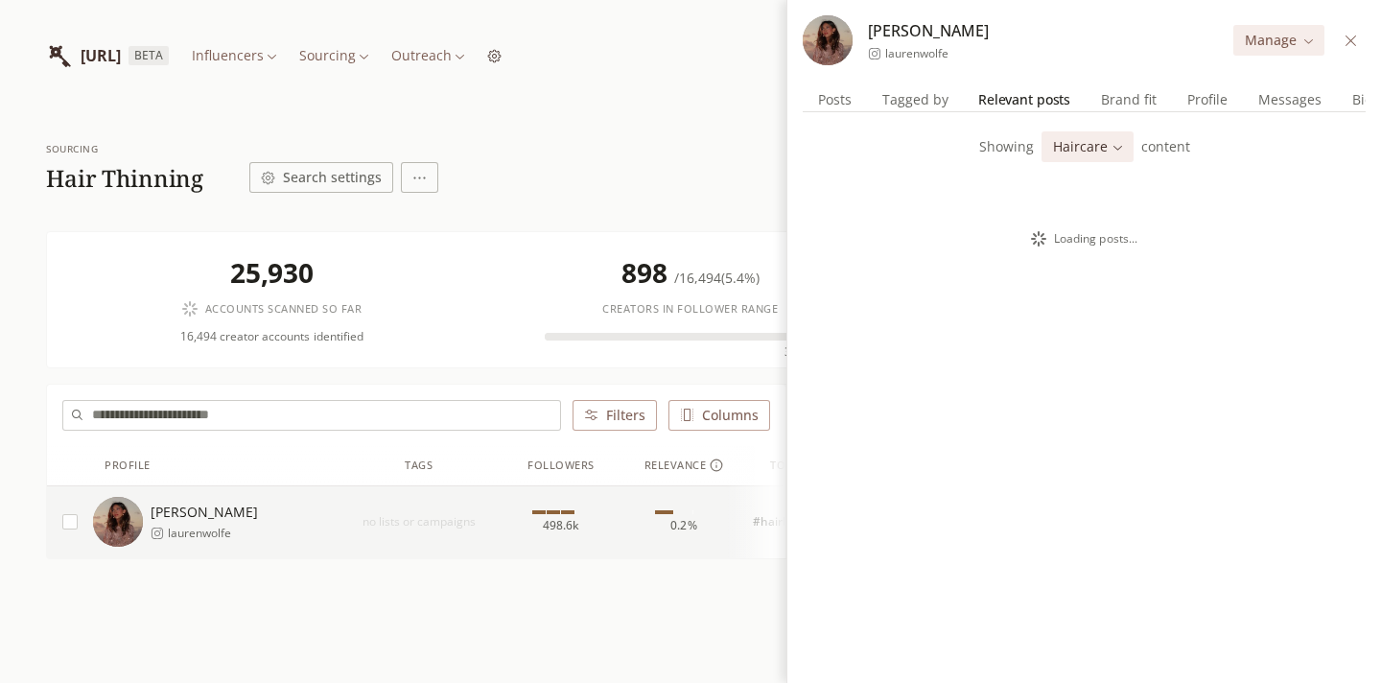
click at [1055, 99] on span "Relevant posts" at bounding box center [1024, 99] width 107 height 27
click at [945, 100] on span "Tagged by" at bounding box center [915, 99] width 81 height 27
click at [1134, 98] on span "Brand fit" at bounding box center [1128, 99] width 71 height 27
click at [1194, 106] on span "Profile" at bounding box center [1208, 99] width 57 height 27
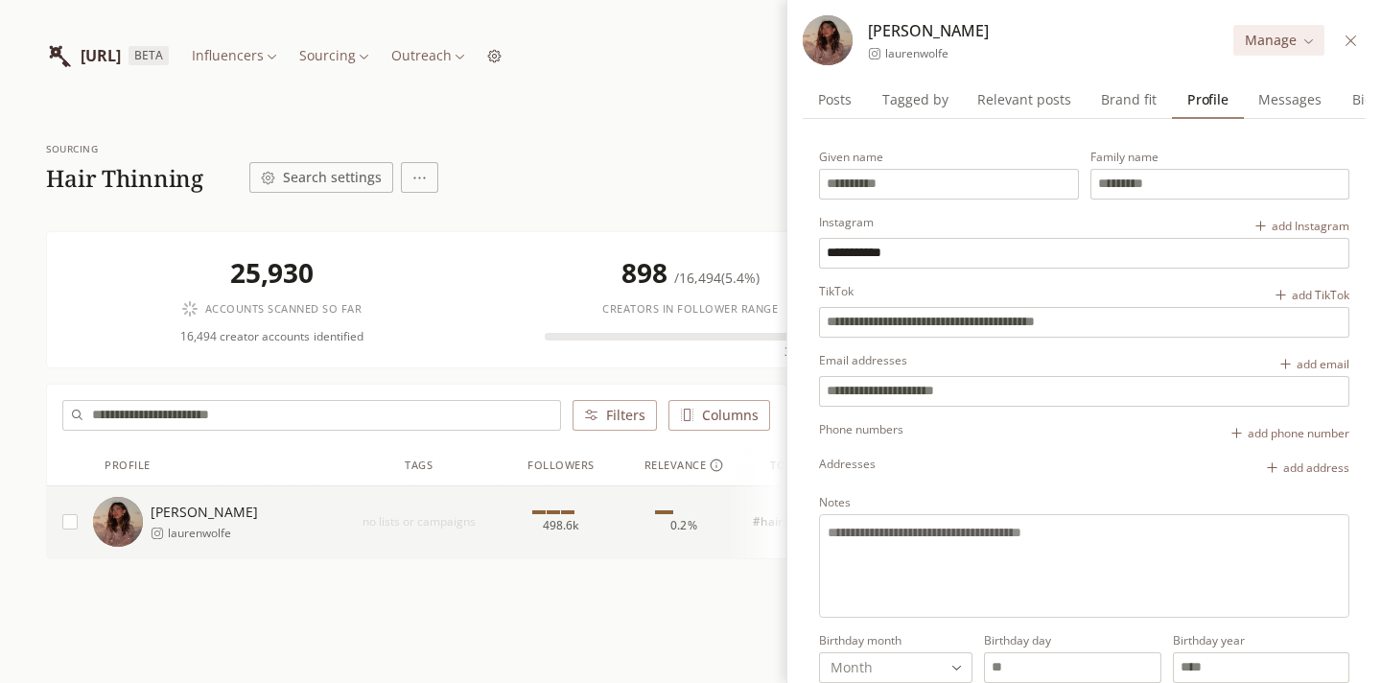
click at [1356, 40] on icon at bounding box center [1351, 41] width 14 height 14
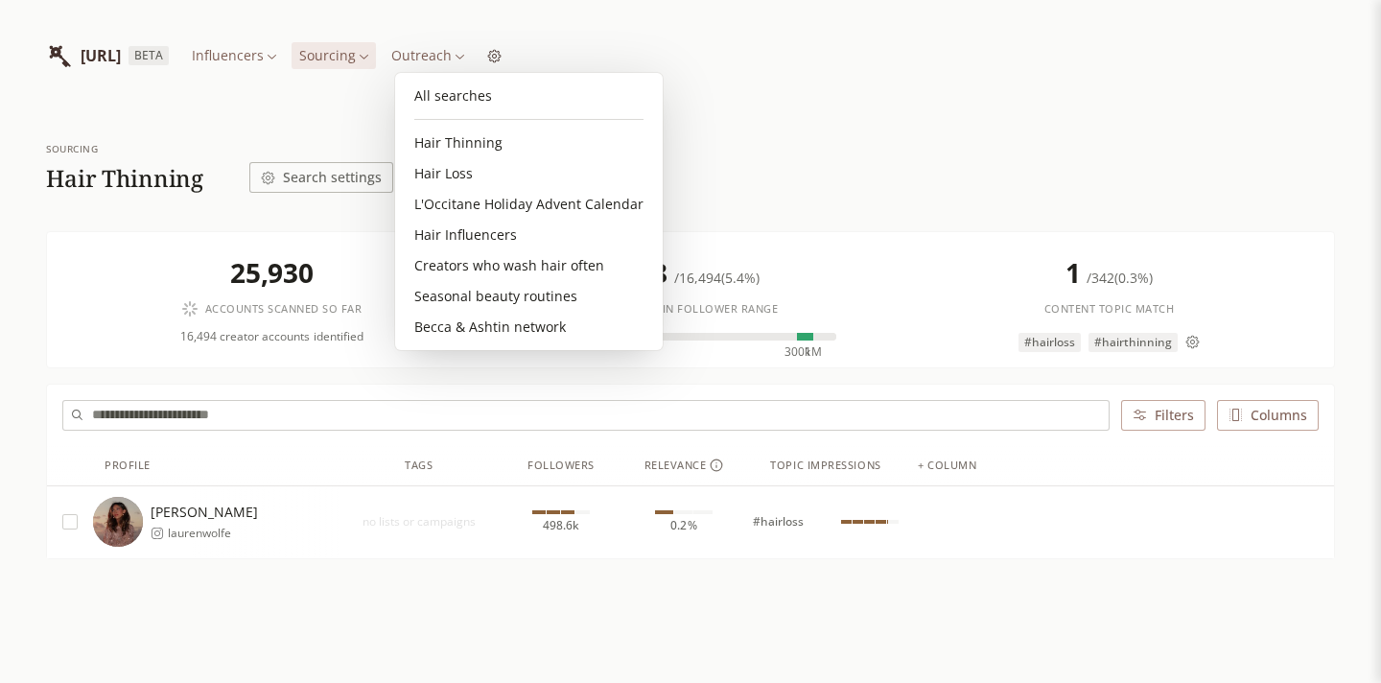
click at [449, 59] on html "INFLUENCERLIST.AI BETA Influencers Sourcing Outreach Sourcing Hair Thinning Sea…" at bounding box center [690, 378] width 1381 height 757
